Goal: Task Accomplishment & Management: Manage account settings

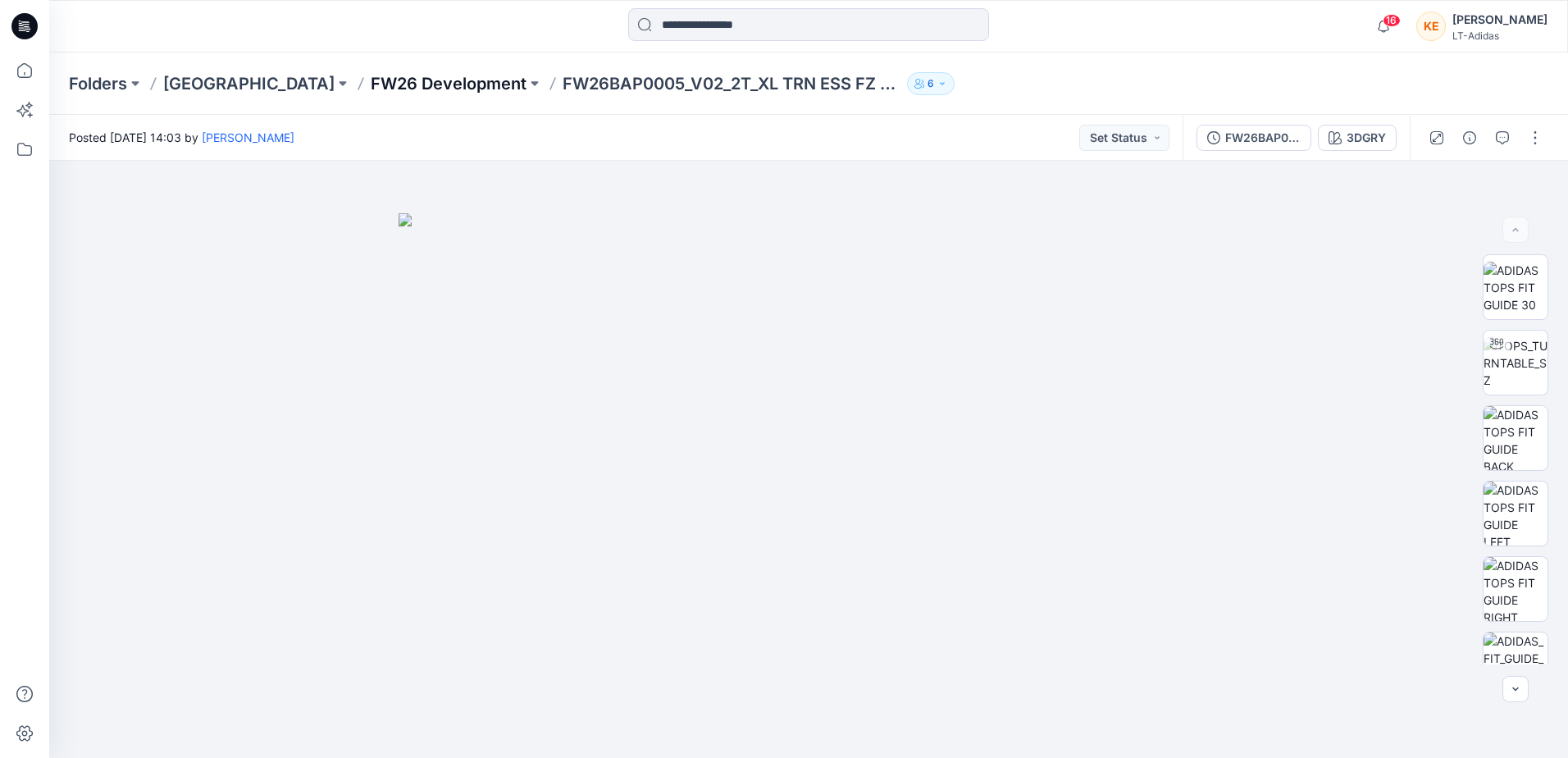
click at [395, 88] on p "FW26 Development" at bounding box center [449, 84] width 155 height 23
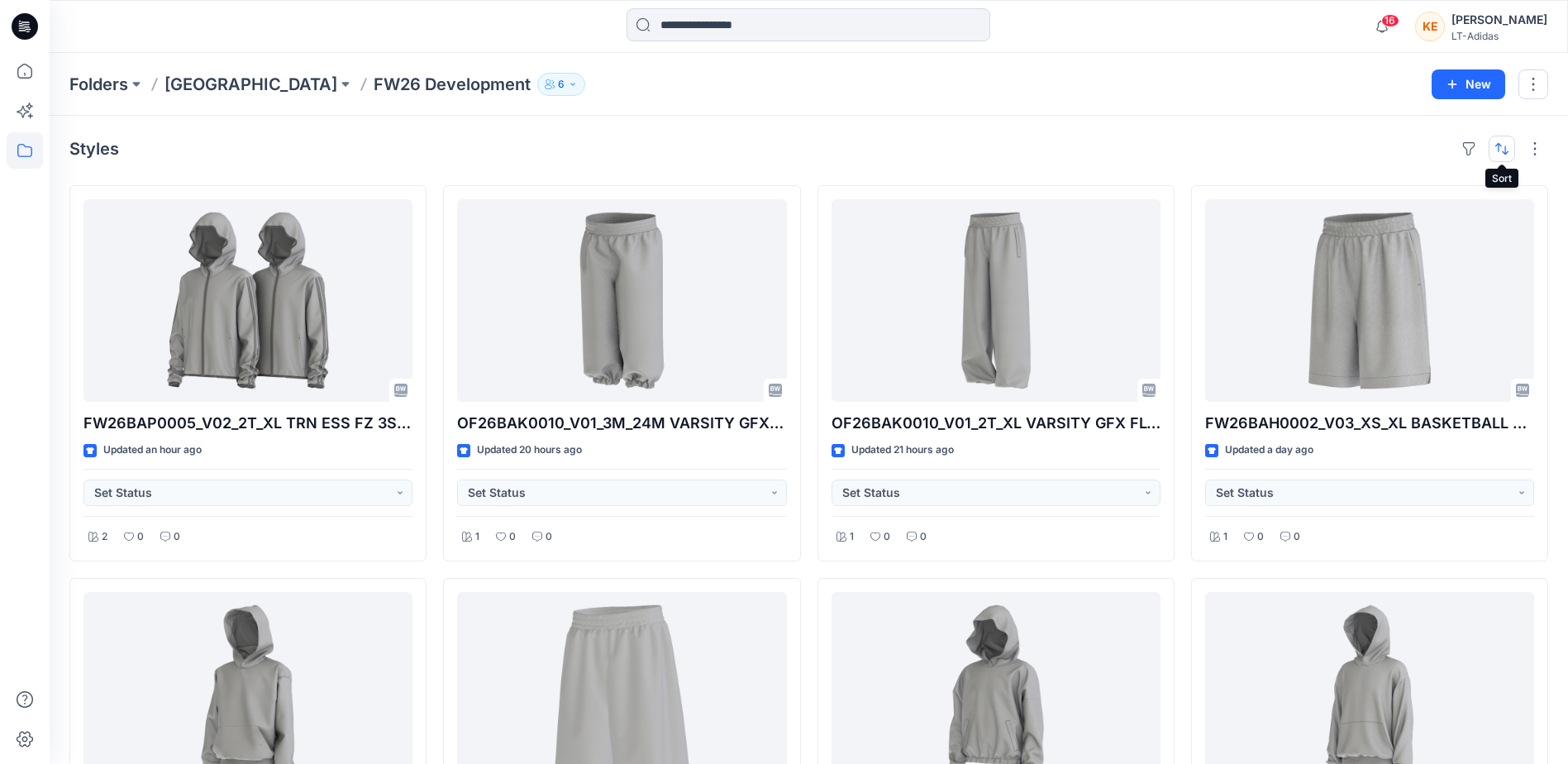
click at [1497, 150] on button "button" at bounding box center [1501, 149] width 26 height 26
click at [1429, 223] on p "A to Z" at bounding box center [1446, 227] width 104 height 17
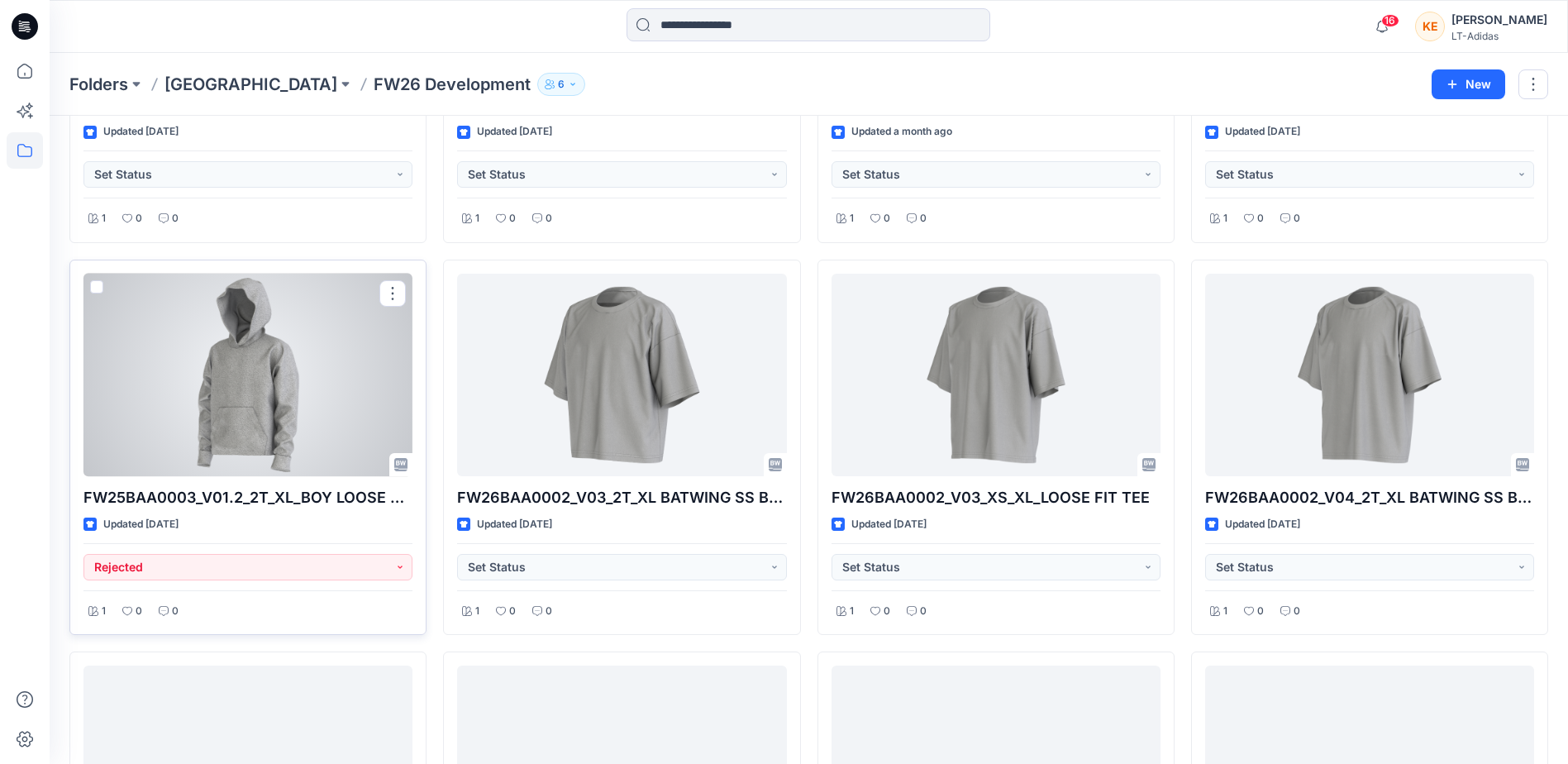
scroll to position [331, 0]
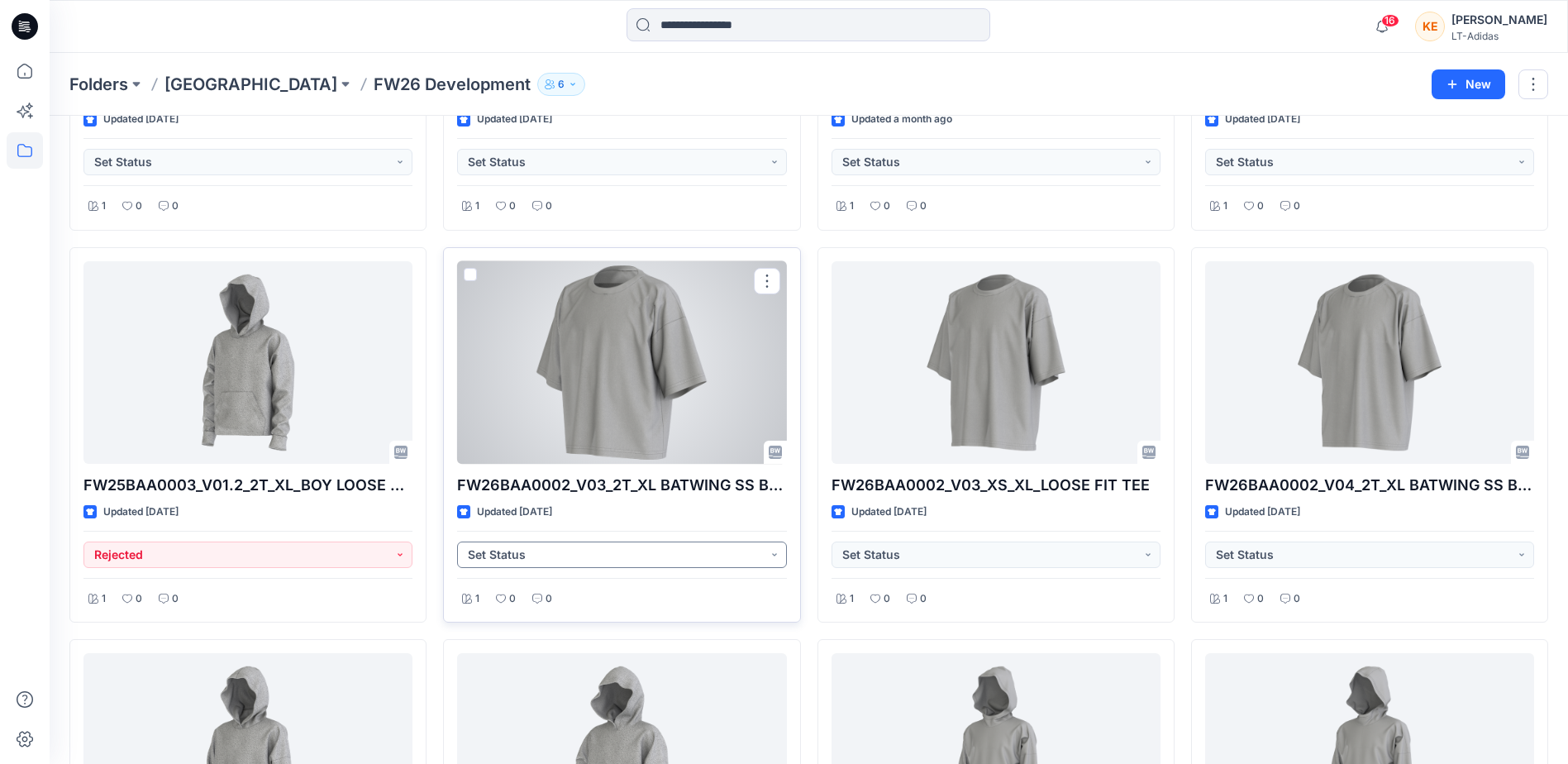
click at [713, 559] on button "Set Status" at bounding box center [621, 554] width 329 height 26
click at [500, 673] on p "Rejected" at bounding box center [514, 668] width 48 height 22
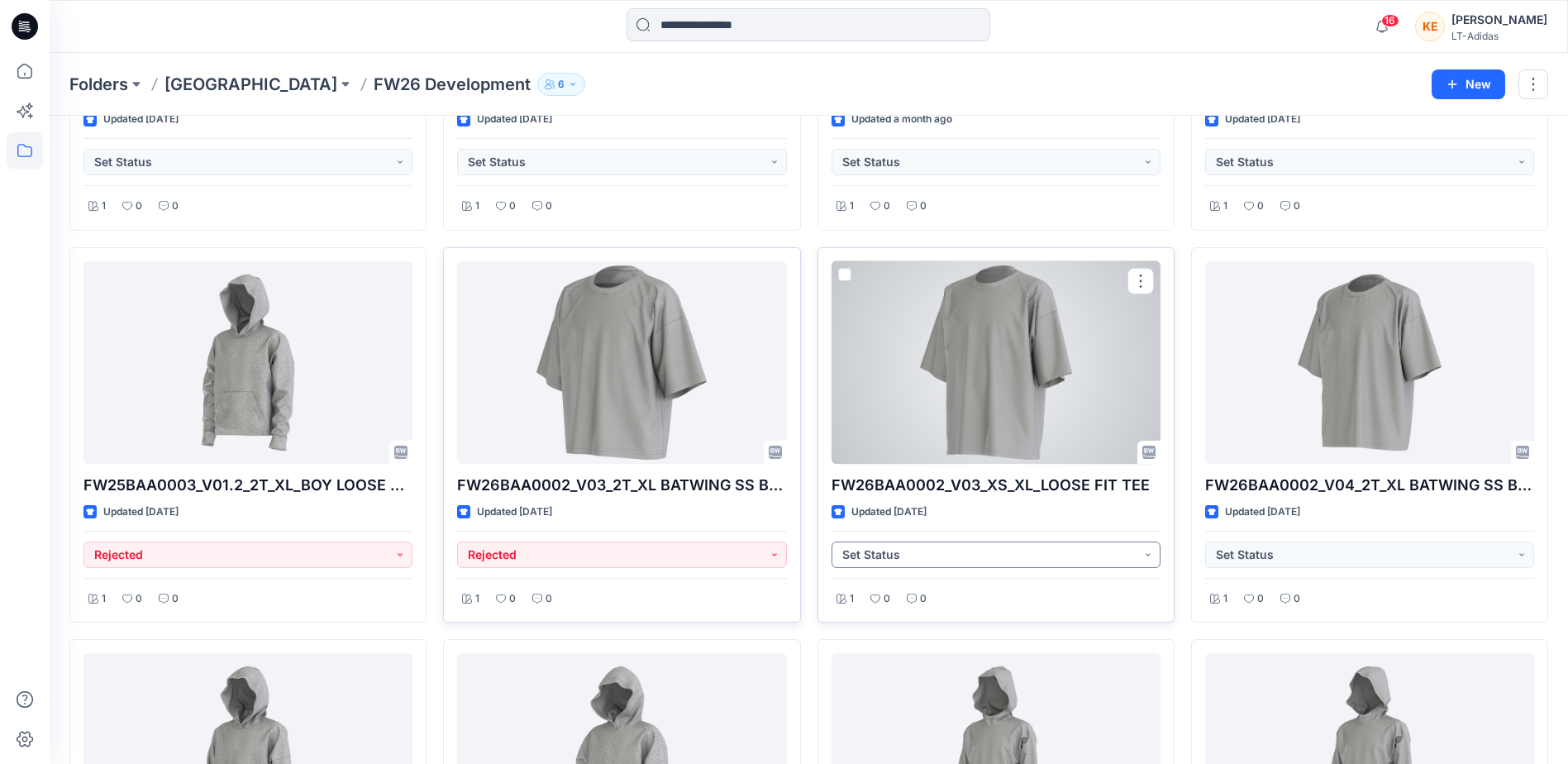
click at [919, 559] on button "Set Status" at bounding box center [995, 554] width 329 height 26
click at [902, 664] on p "Rejected" at bounding box center [889, 668] width 48 height 22
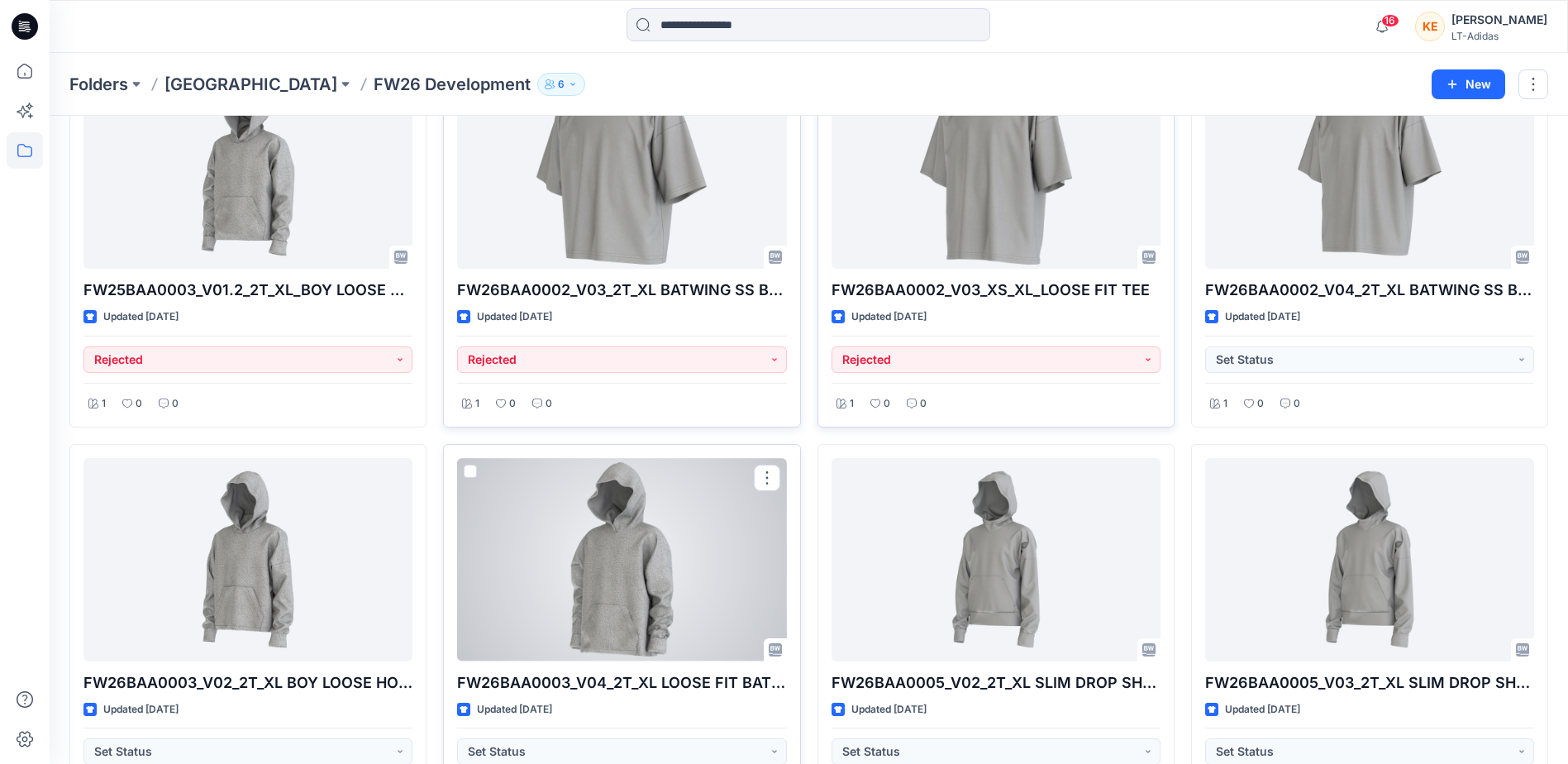
scroll to position [661, 0]
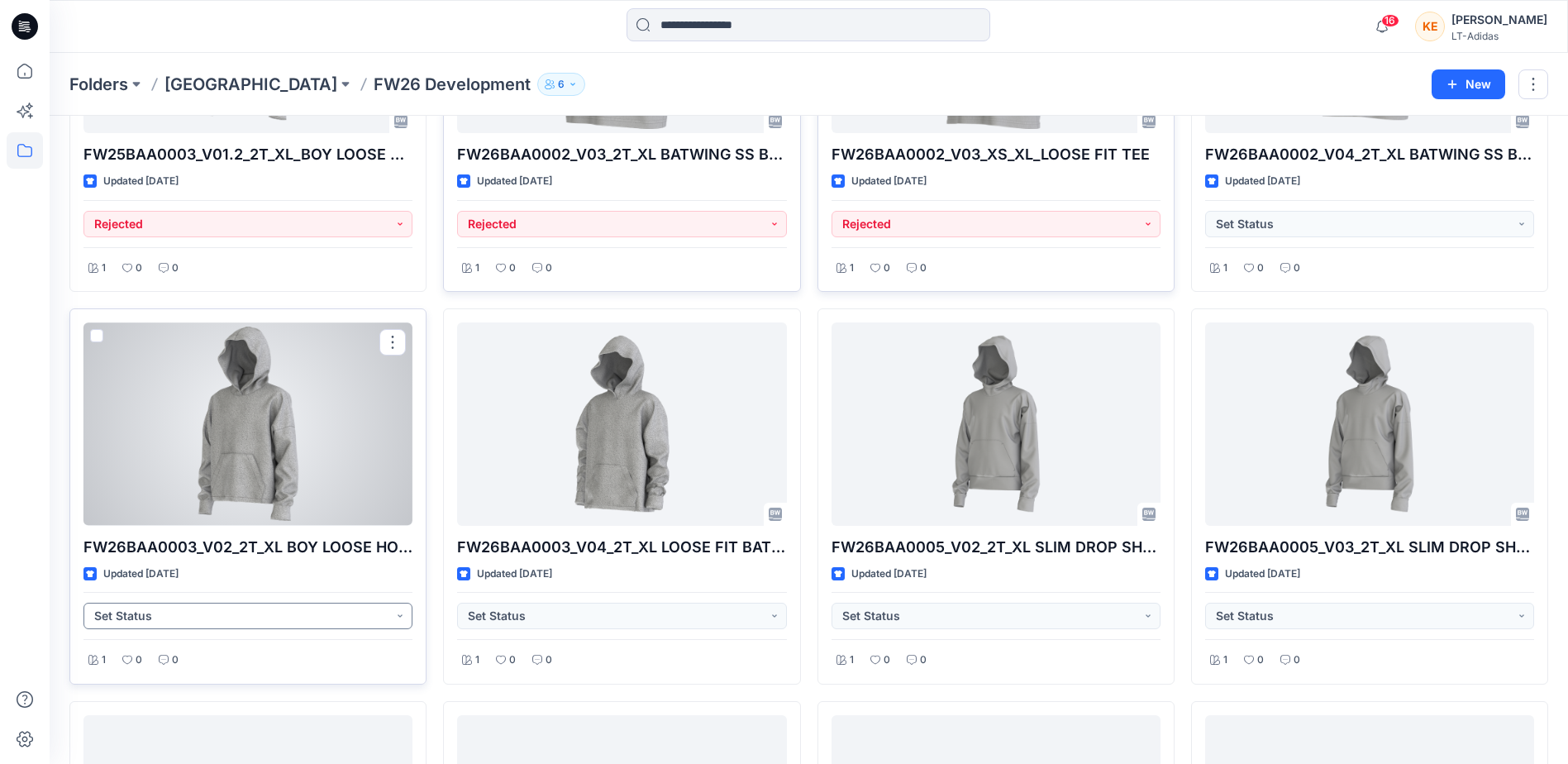
click at [301, 616] on button "Set Status" at bounding box center [248, 615] width 329 height 26
click at [146, 737] on p "Rejected" at bounding box center [140, 730] width 48 height 22
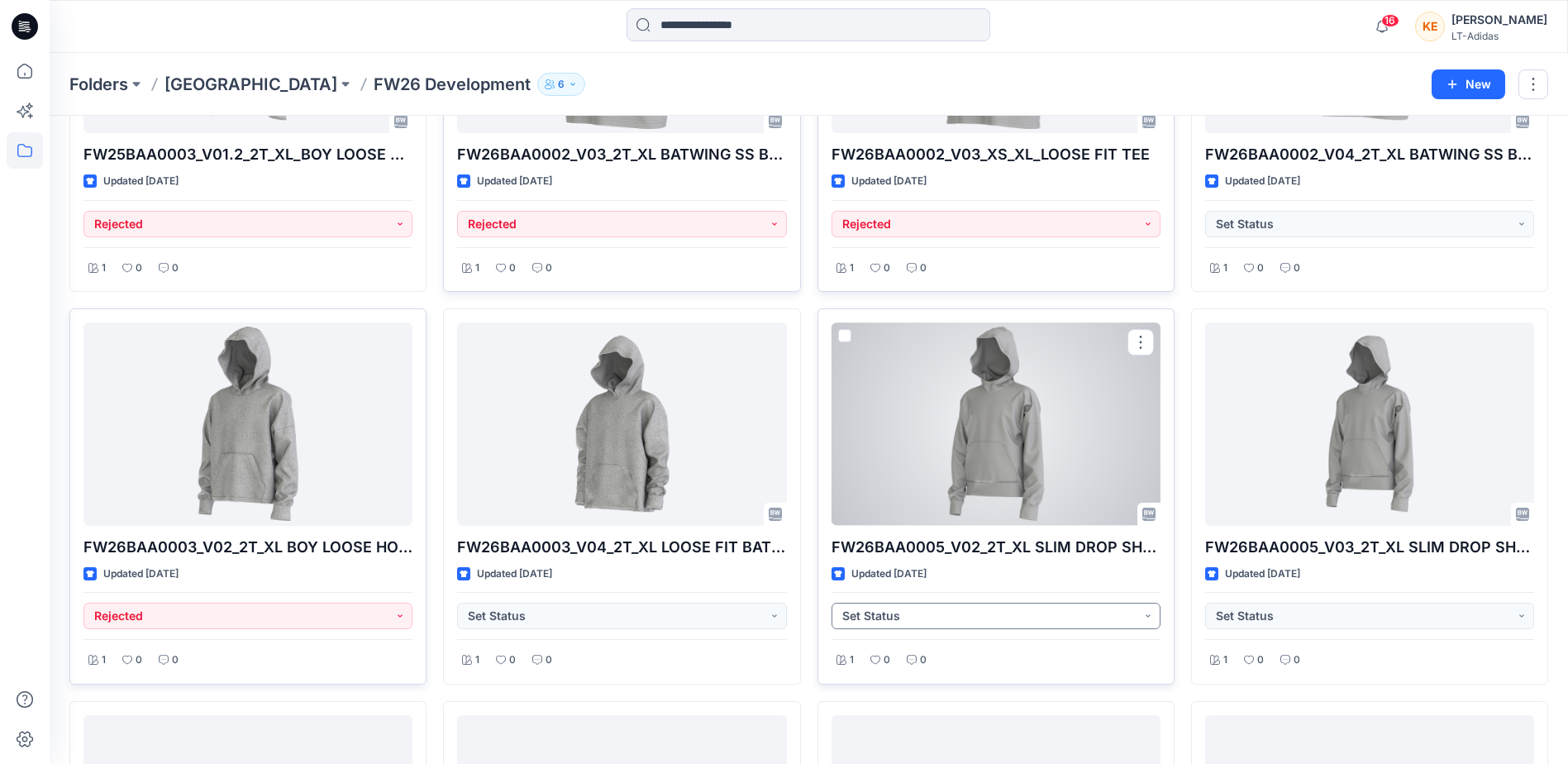
click at [983, 616] on button "Set Status" at bounding box center [995, 615] width 329 height 26
click at [912, 724] on p "Rejected" at bounding box center [889, 730] width 48 height 22
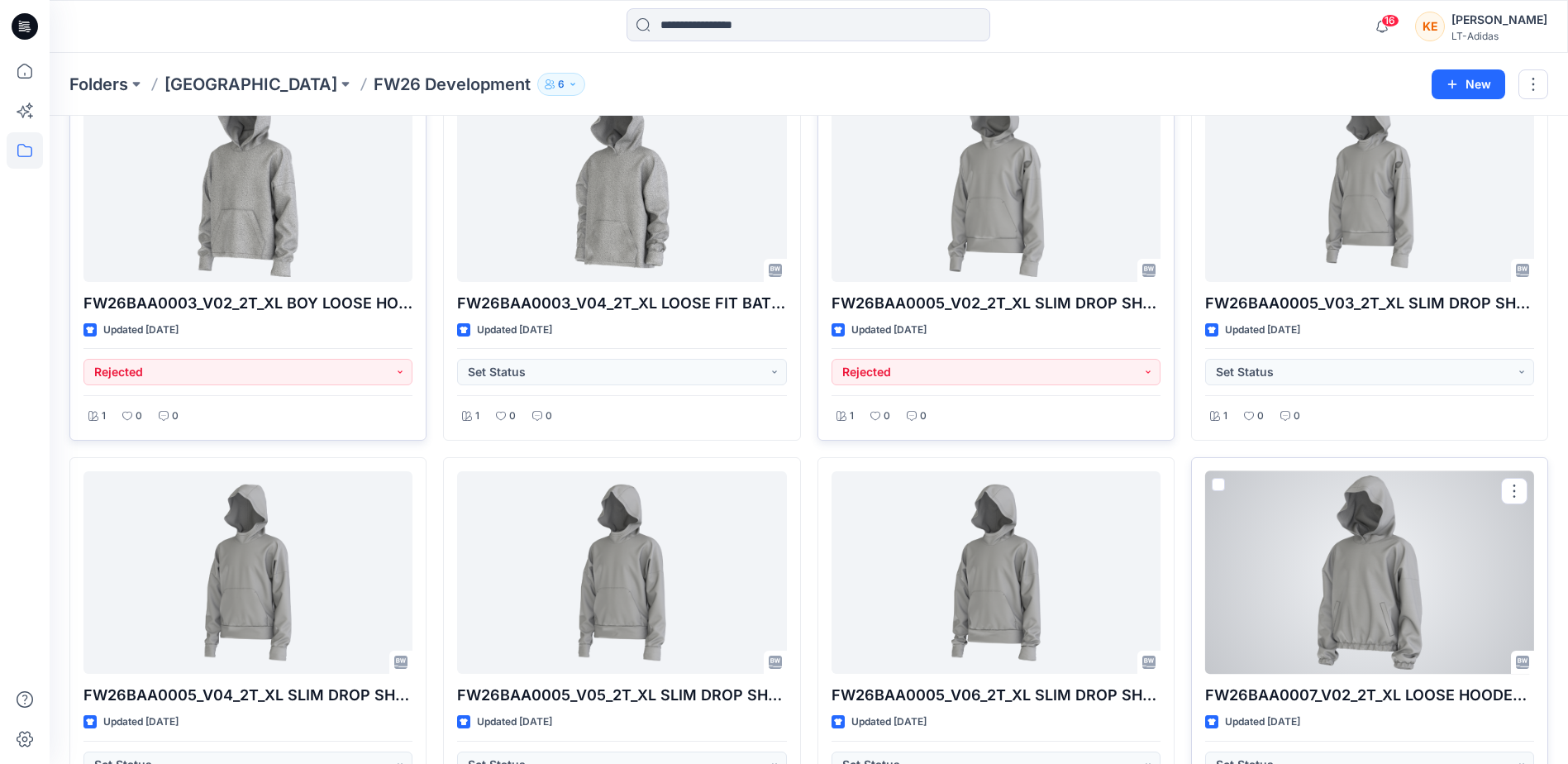
scroll to position [910, 0]
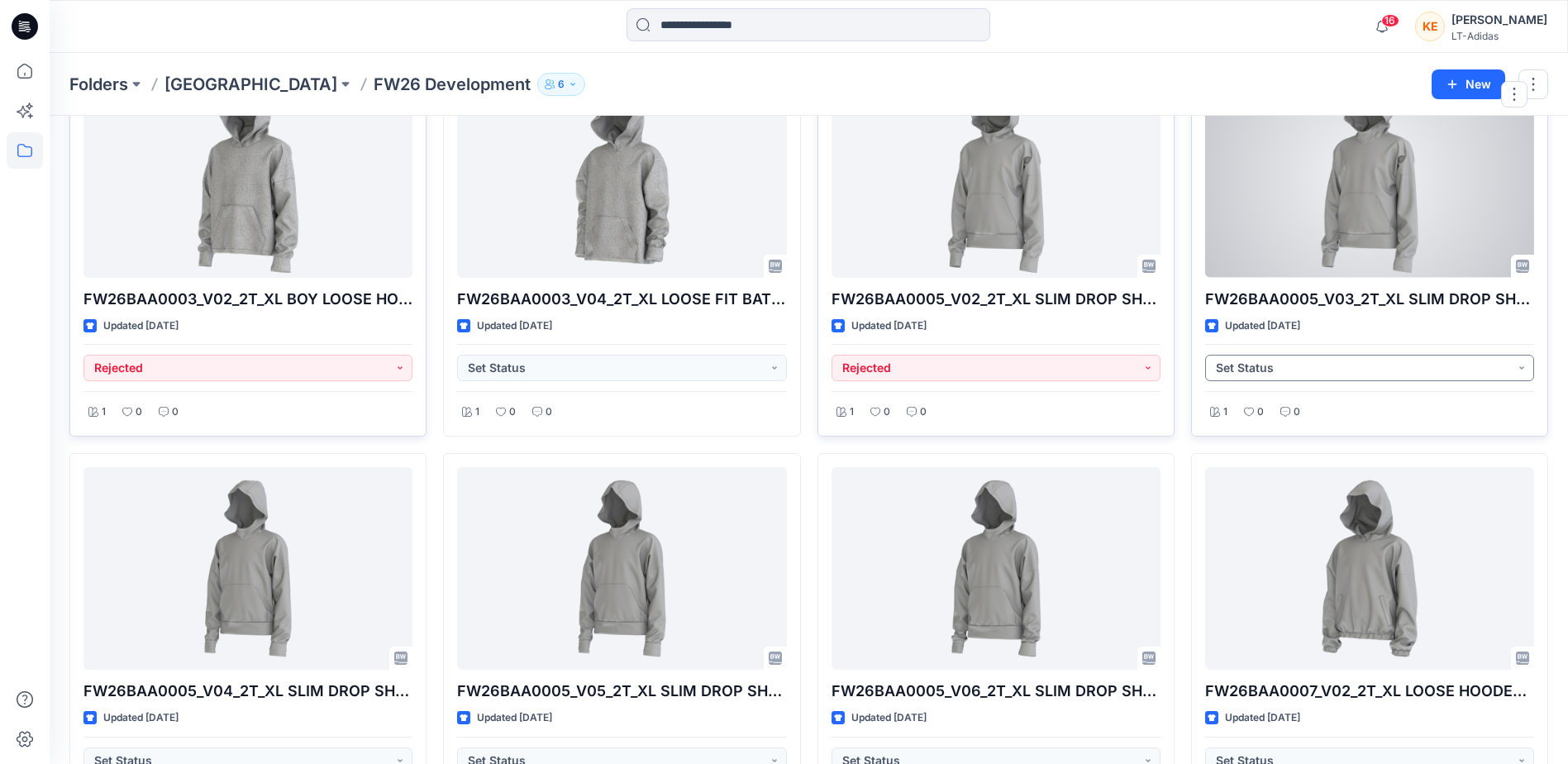
click at [1240, 366] on button "Set Status" at bounding box center [1369, 368] width 329 height 26
click at [1232, 475] on span "Rejected" at bounding box center [1258, 482] width 79 height 23
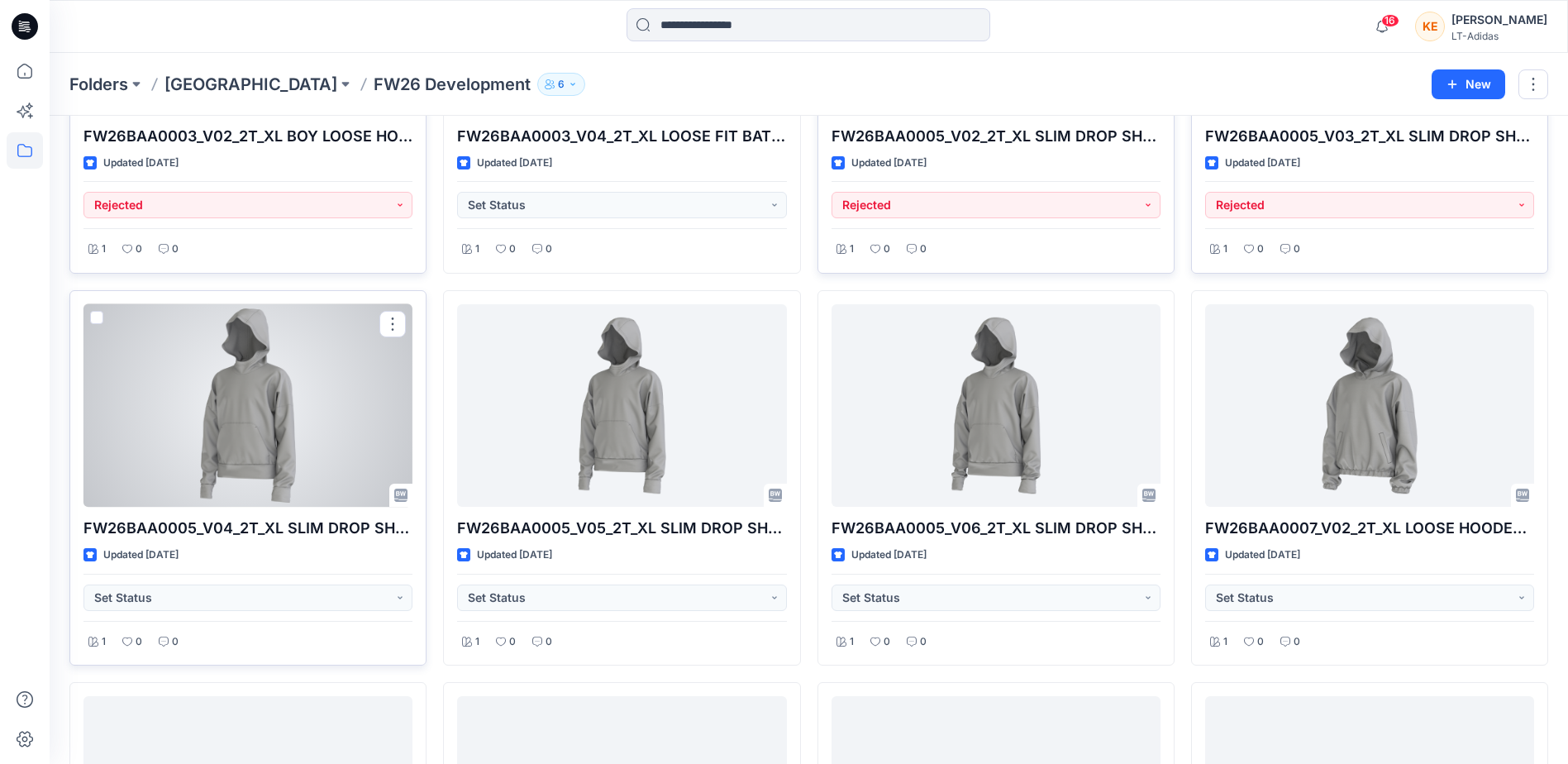
scroll to position [1075, 0]
click at [265, 599] on button "Set Status" at bounding box center [248, 595] width 329 height 26
click at [178, 705] on div "Rejected" at bounding box center [248, 710] width 303 height 23
click at [169, 593] on button "Set Status" at bounding box center [248, 595] width 329 height 26
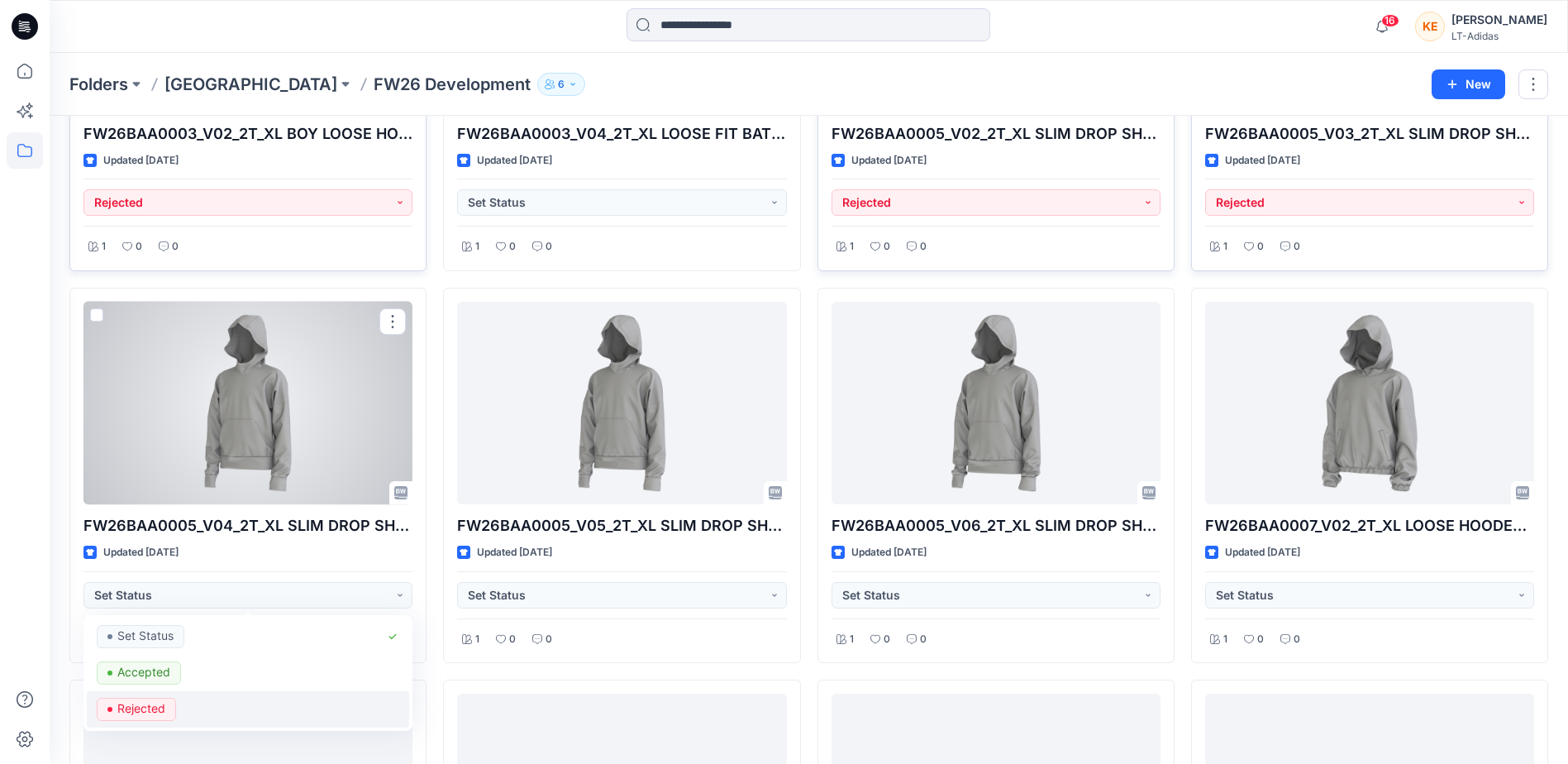
click at [137, 707] on p "Rejected" at bounding box center [140, 709] width 48 height 22
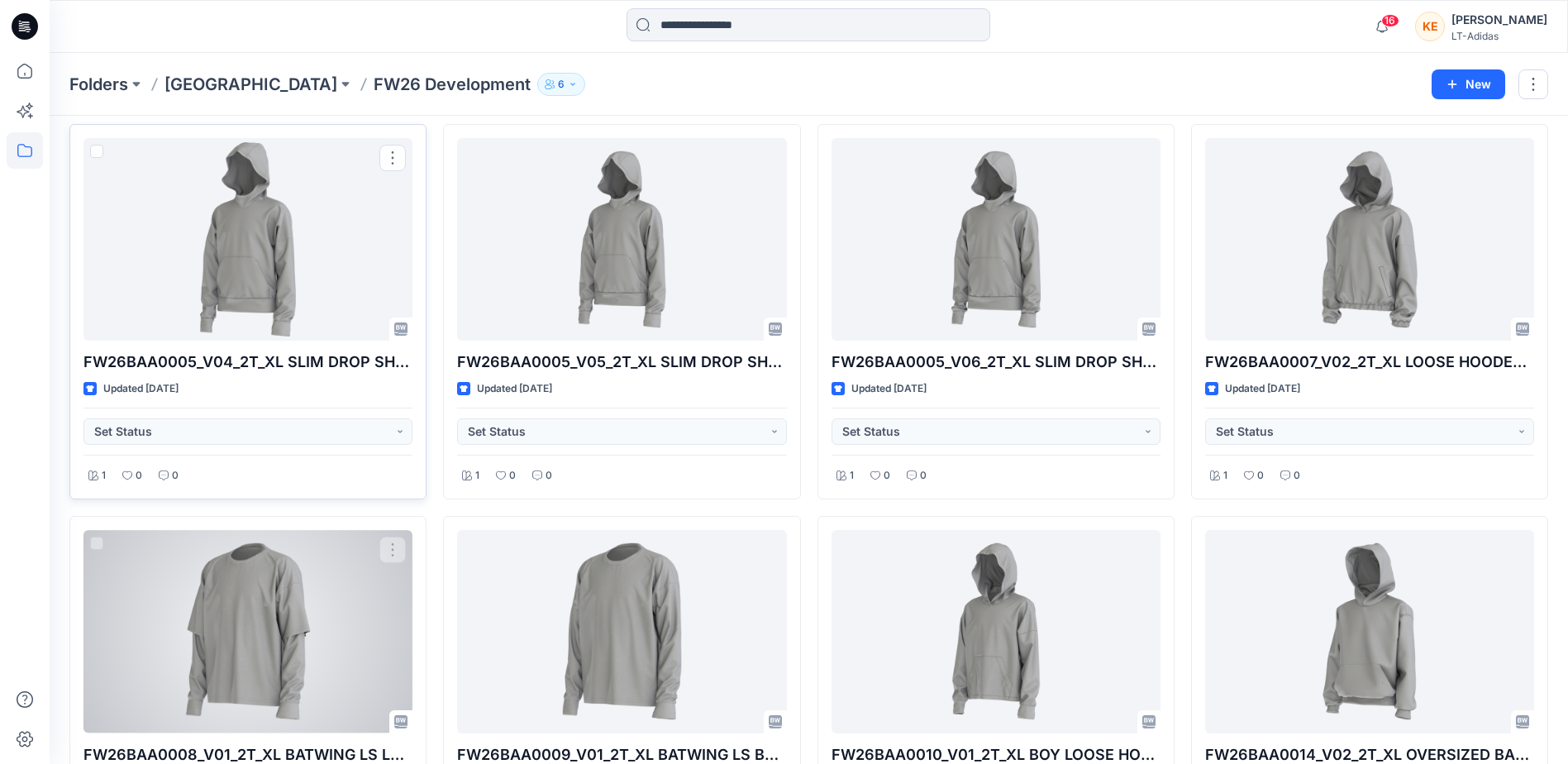
scroll to position [1241, 0]
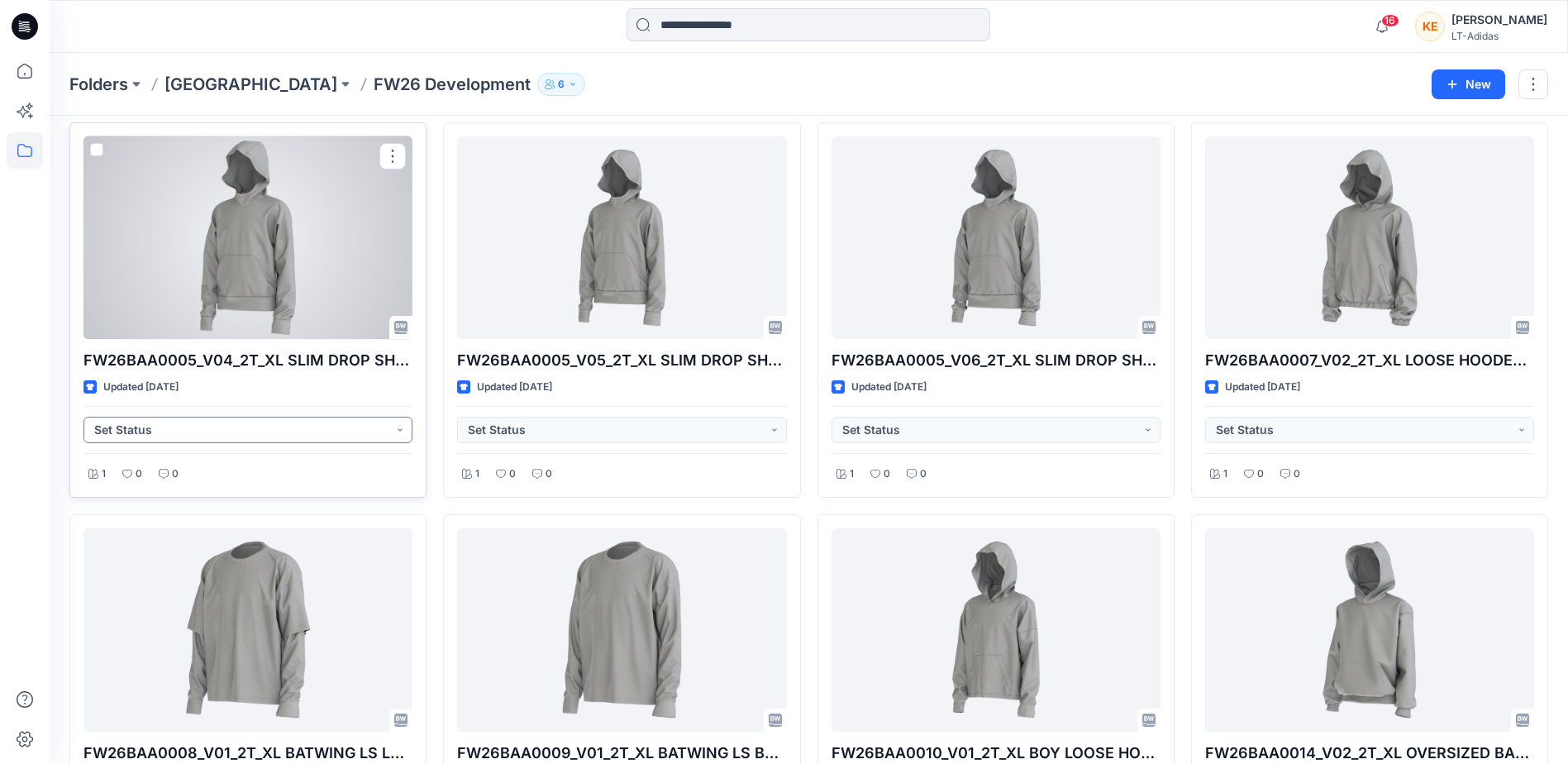
click at [402, 422] on button "Set Status" at bounding box center [248, 430] width 329 height 26
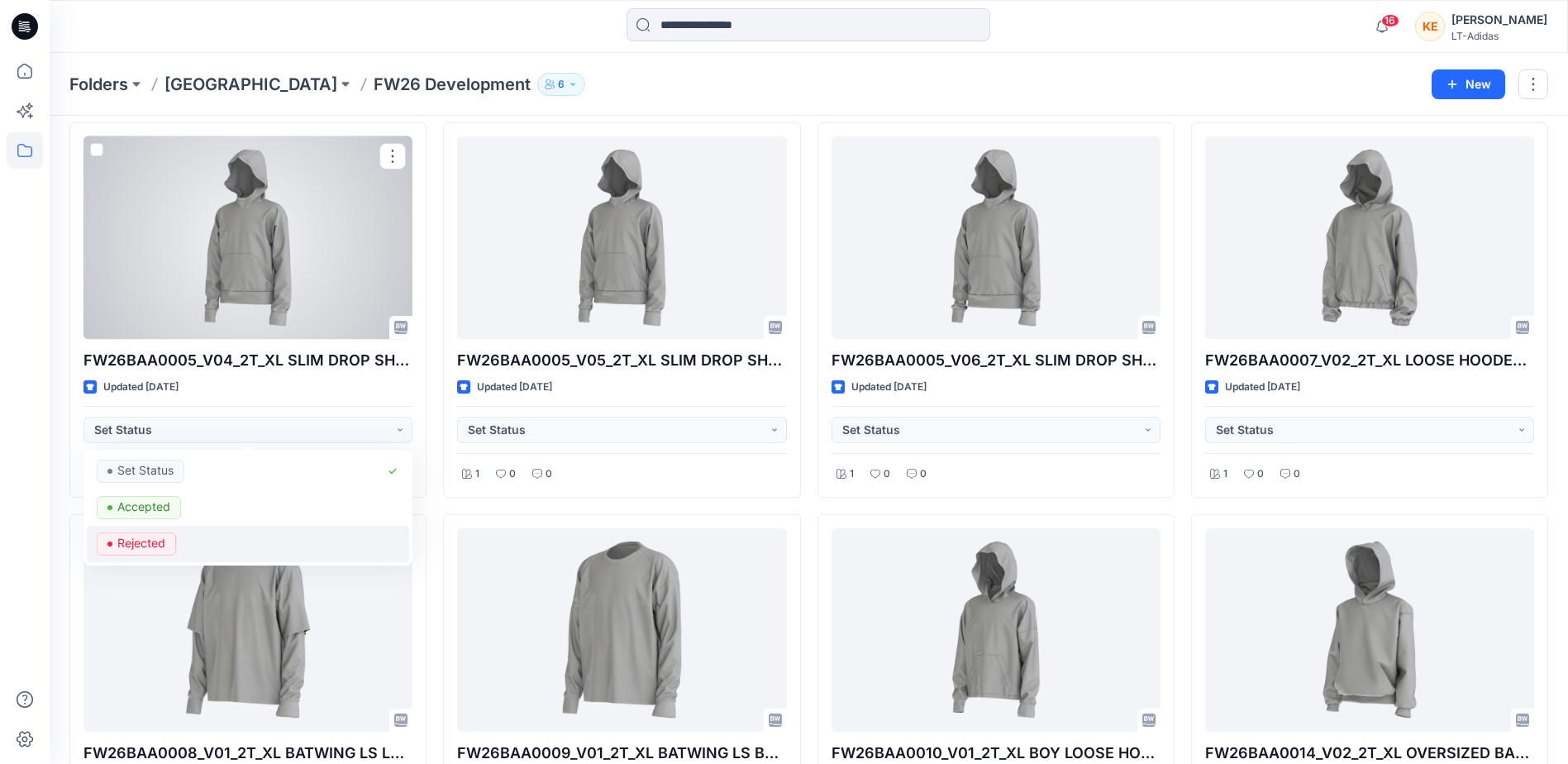
click at [153, 541] on p "Rejected" at bounding box center [140, 543] width 48 height 22
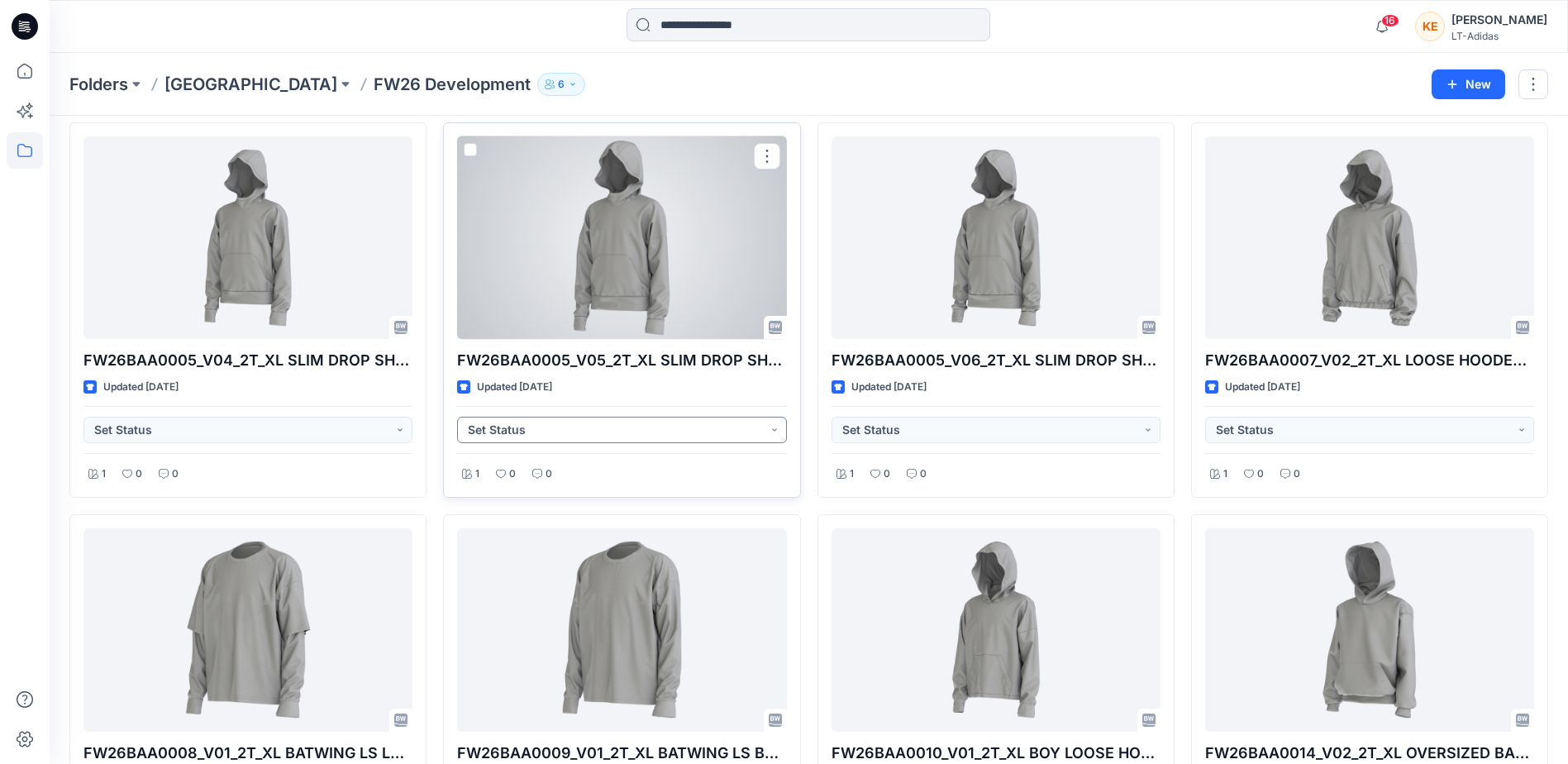
click at [595, 431] on button "Set Status" at bounding box center [621, 430] width 329 height 26
click at [513, 533] on p "Rejected" at bounding box center [514, 543] width 48 height 22
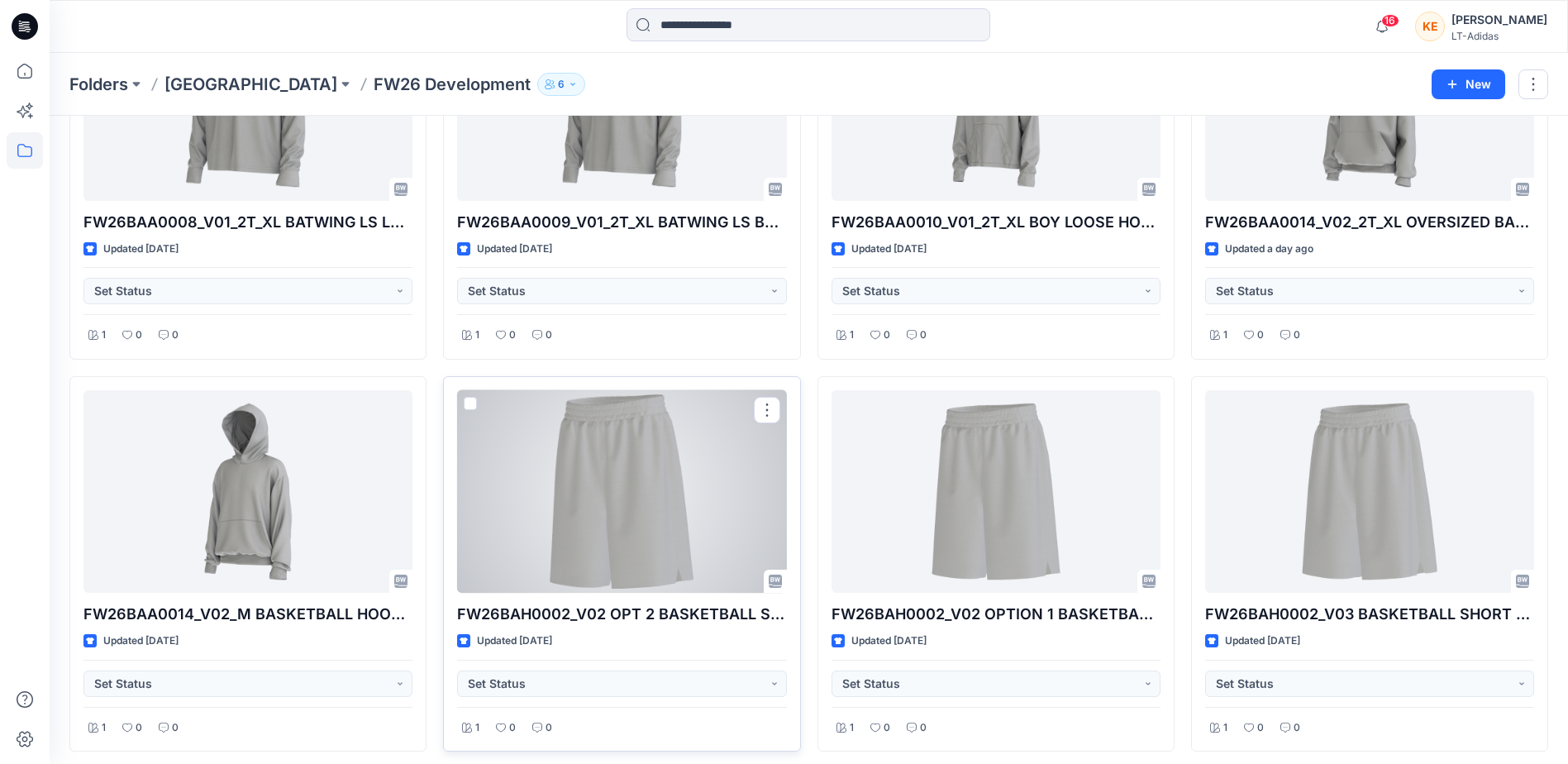
scroll to position [1737, 0]
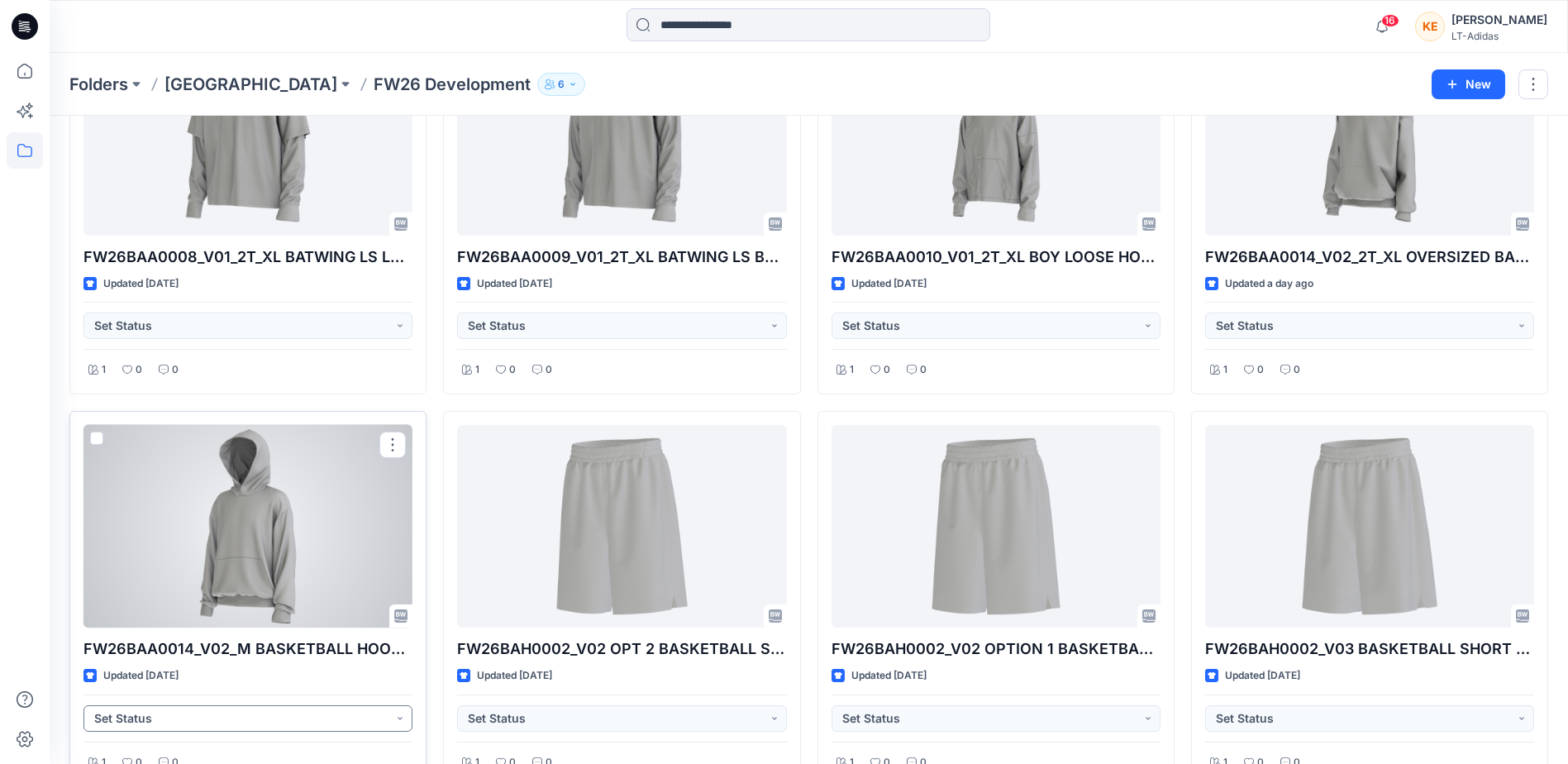
click at [191, 717] on button "Set Status" at bounding box center [248, 718] width 329 height 26
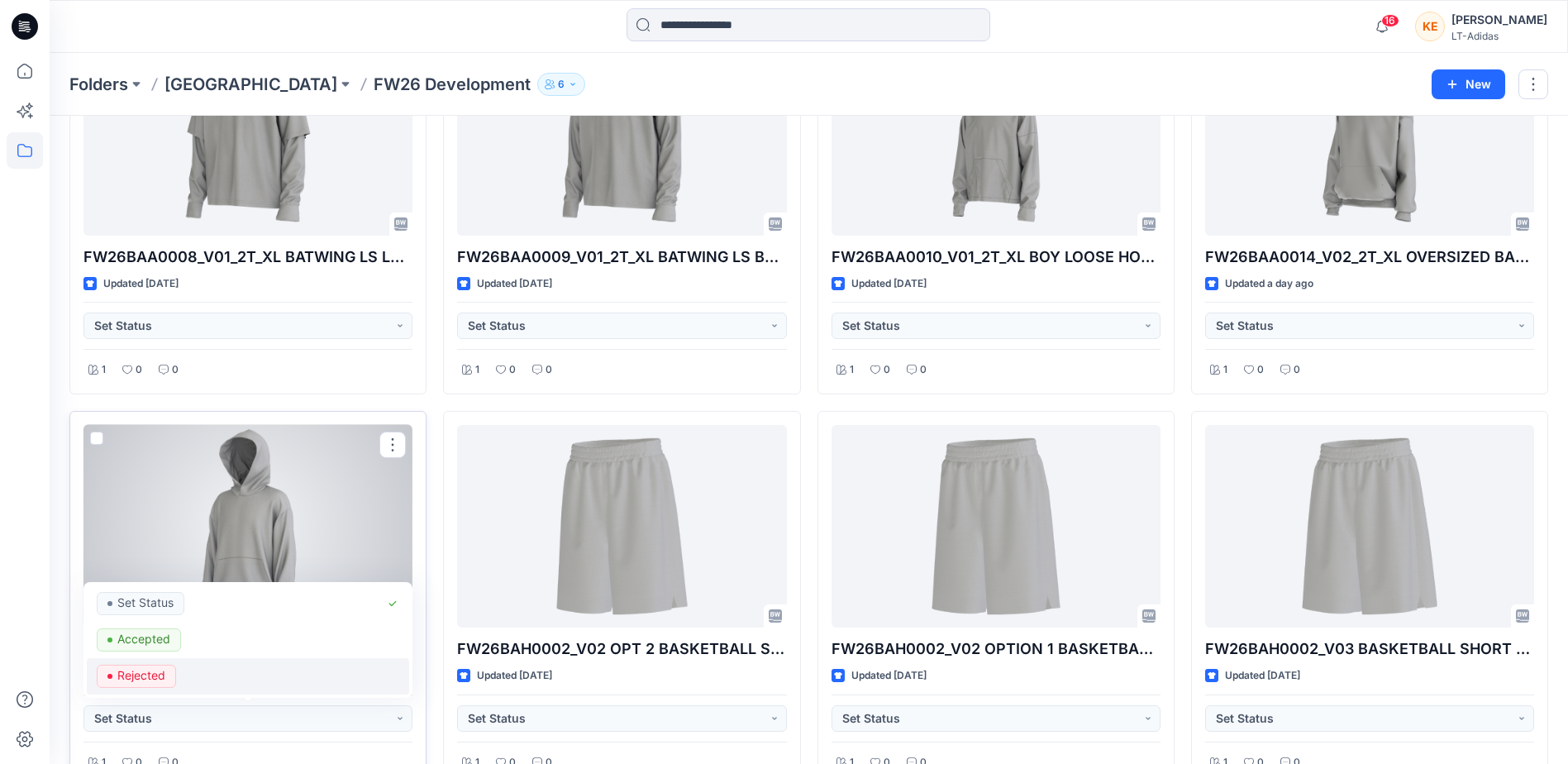
click at [141, 668] on p "Rejected" at bounding box center [140, 676] width 48 height 22
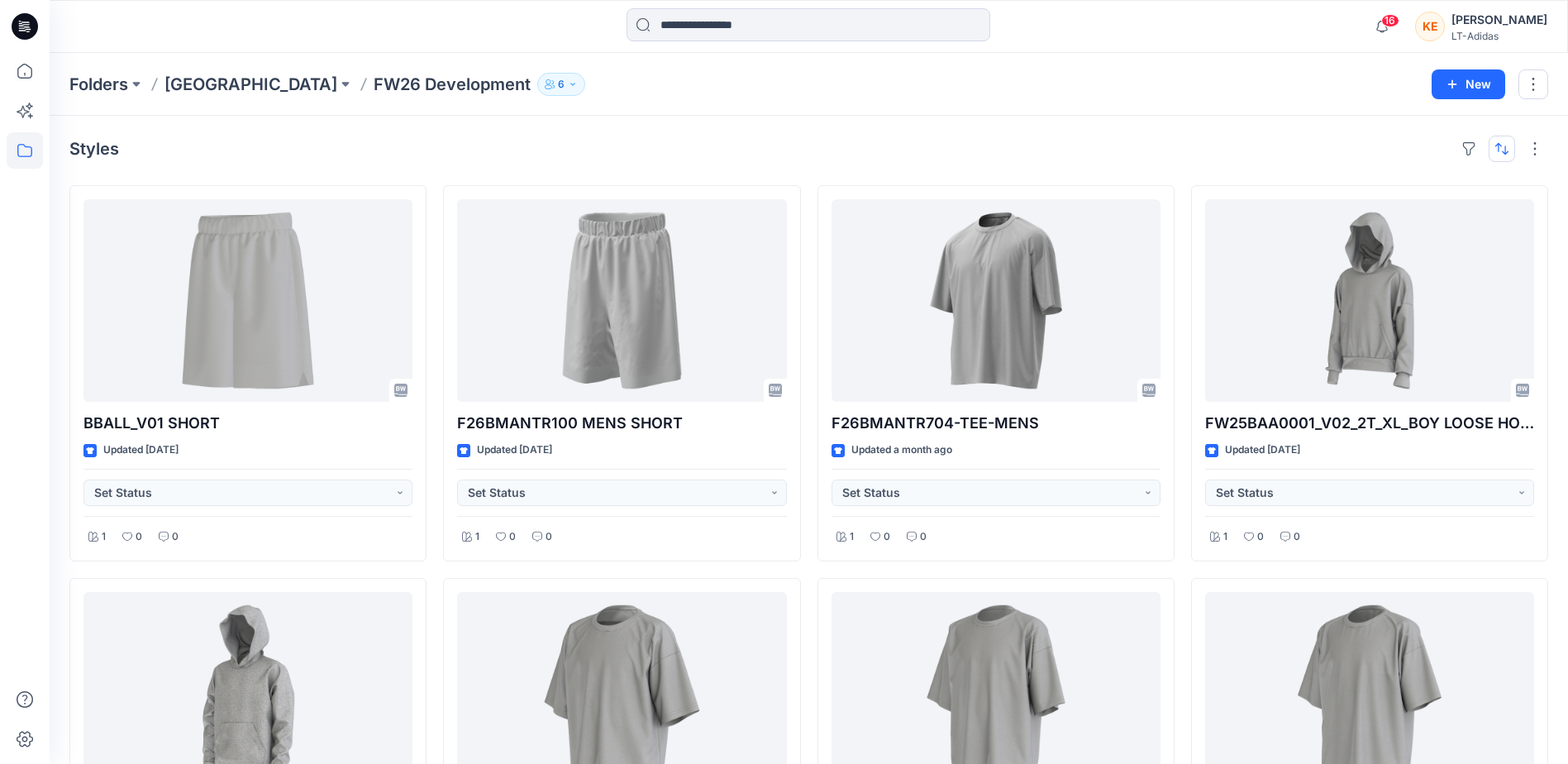
click at [1508, 149] on button "button" at bounding box center [1501, 149] width 26 height 26
click at [1421, 217] on button "A to Z" at bounding box center [1437, 227] width 150 height 37
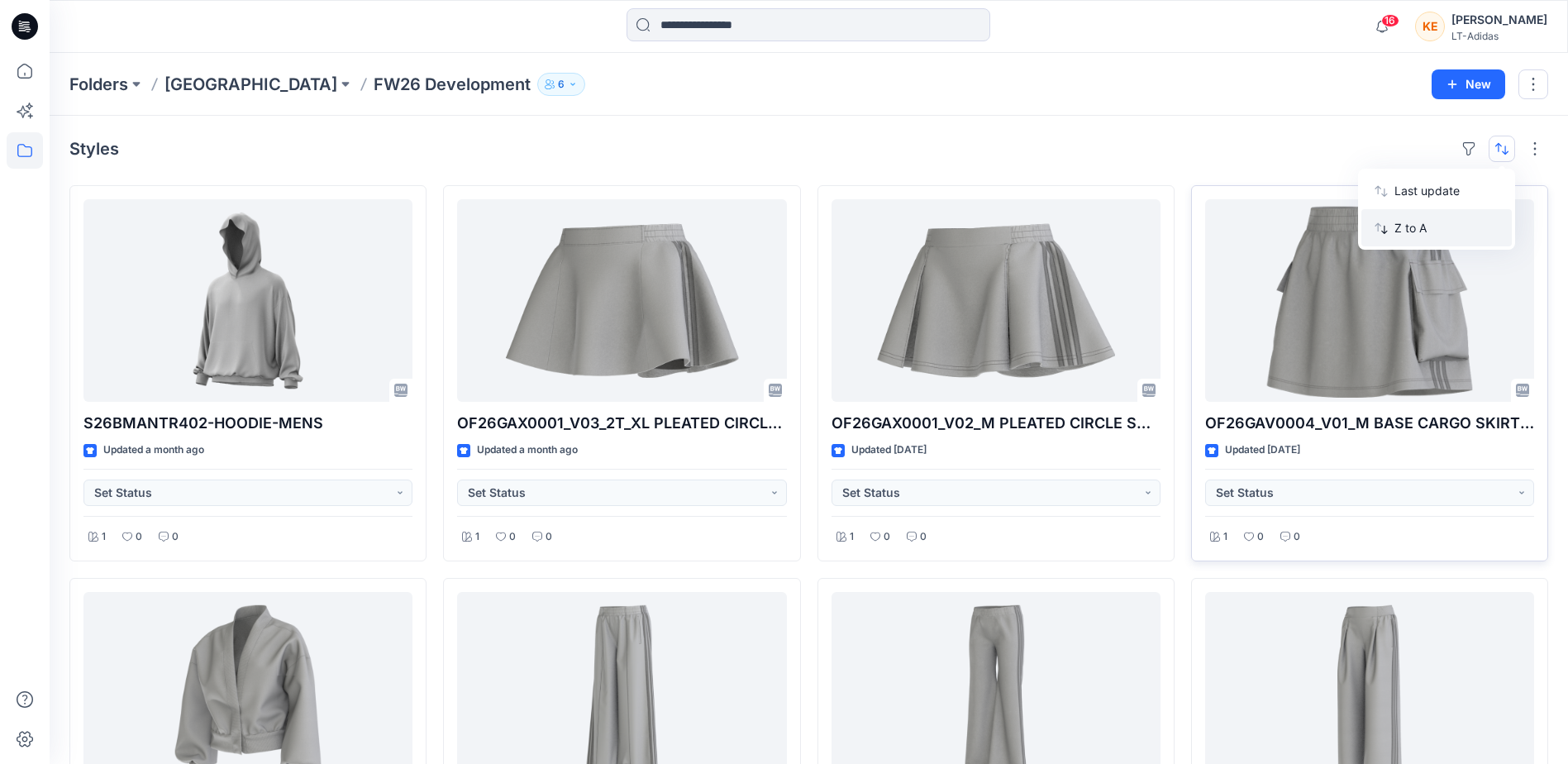
click at [1409, 223] on p "Z to A" at bounding box center [1446, 227] width 104 height 17
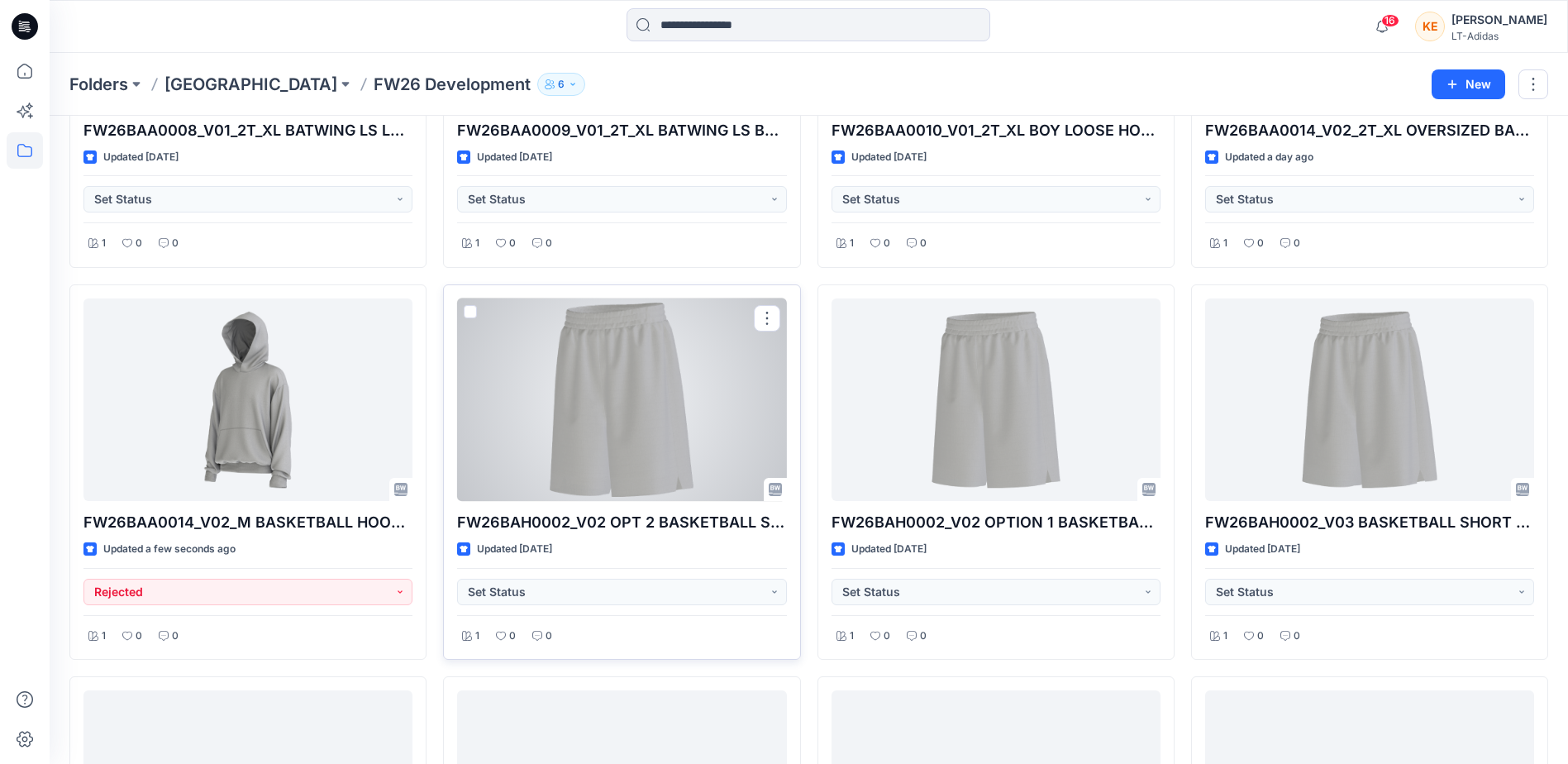
scroll to position [2004, 0]
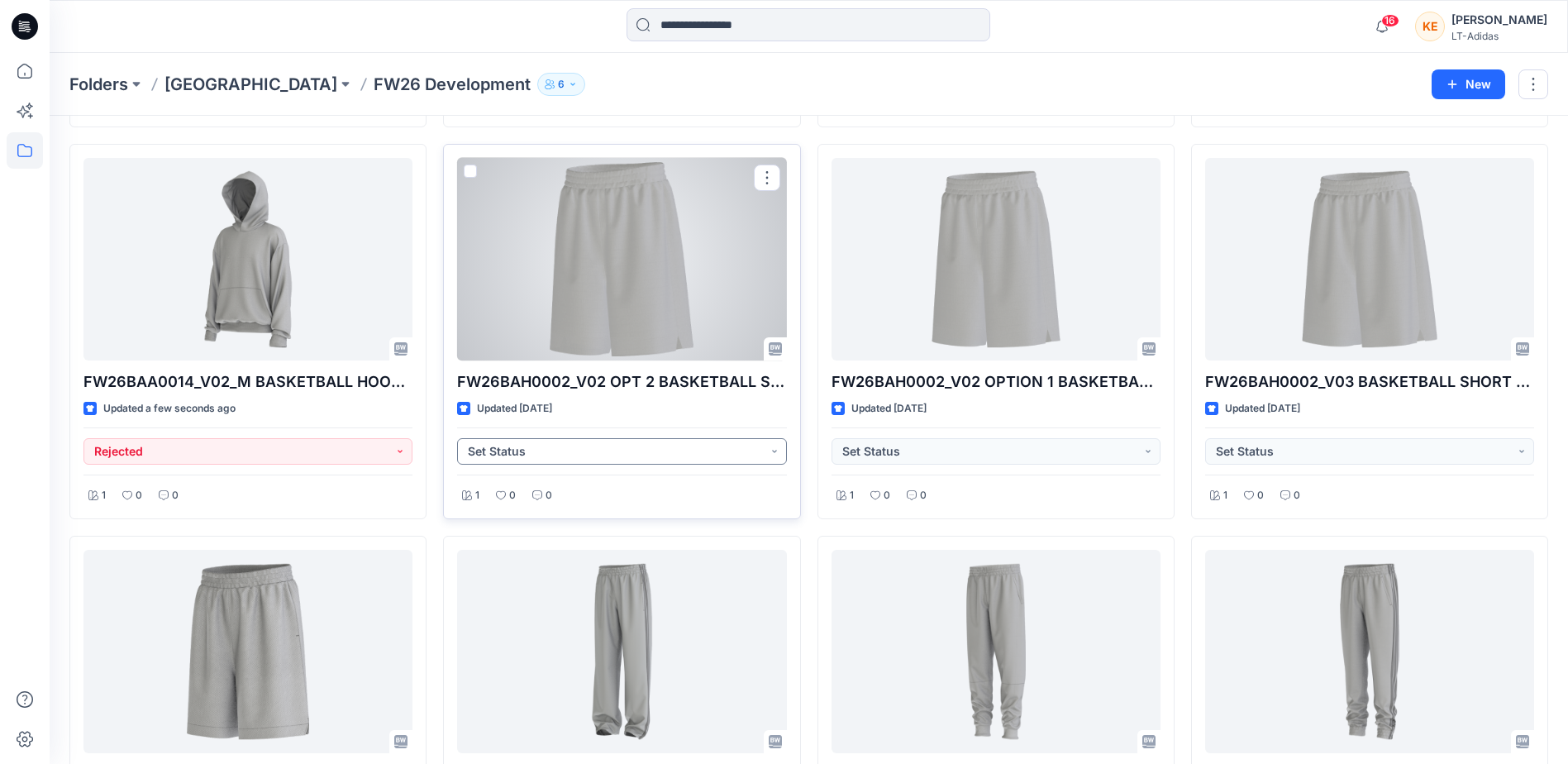
click at [732, 450] on button "Set Status" at bounding box center [621, 450] width 329 height 26
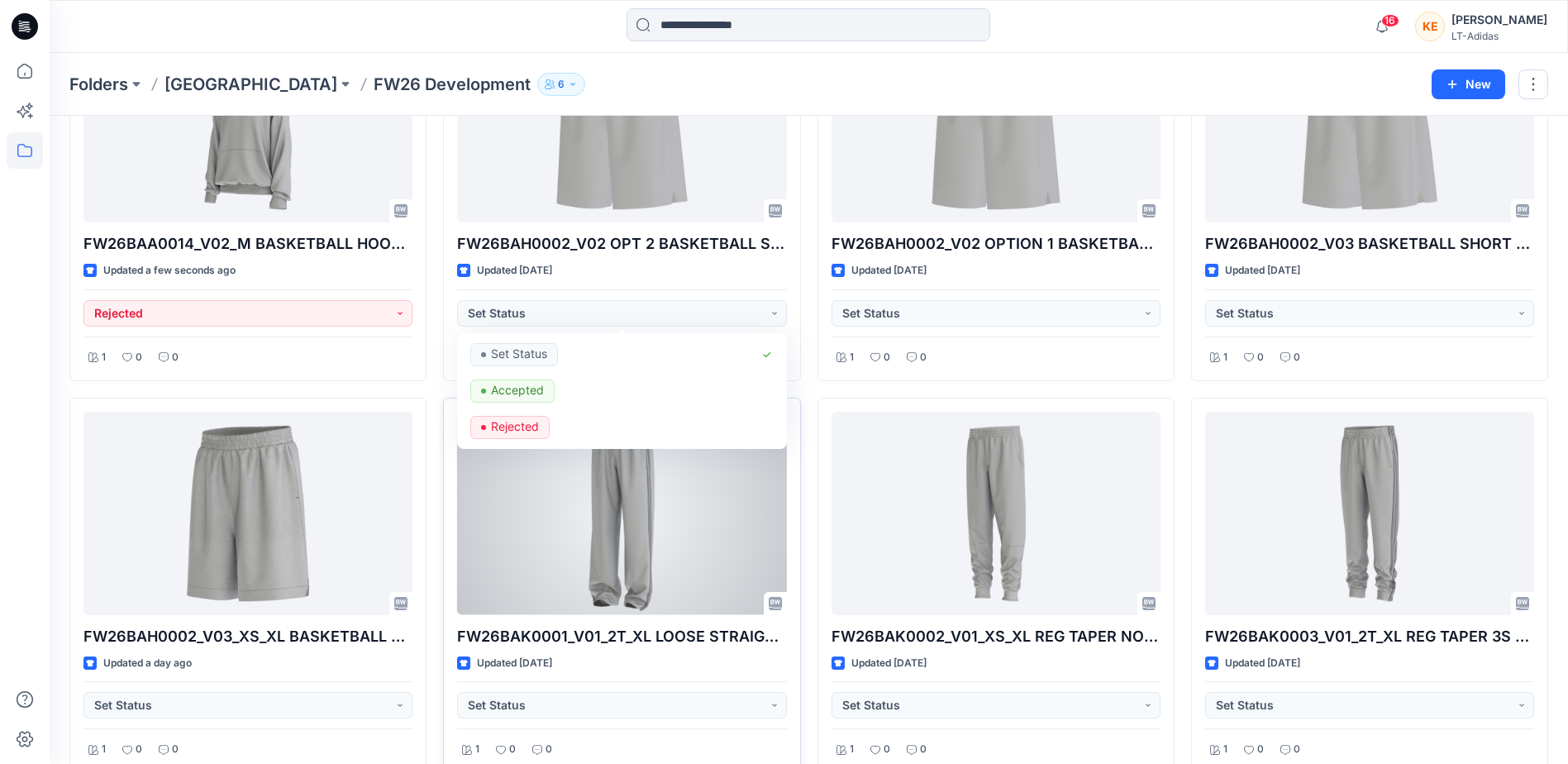
scroll to position [2087, 0]
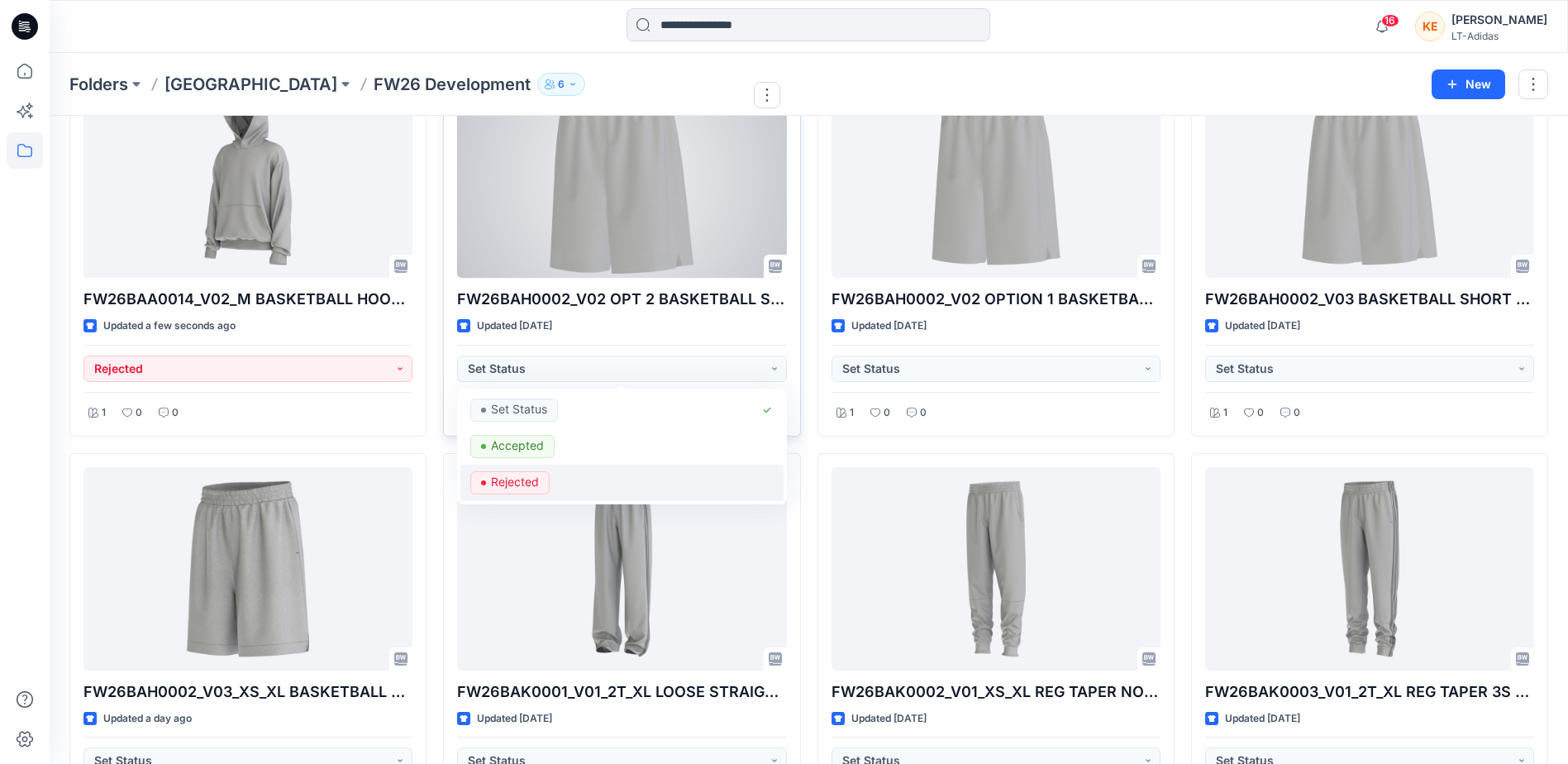
click at [519, 471] on p "Rejected" at bounding box center [514, 482] width 48 height 22
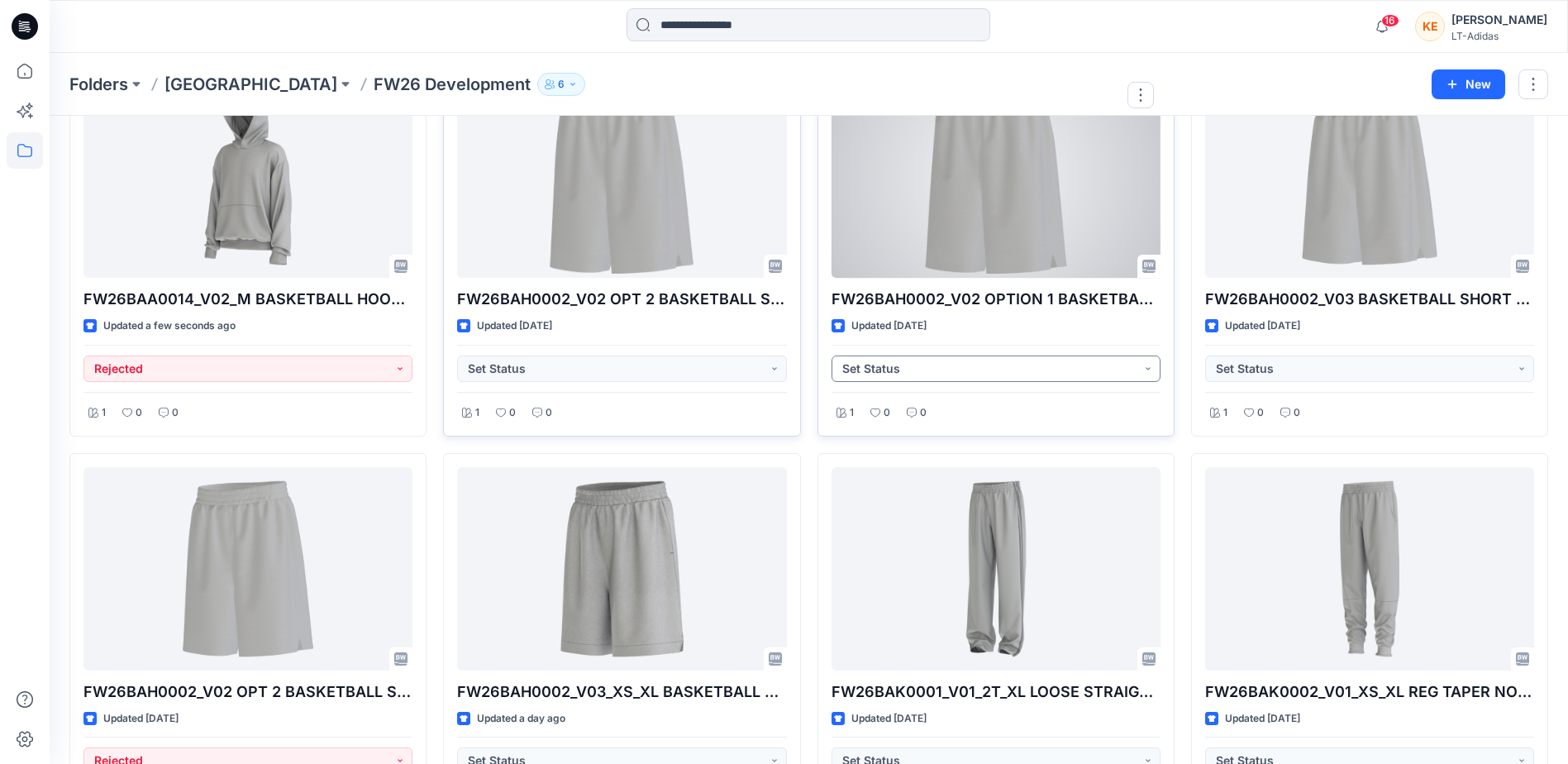
click at [984, 368] on button "Set Status" at bounding box center [995, 368] width 329 height 26
click at [881, 475] on p "Rejected" at bounding box center [889, 482] width 48 height 22
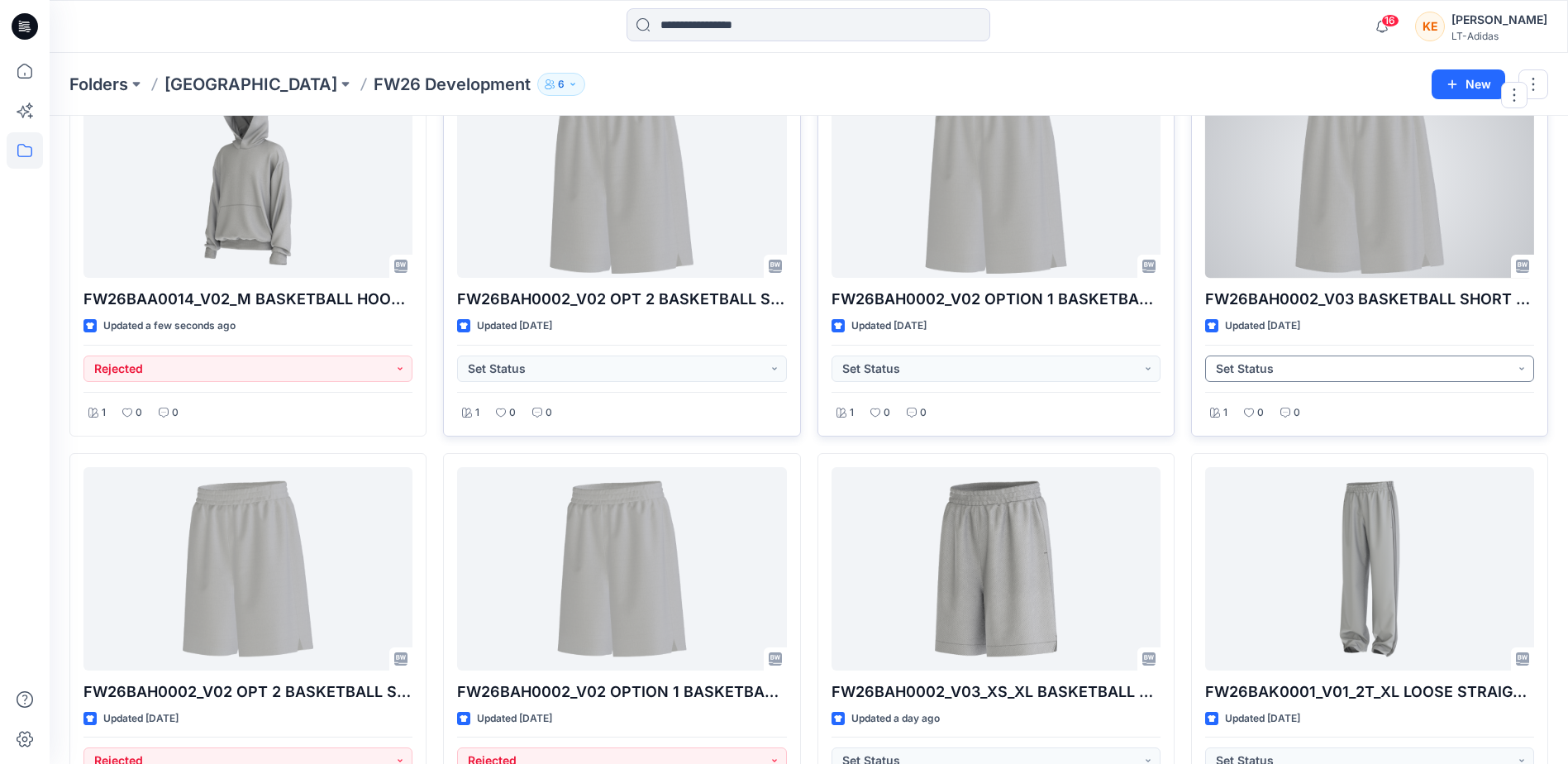
click at [1314, 368] on button "Set Status" at bounding box center [1369, 368] width 329 height 26
click at [1263, 474] on p "Rejected" at bounding box center [1263, 482] width 48 height 22
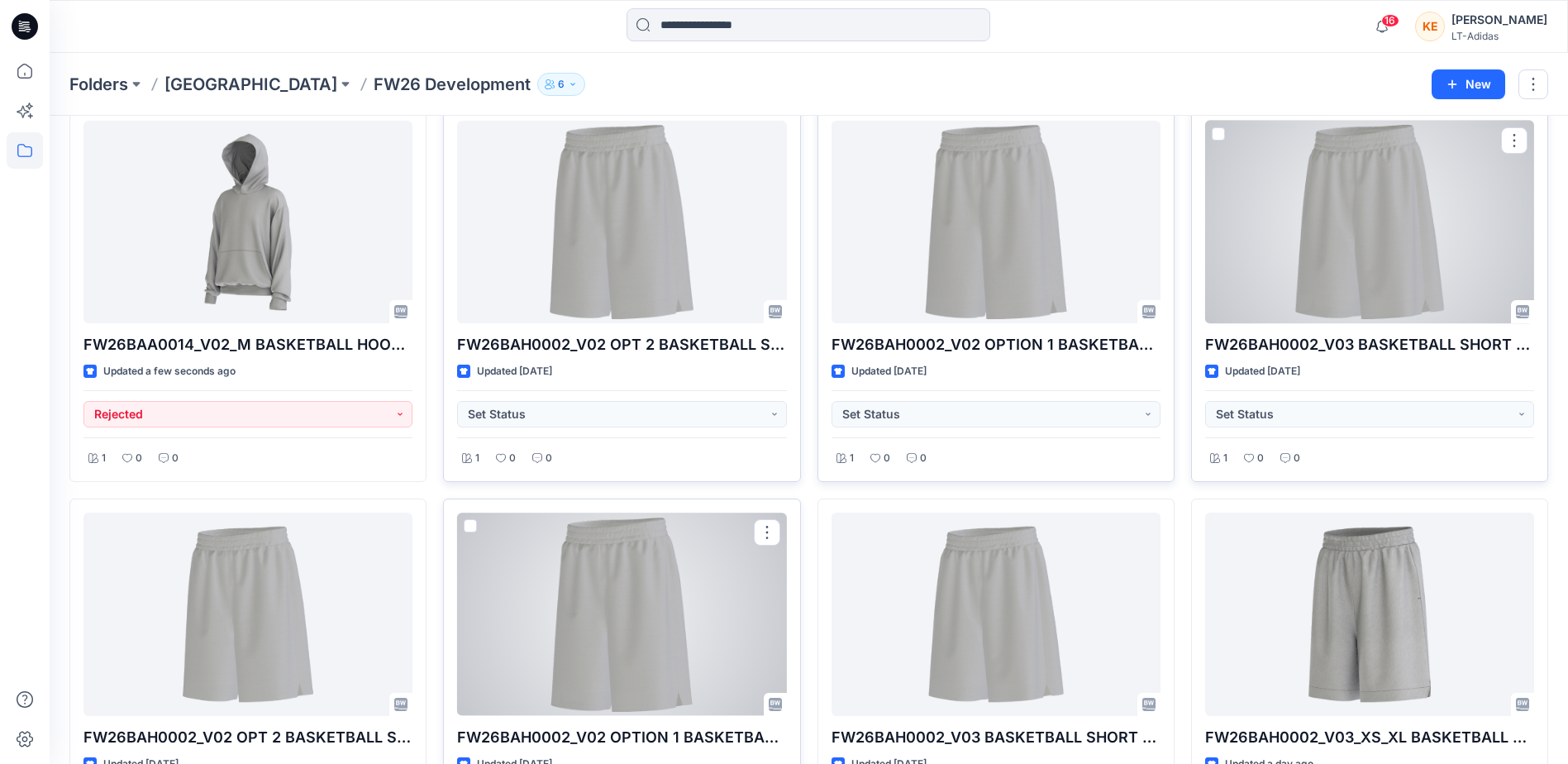
scroll to position [2004, 0]
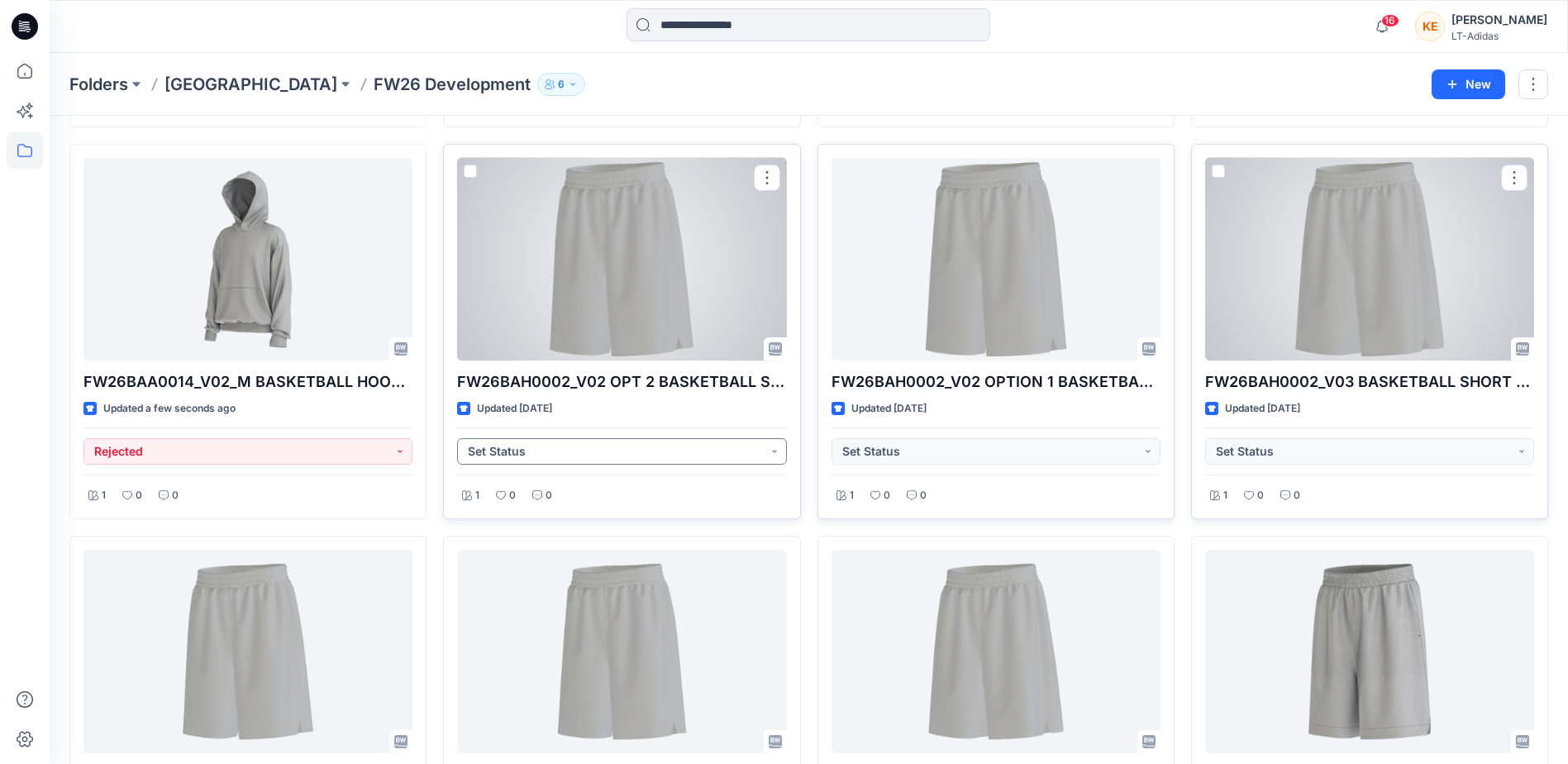
click at [673, 448] on button "Set Status" at bounding box center [621, 450] width 329 height 26
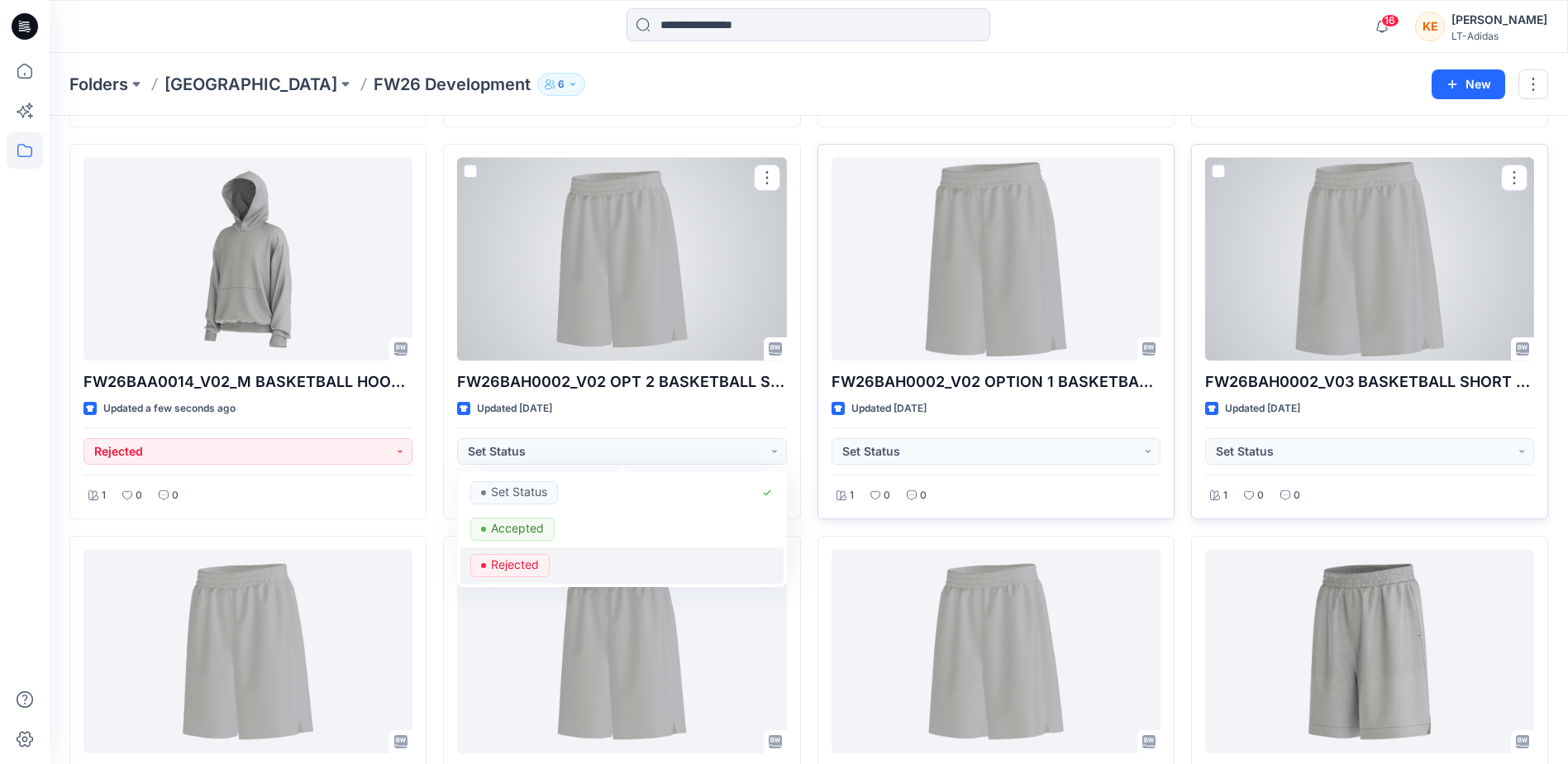
click at [505, 566] on p "Rejected" at bounding box center [514, 565] width 48 height 22
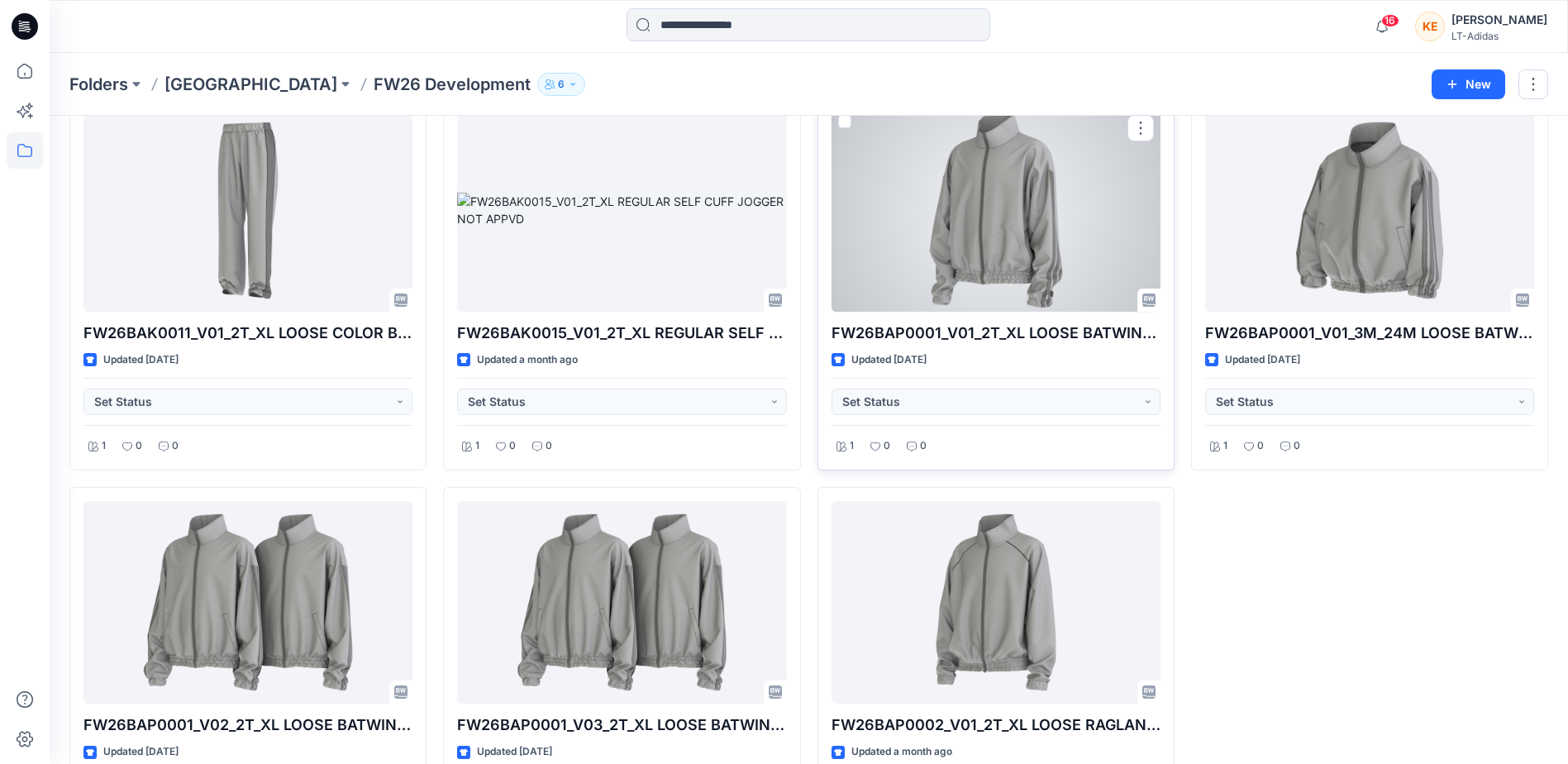
scroll to position [3327, 0]
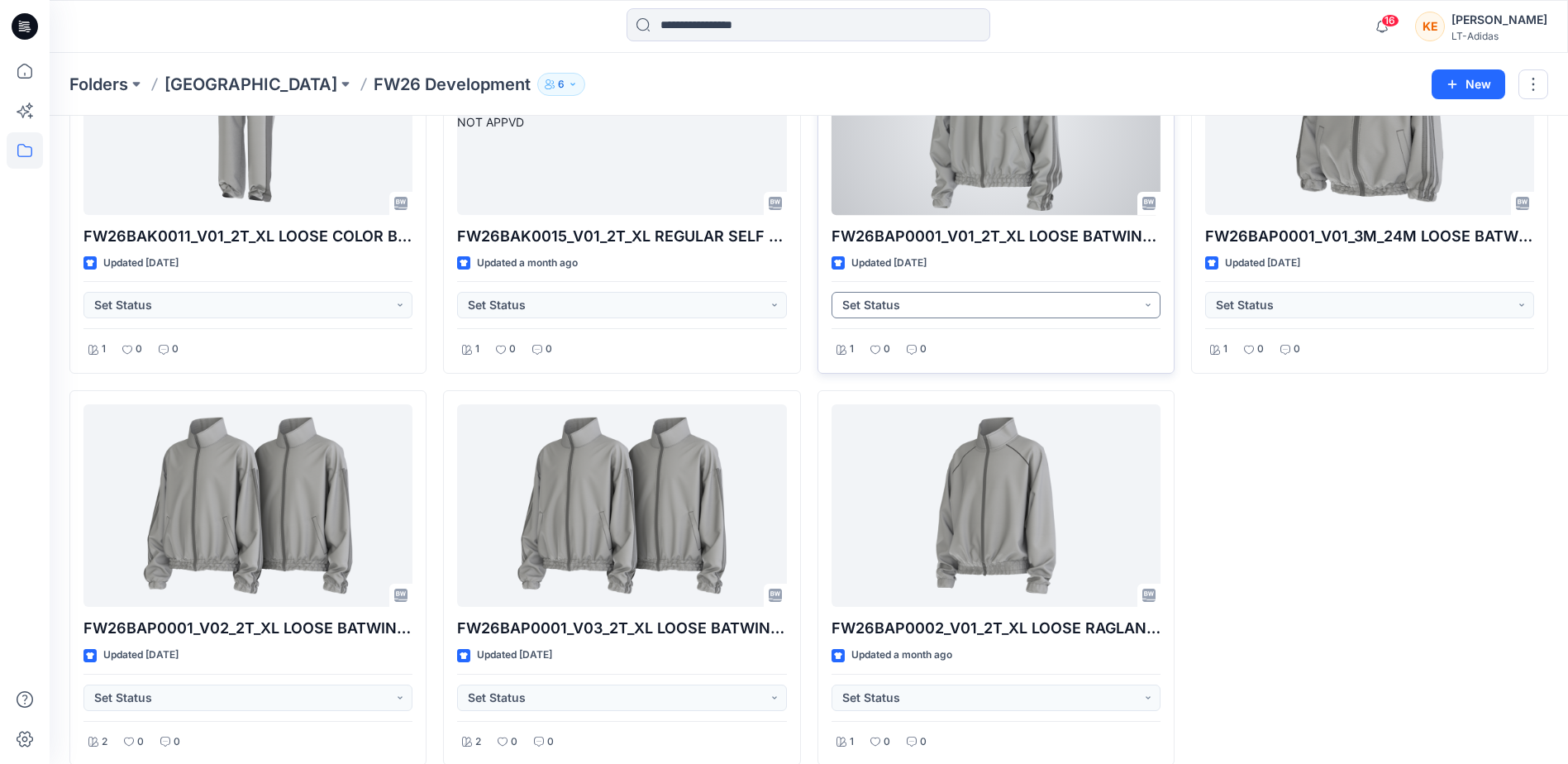
click at [999, 309] on button "Set Status" at bounding box center [995, 305] width 329 height 26
click at [901, 413] on p "Rejected" at bounding box center [889, 419] width 48 height 22
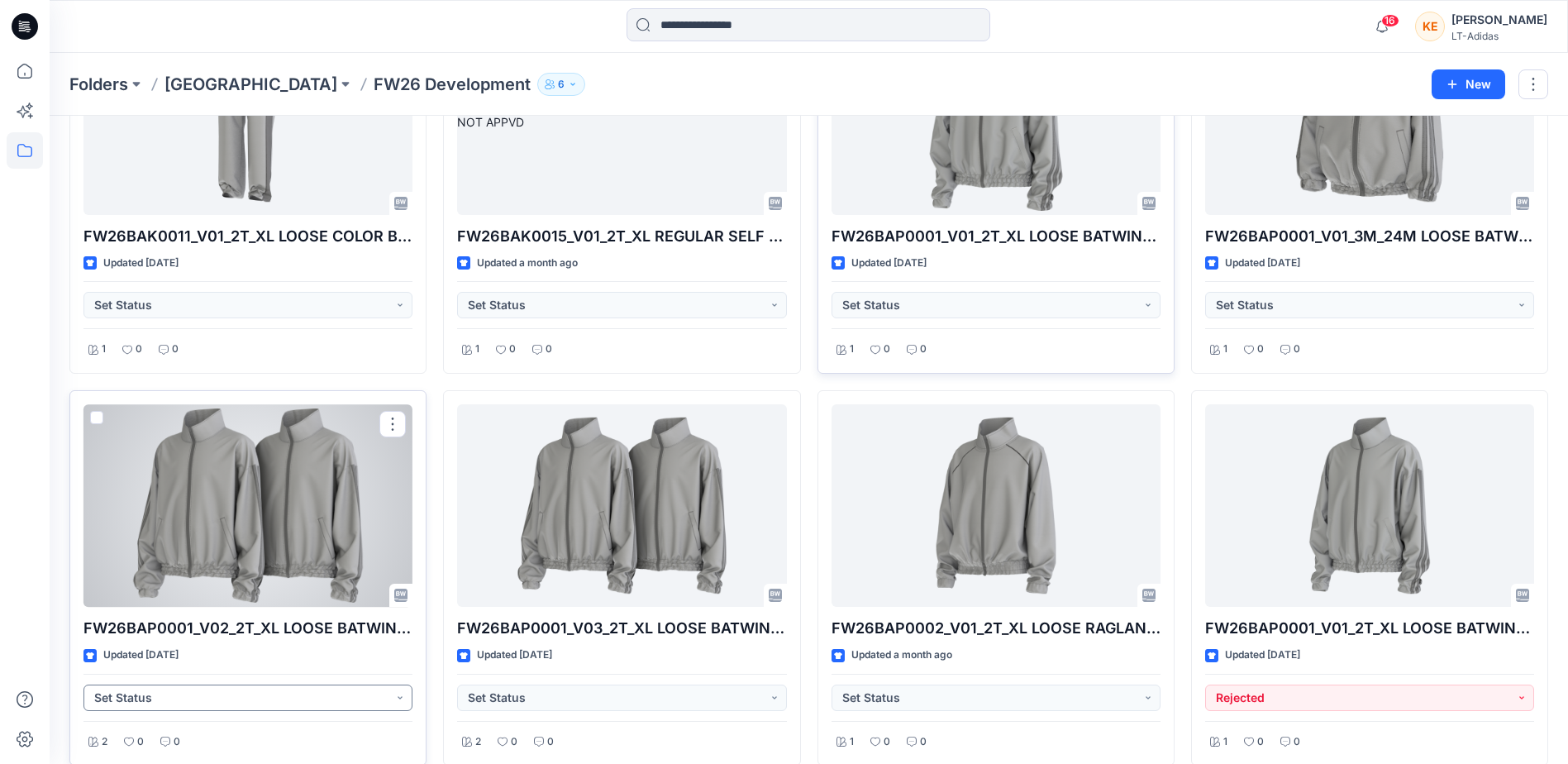
click at [259, 695] on button "Set Status" at bounding box center [248, 697] width 329 height 26
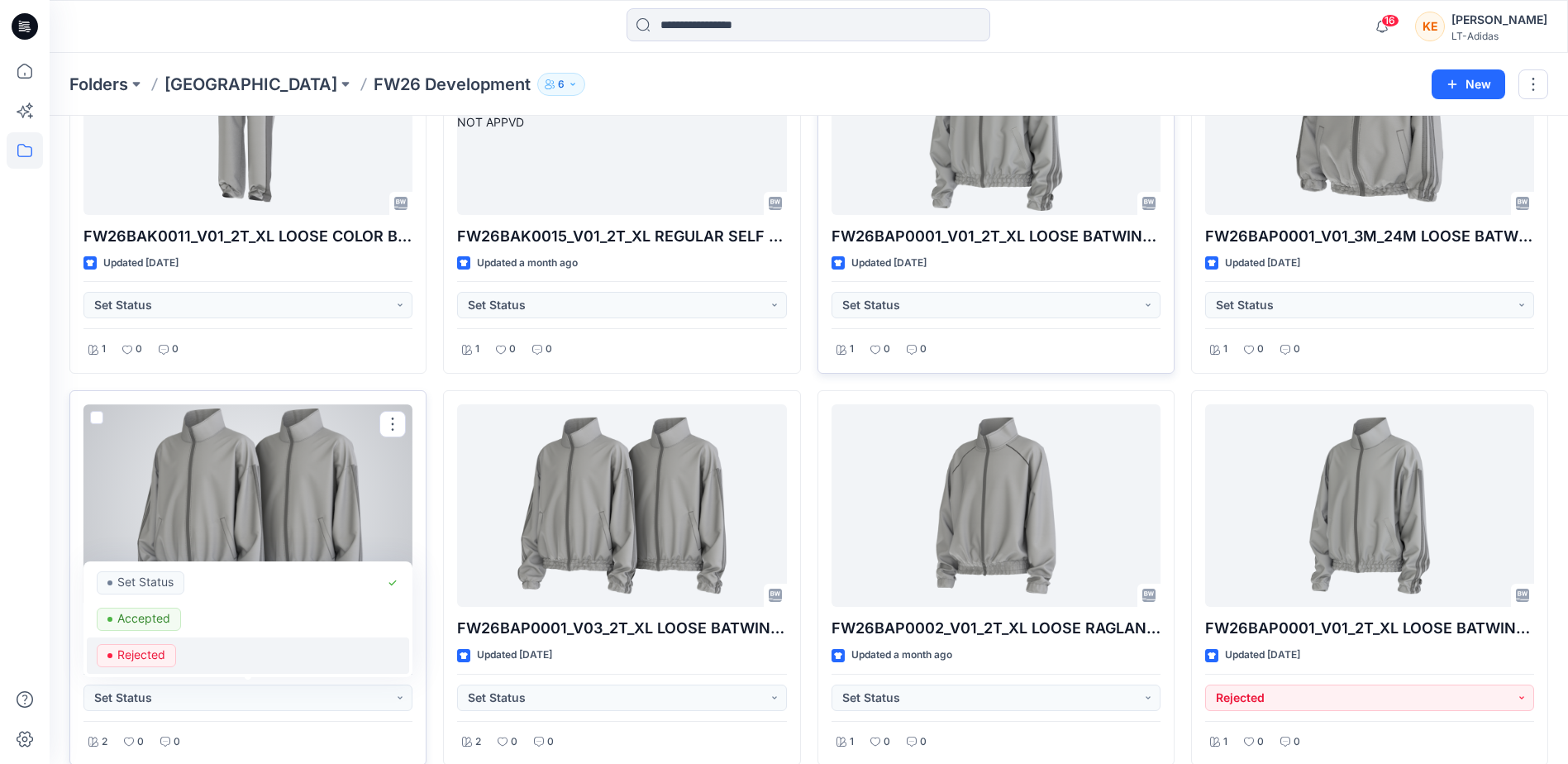
click at [168, 658] on span "Rejected" at bounding box center [136, 656] width 79 height 23
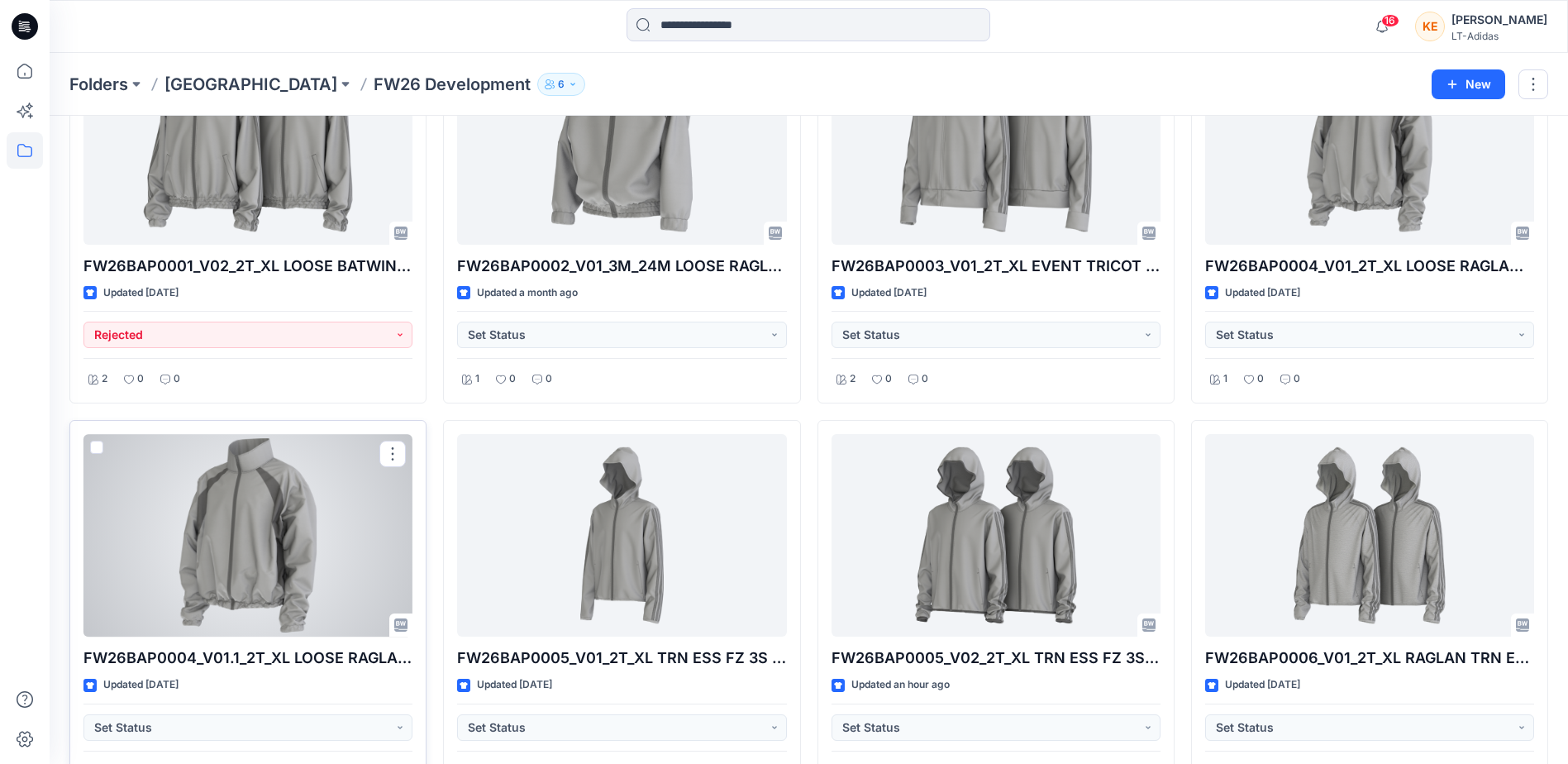
scroll to position [4132, 0]
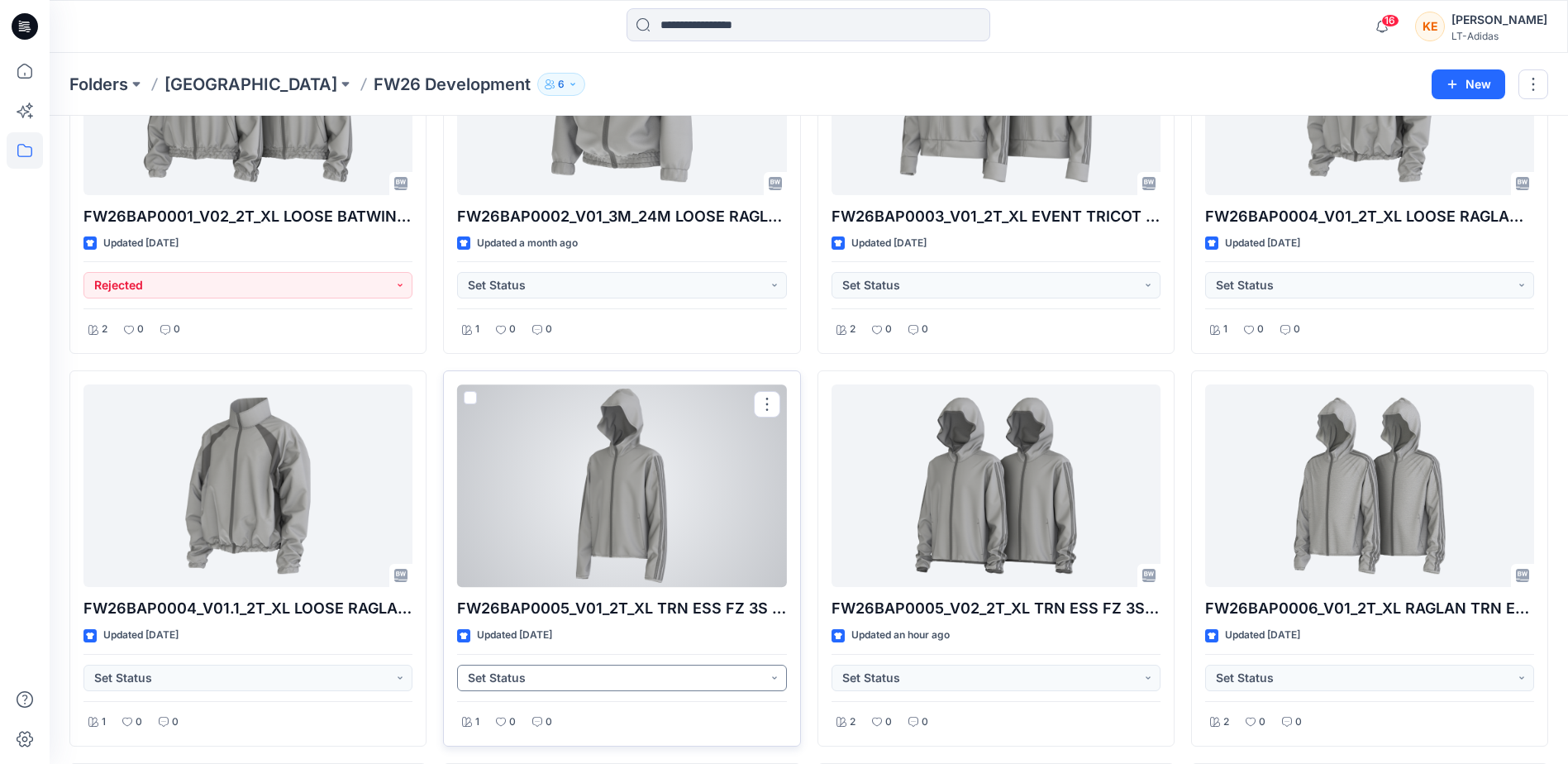
click at [590, 683] on button "Set Status" at bounding box center [621, 678] width 329 height 26
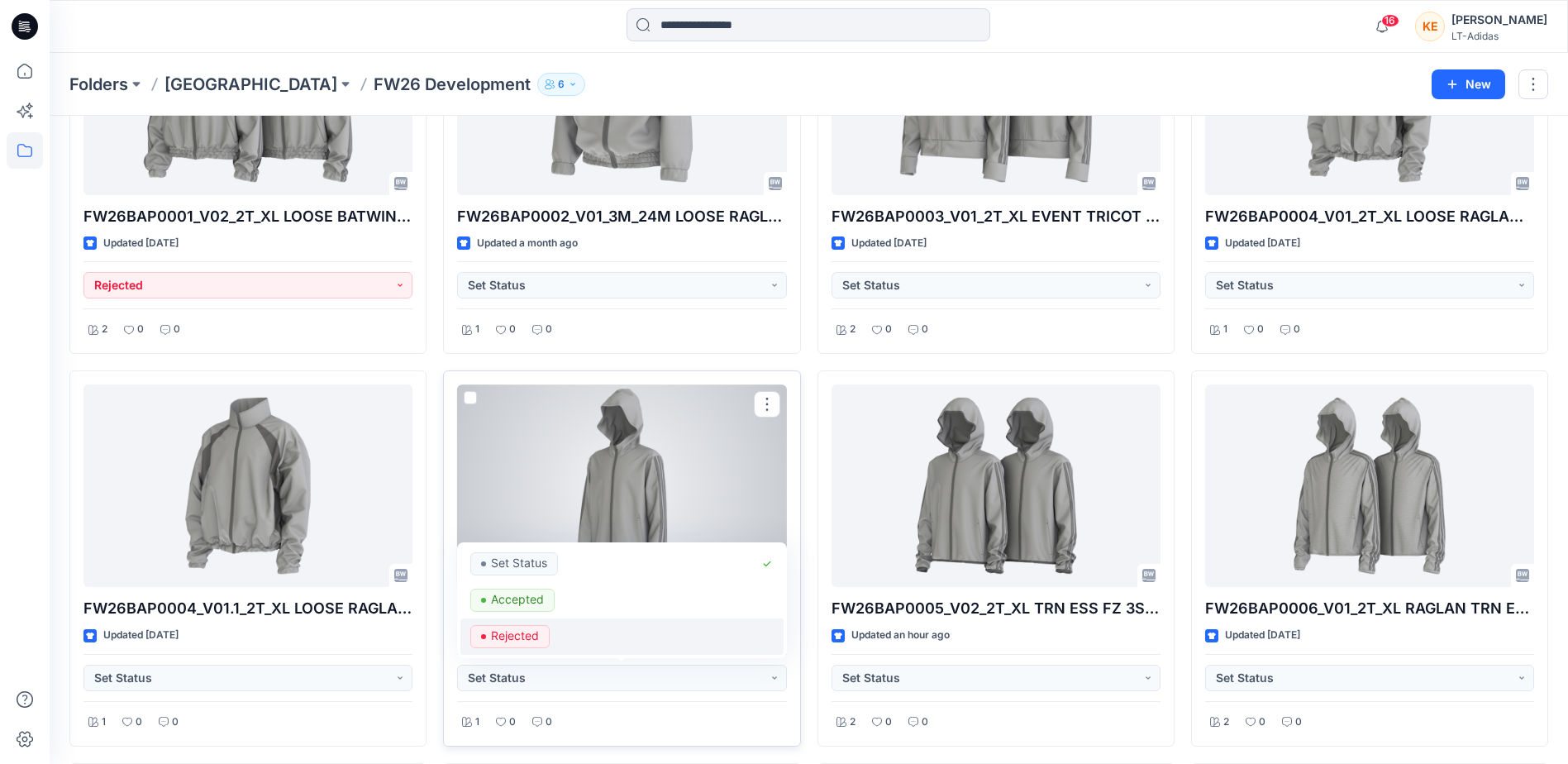
click at [516, 636] on p "Rejected" at bounding box center [514, 636] width 48 height 22
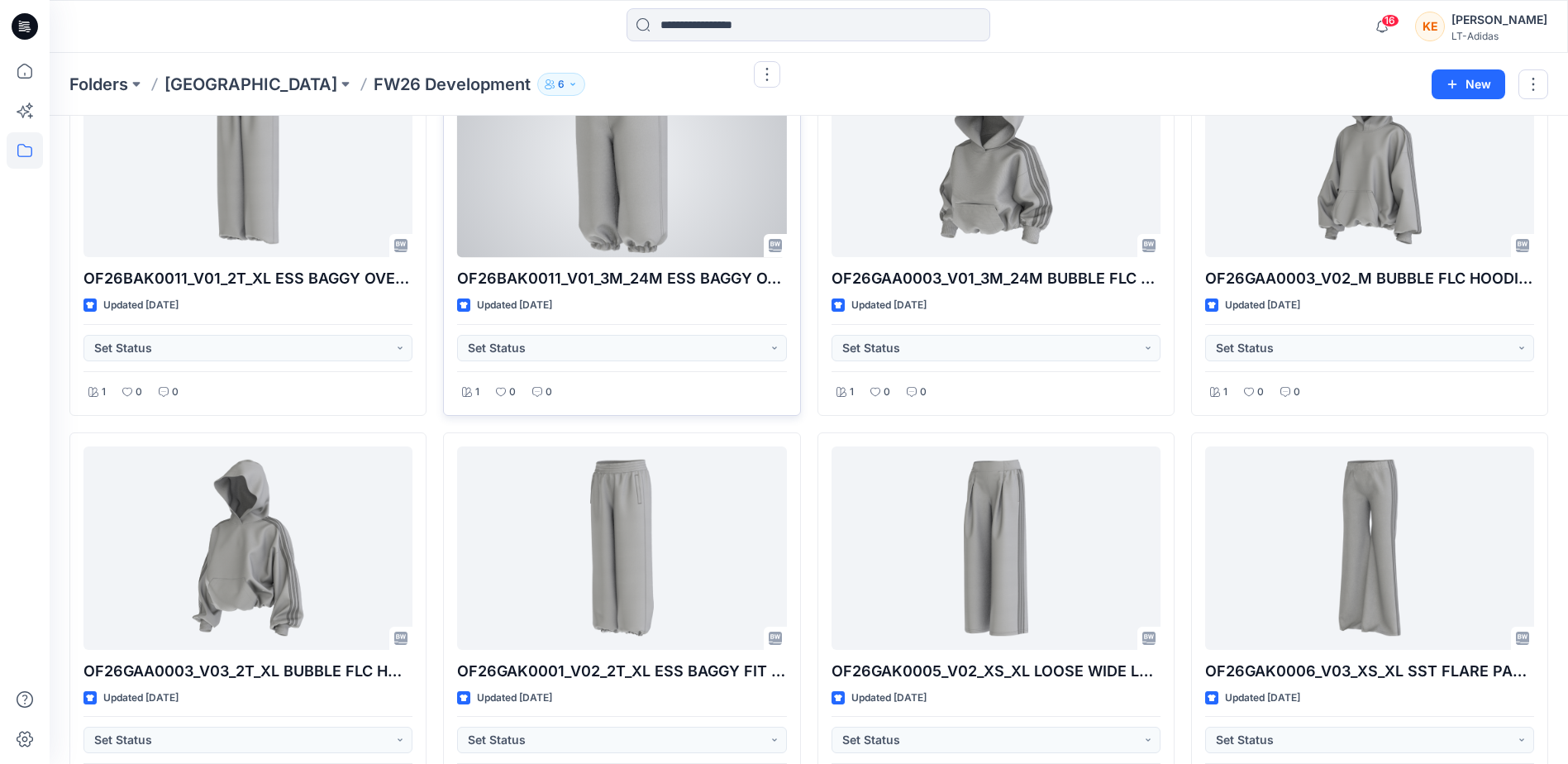
scroll to position [5640, 0]
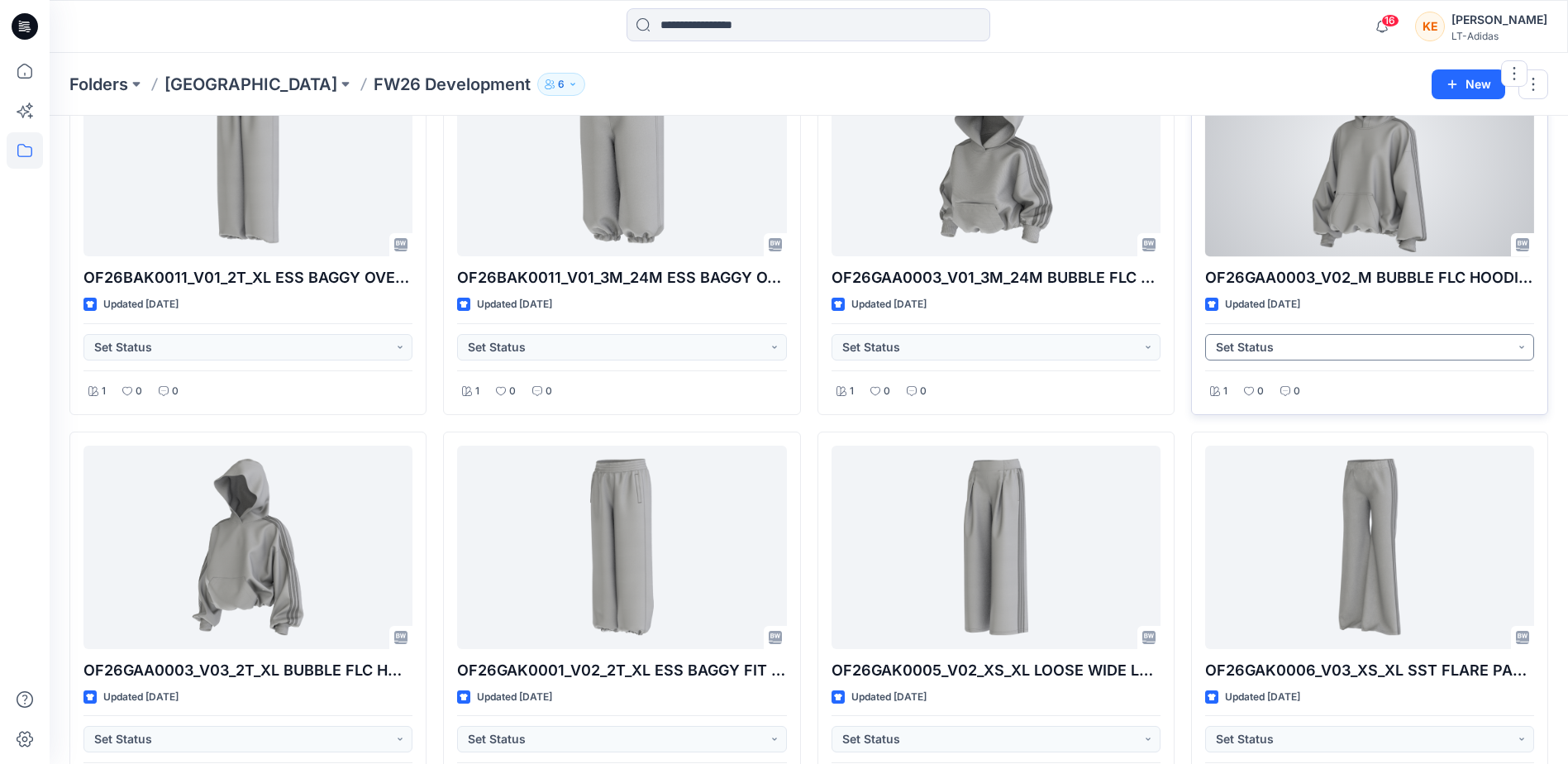
click at [1386, 343] on button "Set Status" at bounding box center [1369, 347] width 329 height 26
click at [1270, 451] on p "Rejected" at bounding box center [1263, 460] width 48 height 22
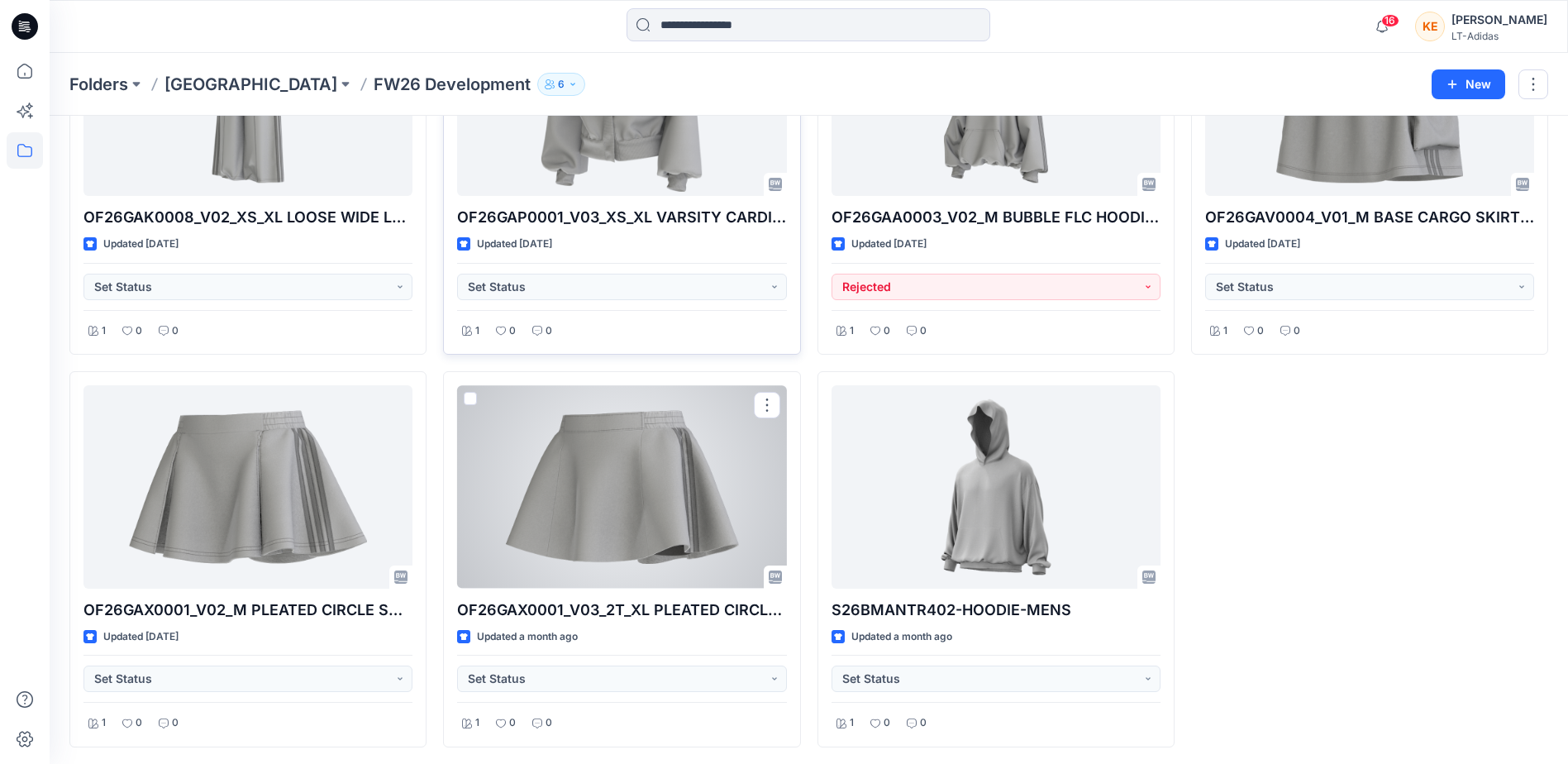
scroll to position [6489, 0]
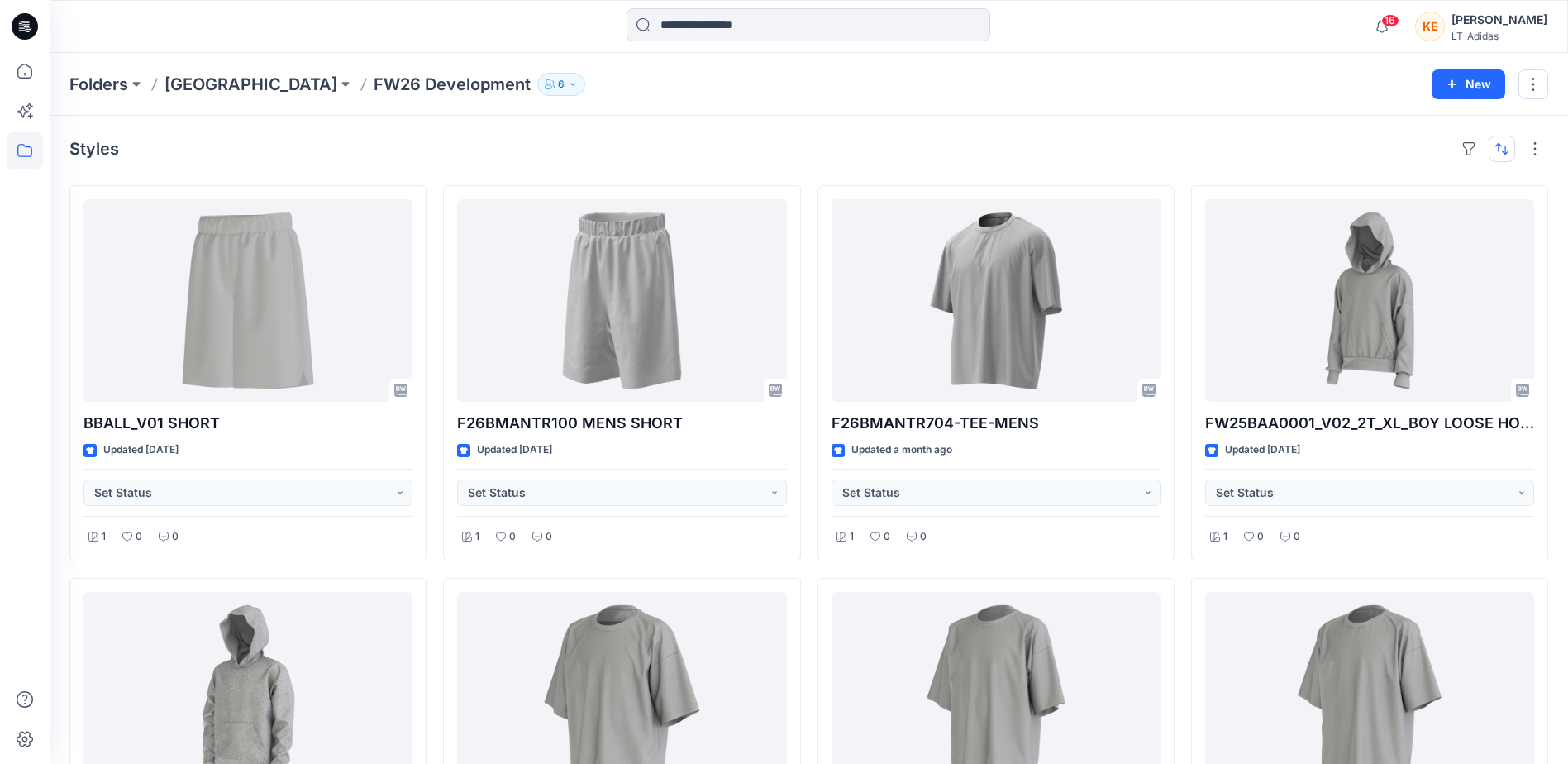
click at [1498, 150] on button "button" at bounding box center [1501, 149] width 26 height 26
click at [1446, 186] on p "Last update" at bounding box center [1446, 190] width 104 height 17
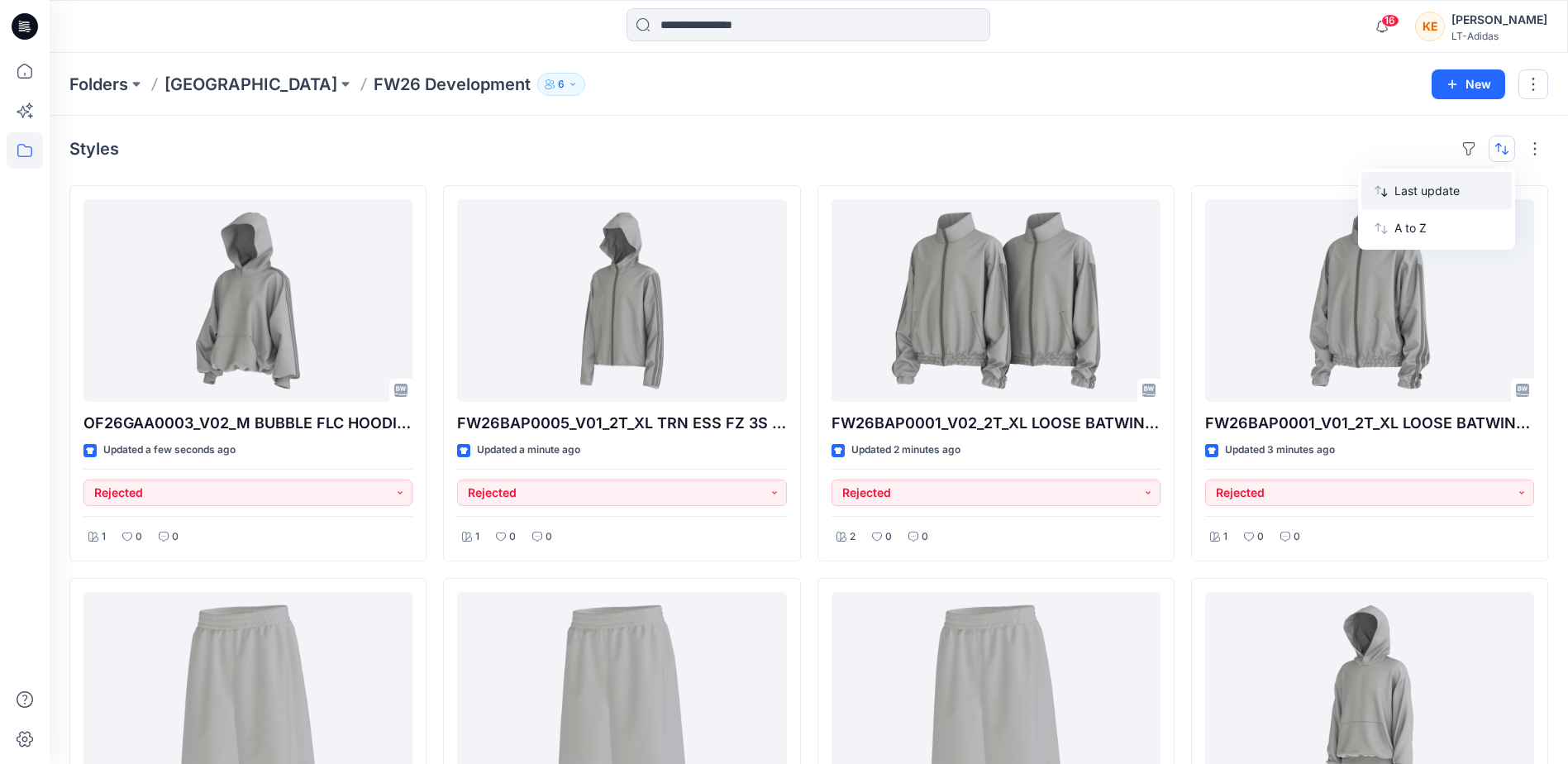
click at [1404, 194] on p "Last update" at bounding box center [1446, 190] width 104 height 17
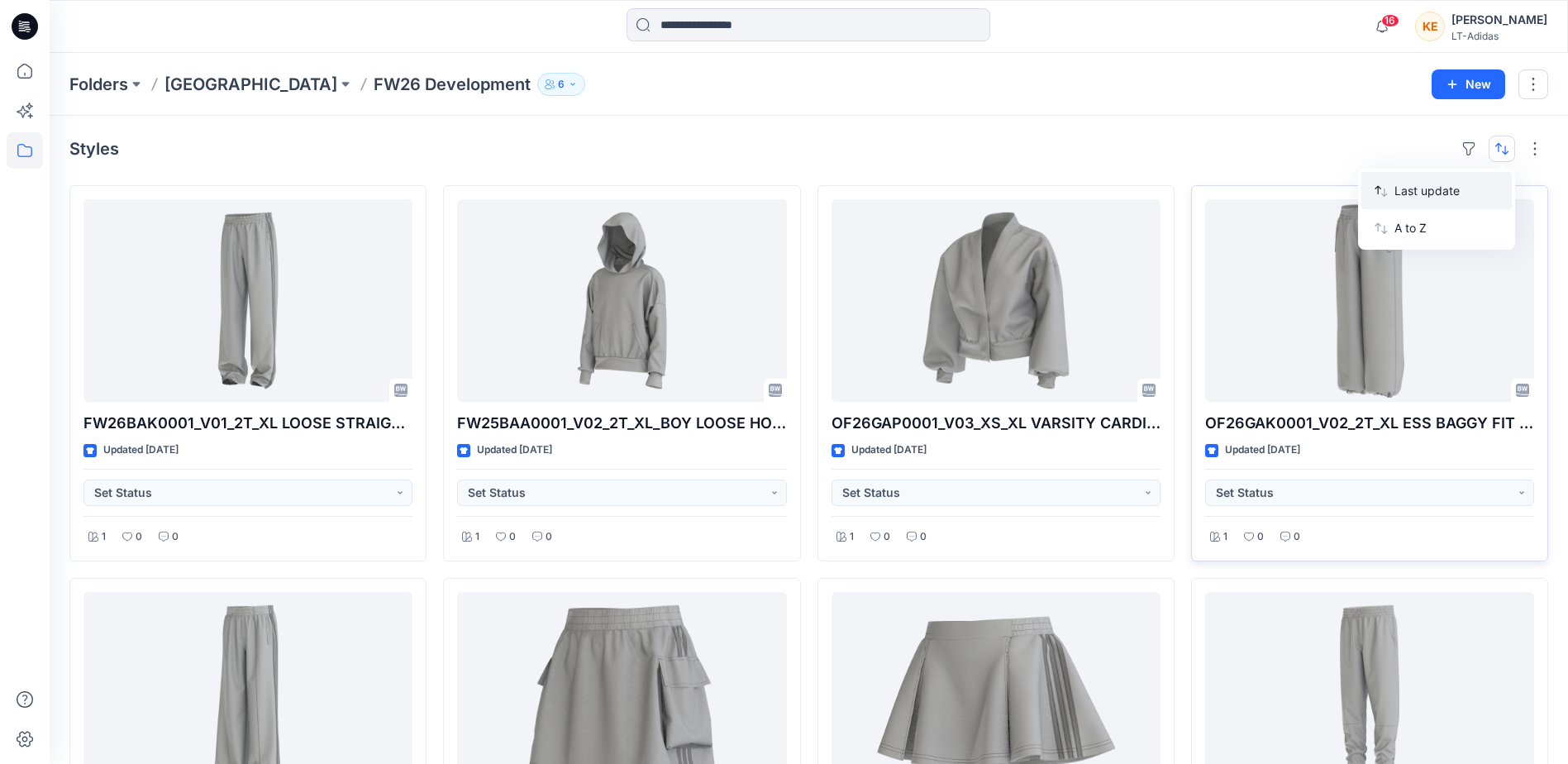
click at [1423, 193] on p "Last update" at bounding box center [1446, 190] width 104 height 17
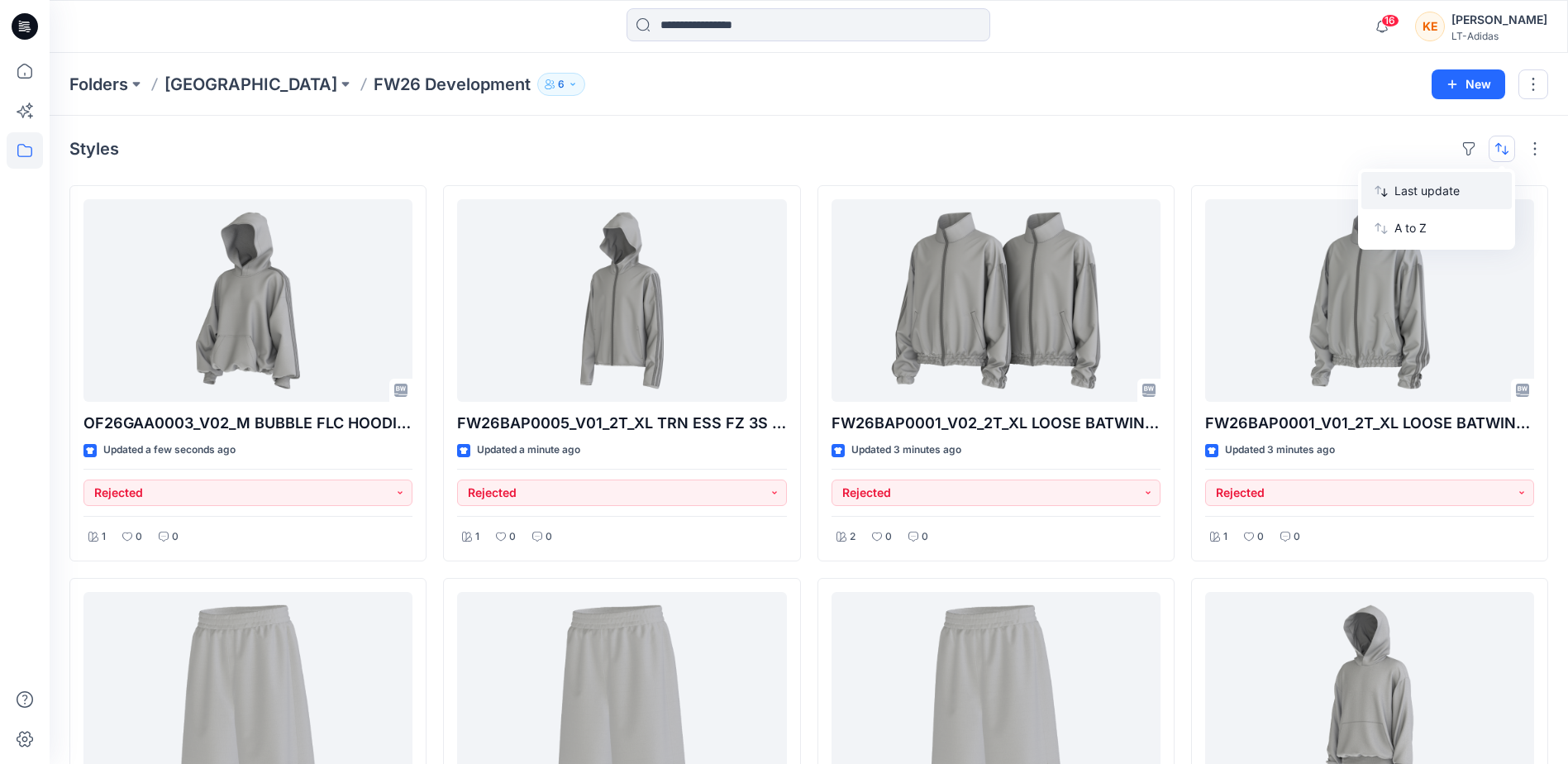
click at [1423, 193] on p "Last update" at bounding box center [1446, 190] width 104 height 17
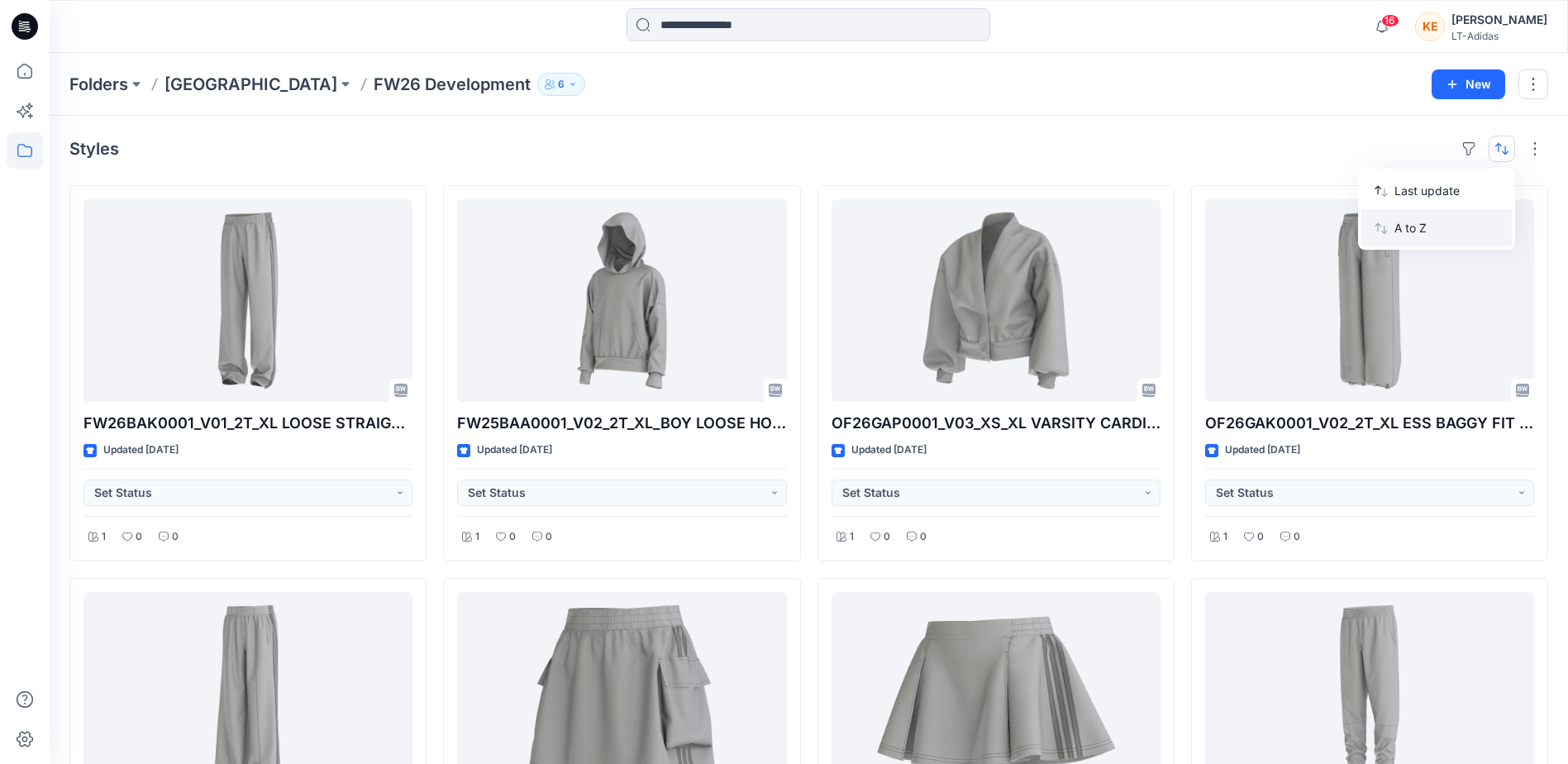
click at [1412, 224] on p "A to Z" at bounding box center [1446, 227] width 104 height 17
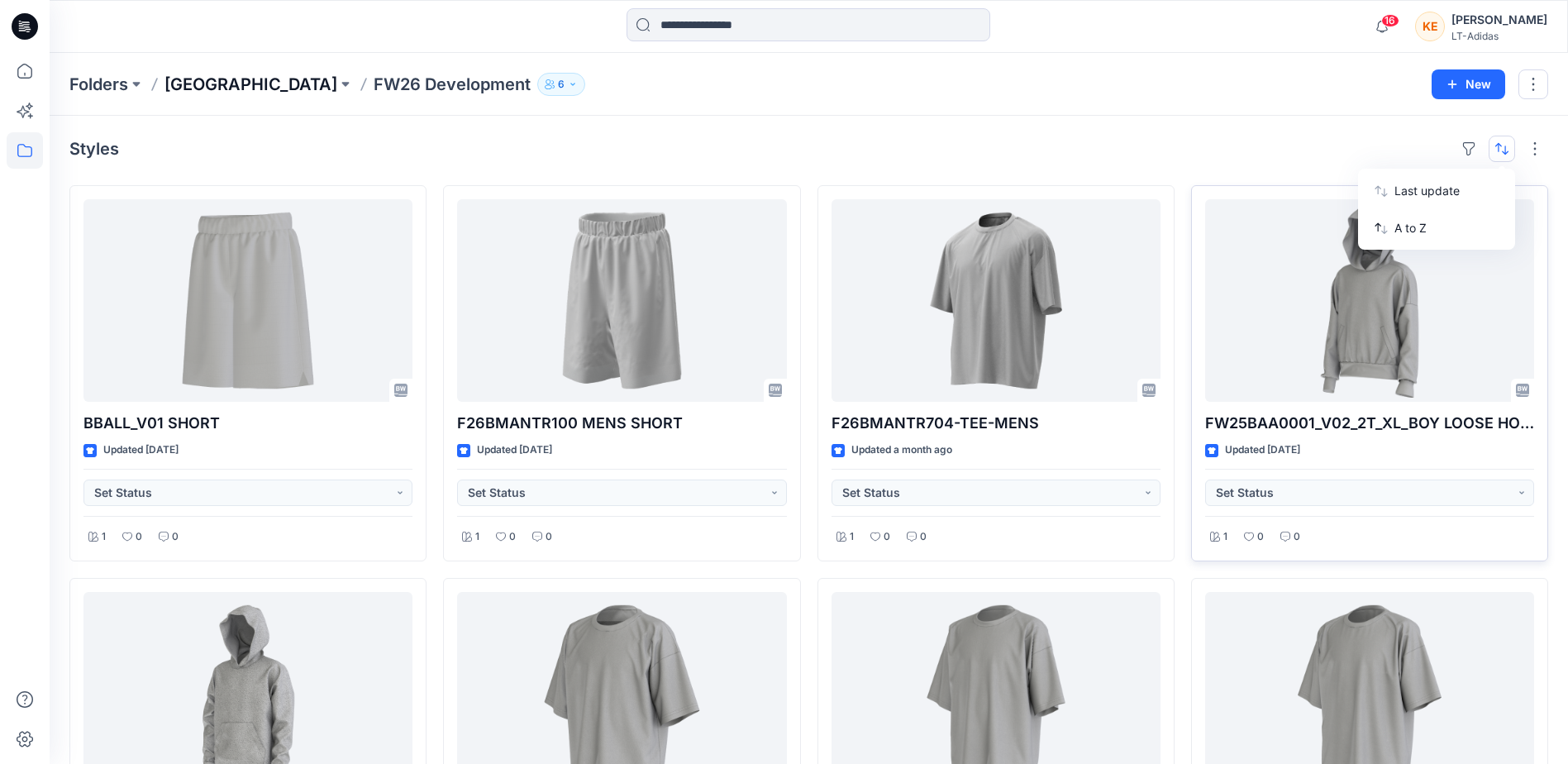
click at [218, 87] on p "[GEOGRAPHIC_DATA]" at bounding box center [251, 85] width 173 height 23
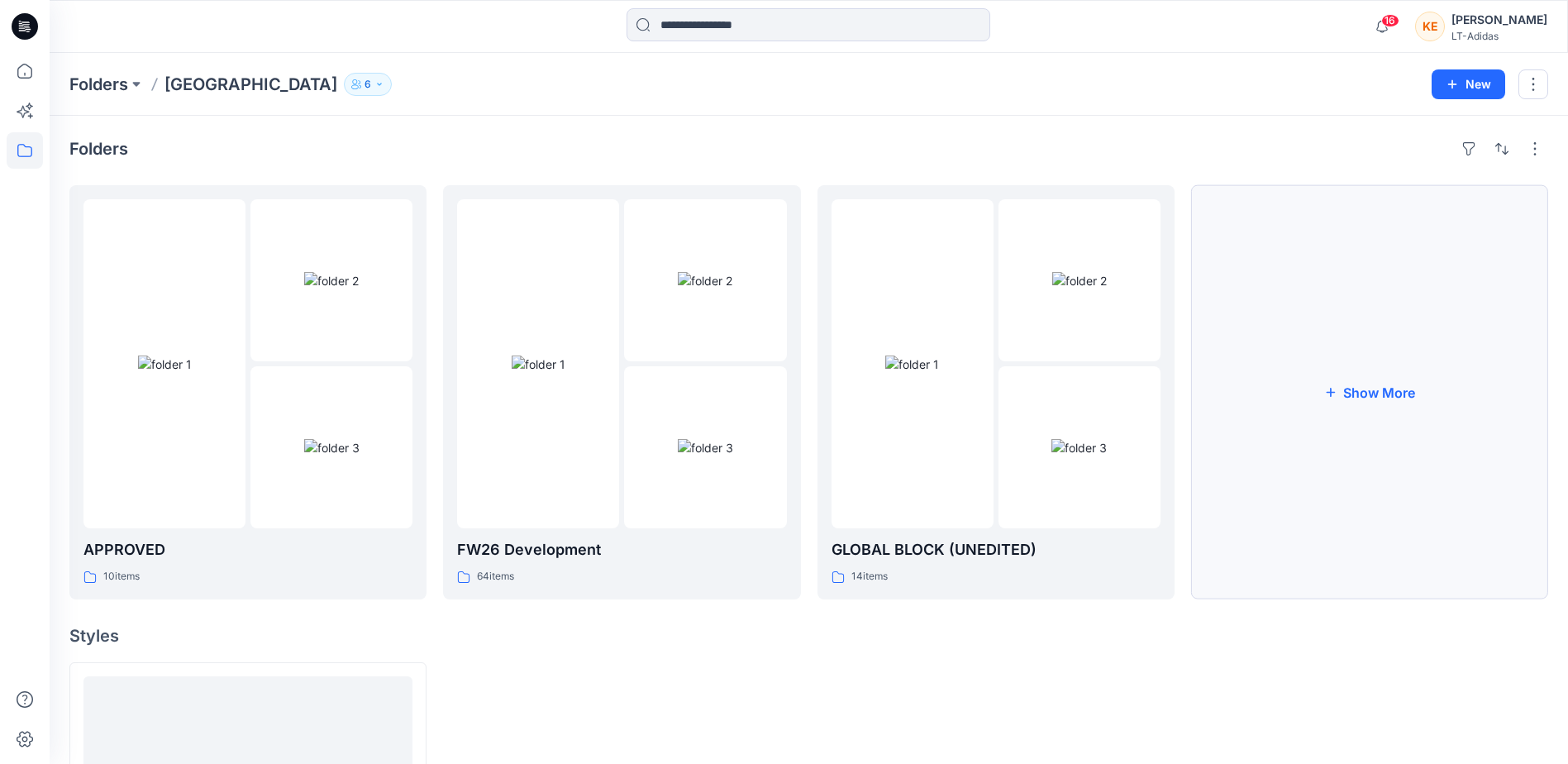
click at [1362, 381] on button "Show More" at bounding box center [1370, 393] width 358 height 414
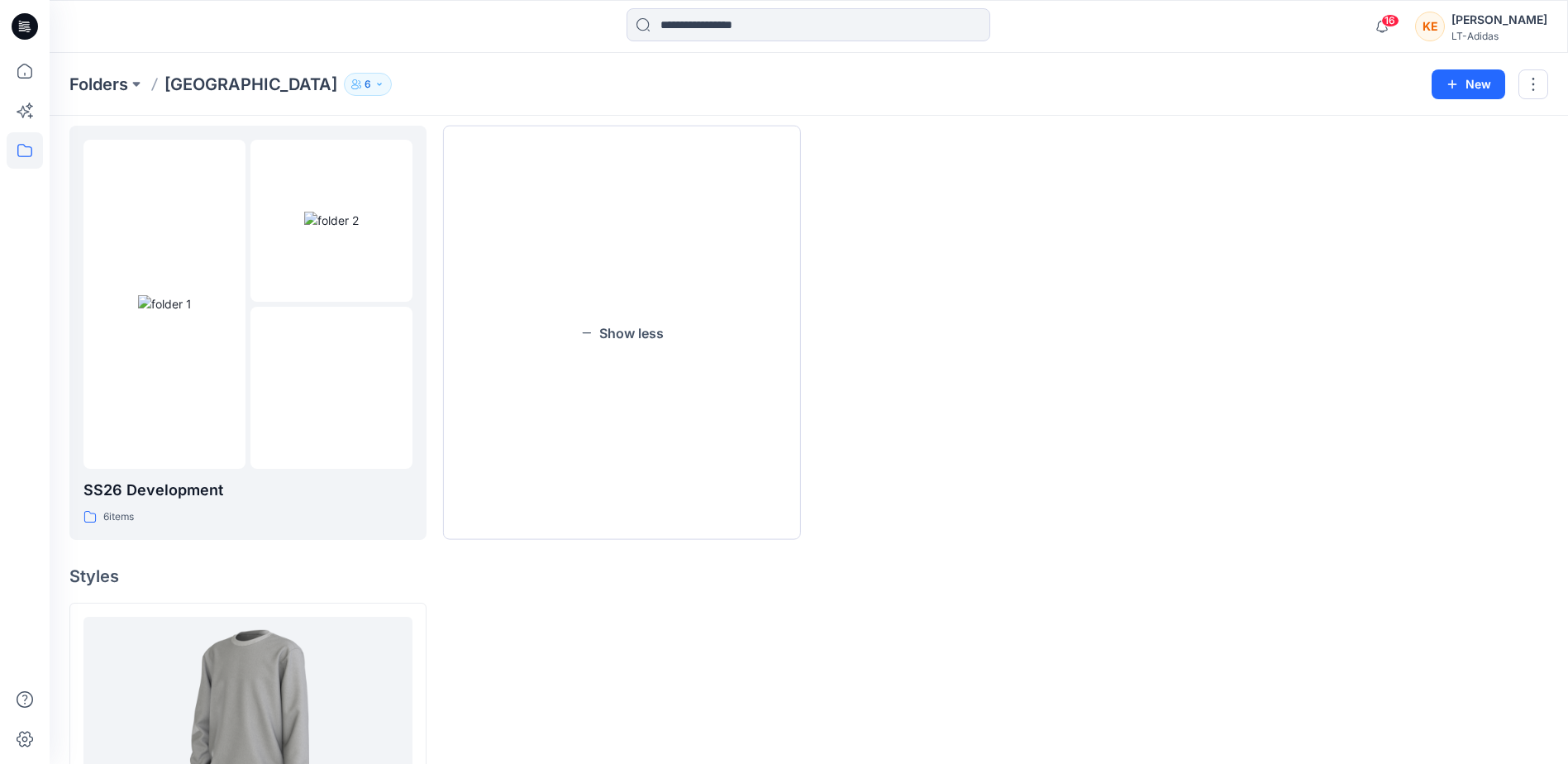
scroll to position [496, 0]
click at [304, 373] on img at bounding box center [331, 381] width 55 height 17
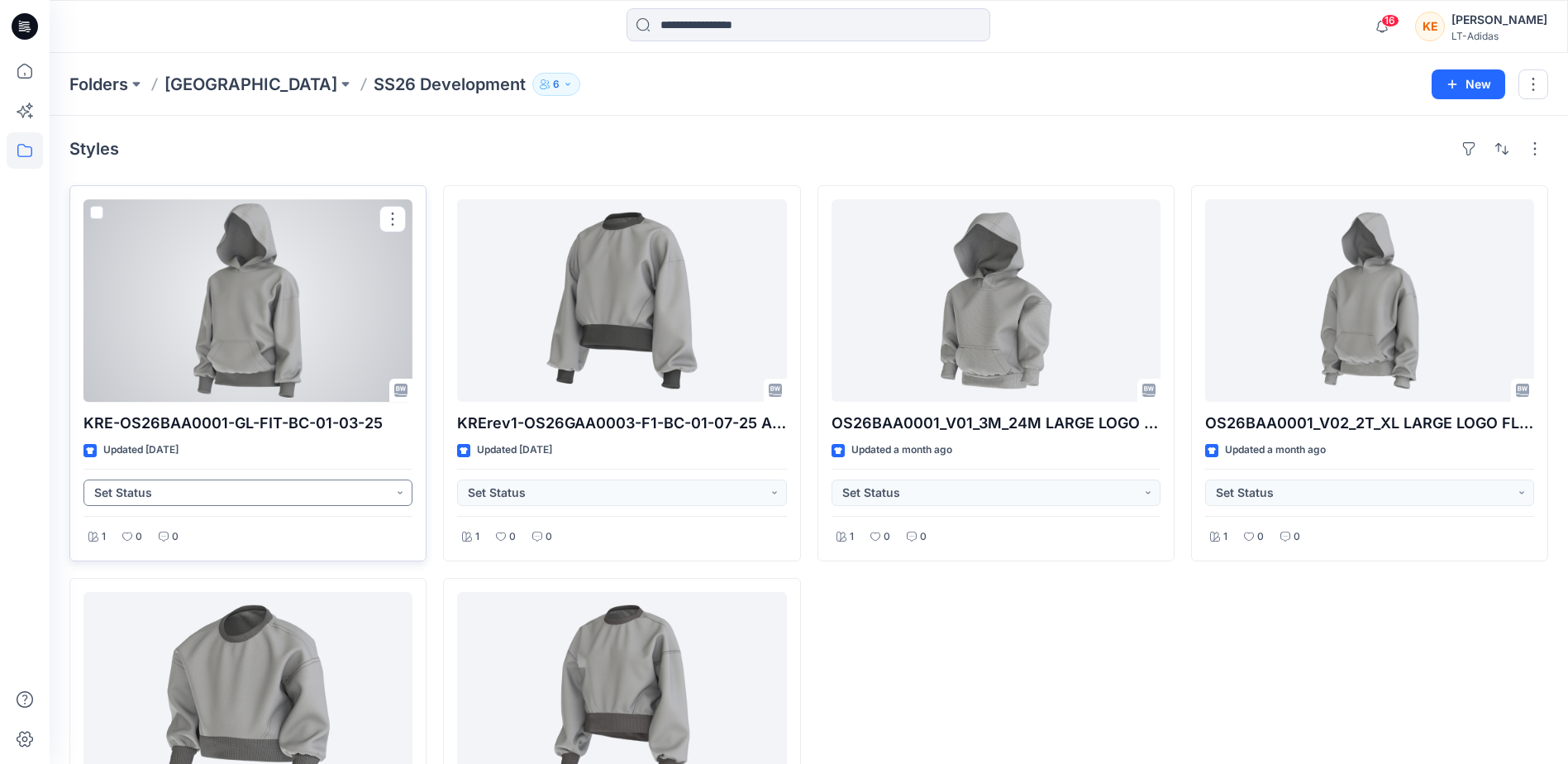
click at [331, 496] on button "Set Status" at bounding box center [248, 492] width 329 height 26
click at [159, 613] on p "Rejected" at bounding box center [140, 606] width 48 height 22
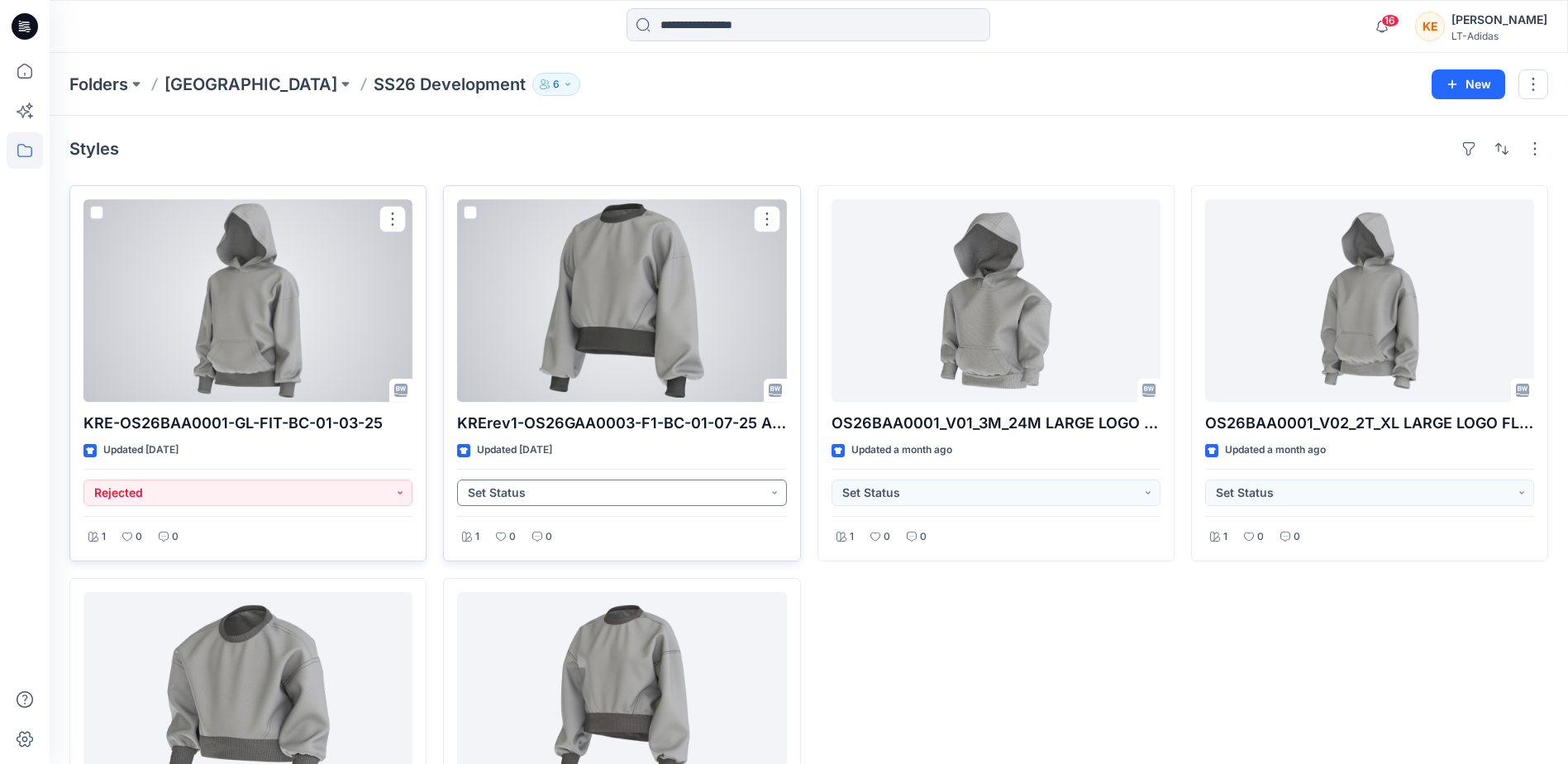
click at [605, 493] on button "Set Status" at bounding box center [621, 492] width 329 height 26
click at [508, 599] on p "Rejected" at bounding box center [514, 606] width 48 height 22
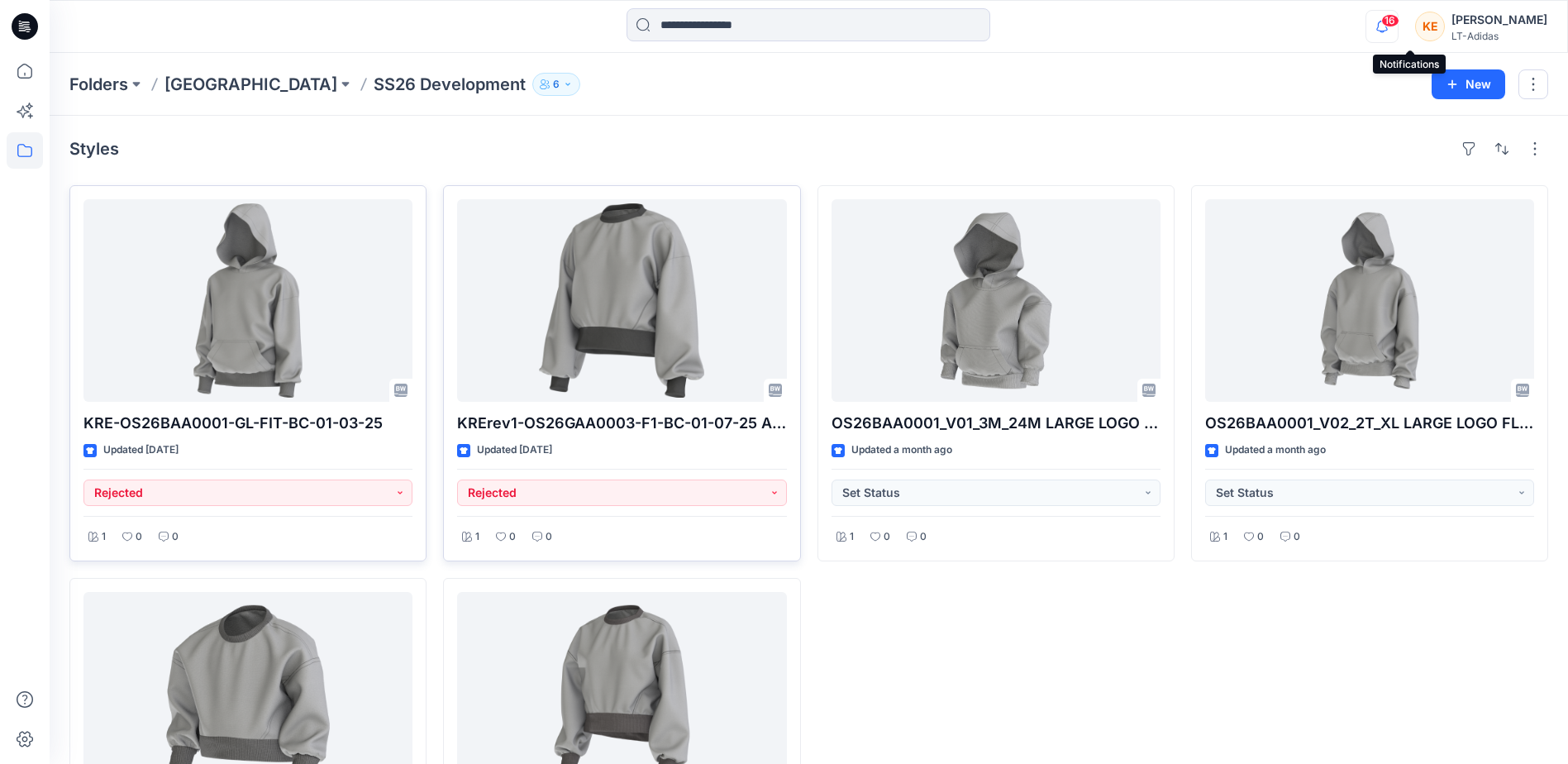
click at [1398, 28] on icon "button" at bounding box center [1382, 26] width 32 height 33
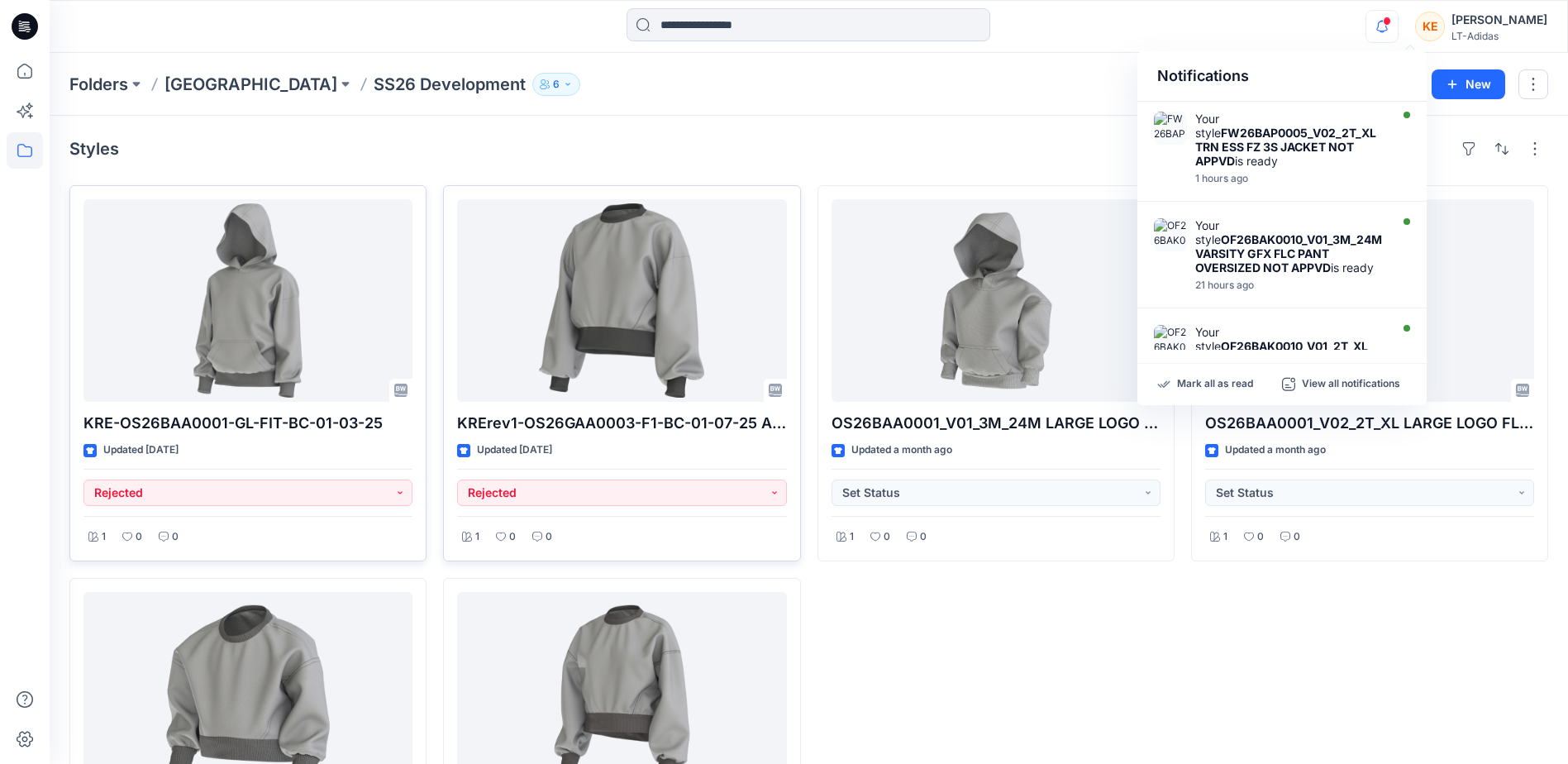
click at [1398, 26] on icon "button" at bounding box center [1382, 26] width 32 height 33
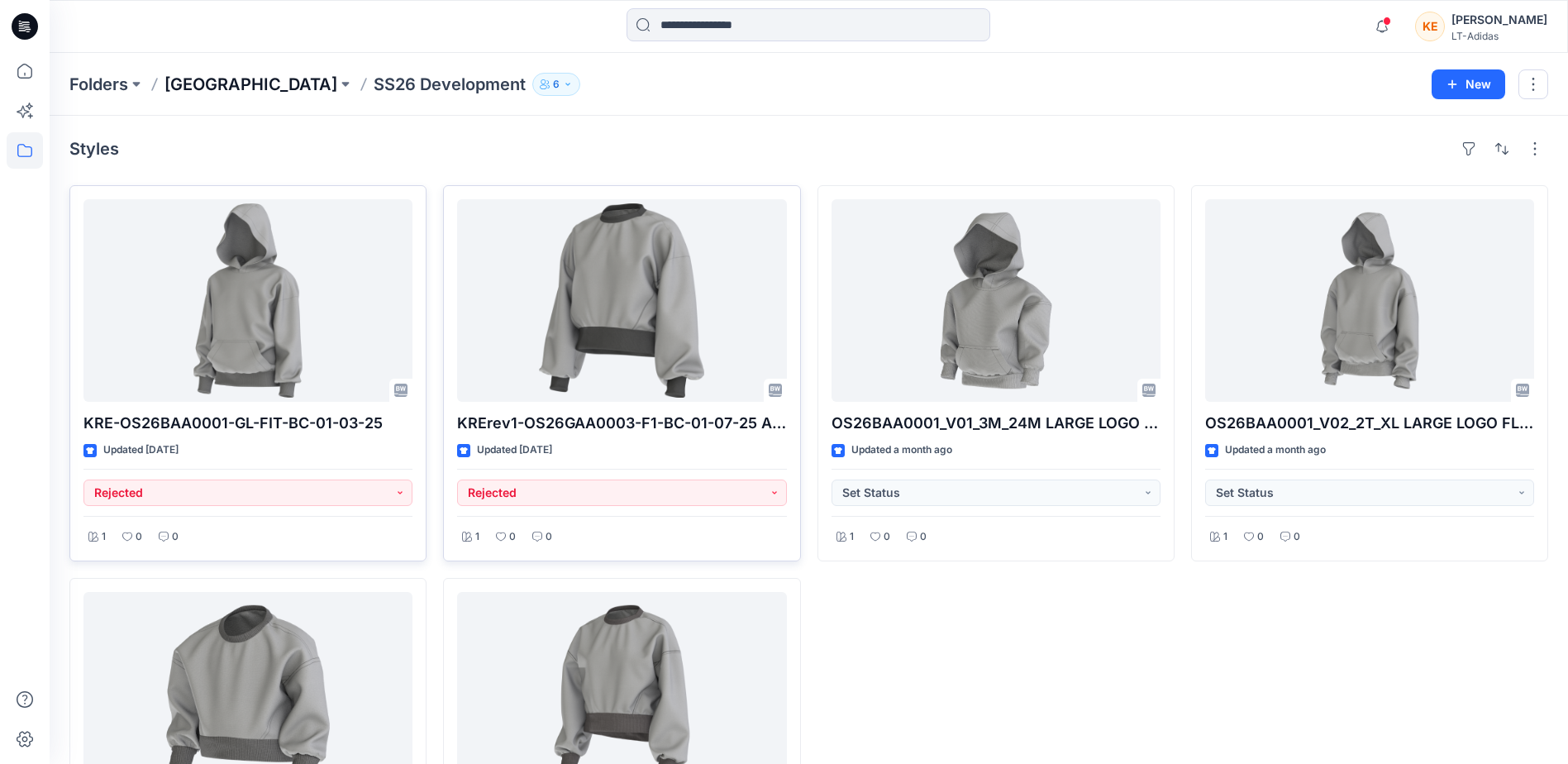
click at [206, 80] on p "[GEOGRAPHIC_DATA]" at bounding box center [251, 85] width 173 height 23
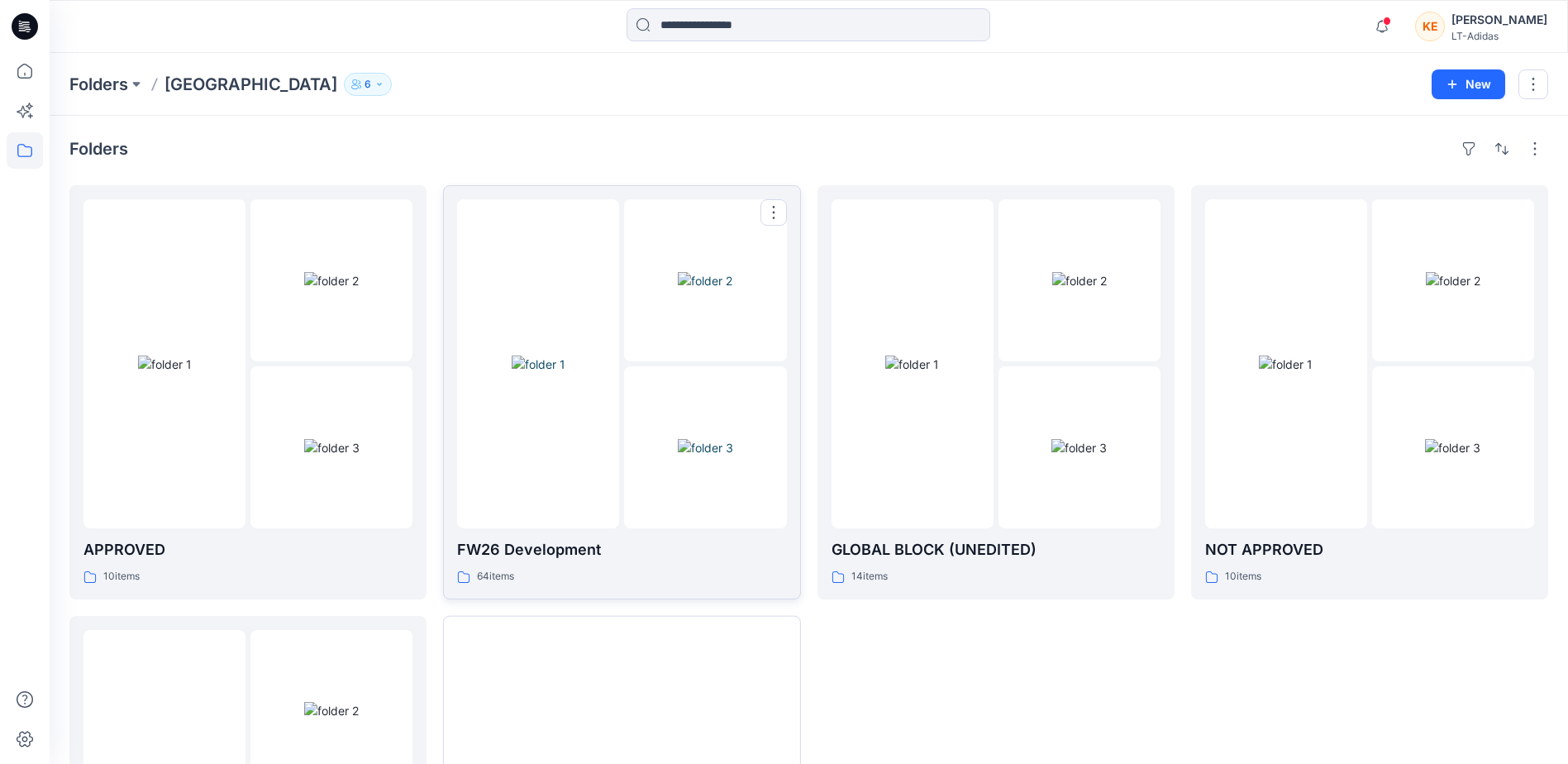
click at [711, 457] on img at bounding box center [705, 447] width 55 height 17
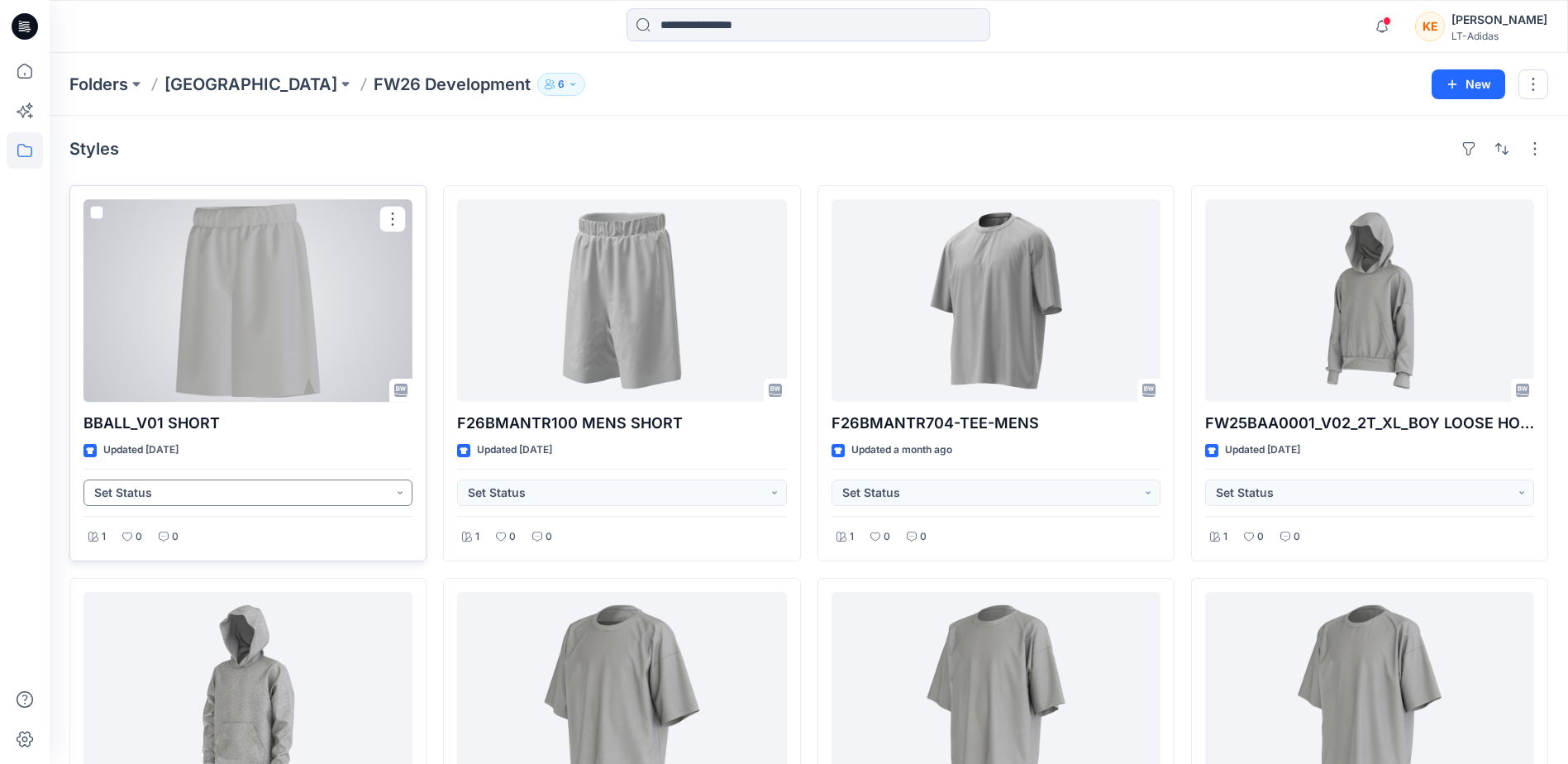
click at [163, 499] on button "Set Status" at bounding box center [248, 492] width 329 height 26
click at [121, 609] on p "Rejected" at bounding box center [140, 606] width 48 height 22
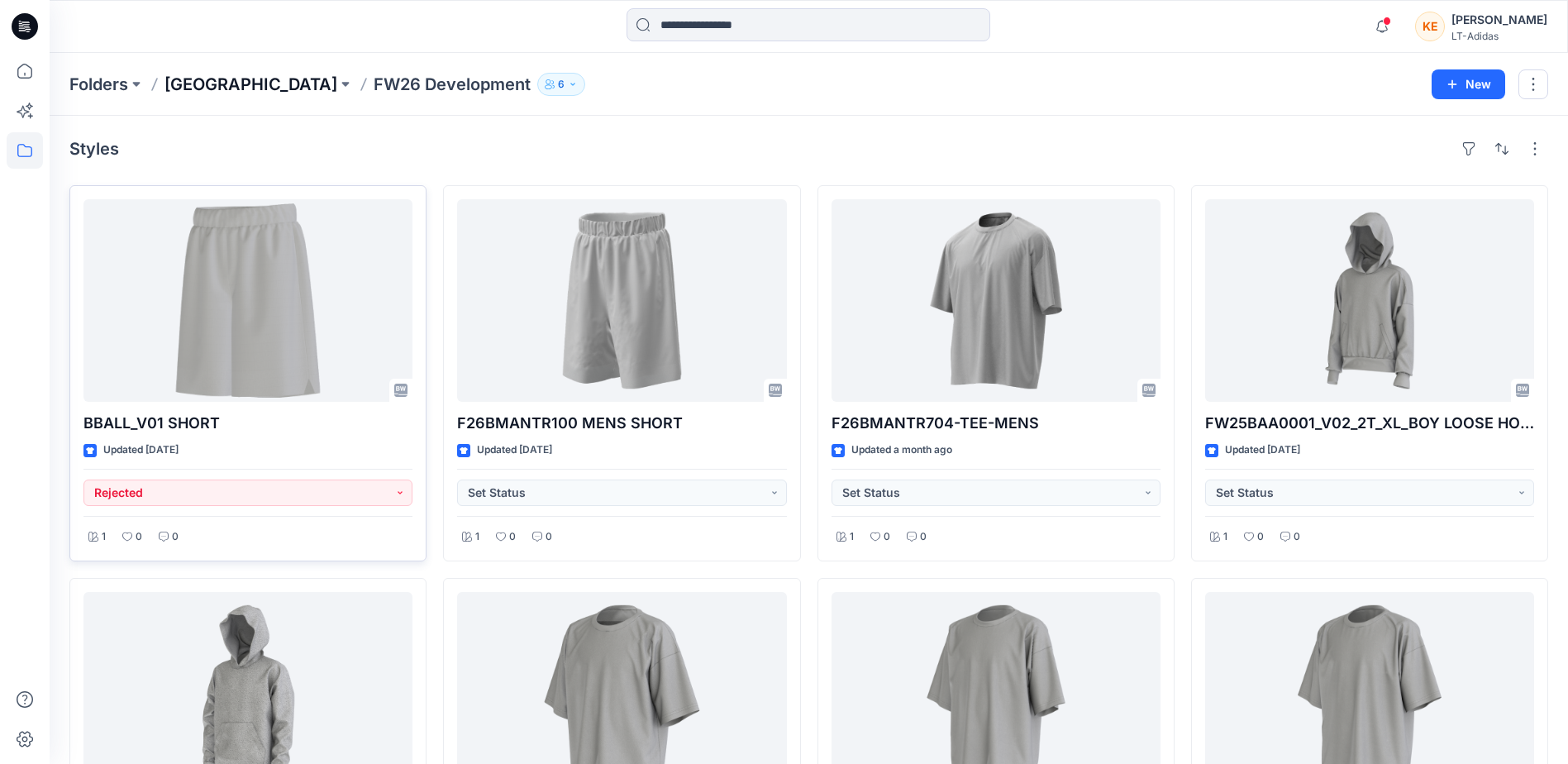
click at [222, 86] on p "[GEOGRAPHIC_DATA]" at bounding box center [251, 85] width 173 height 23
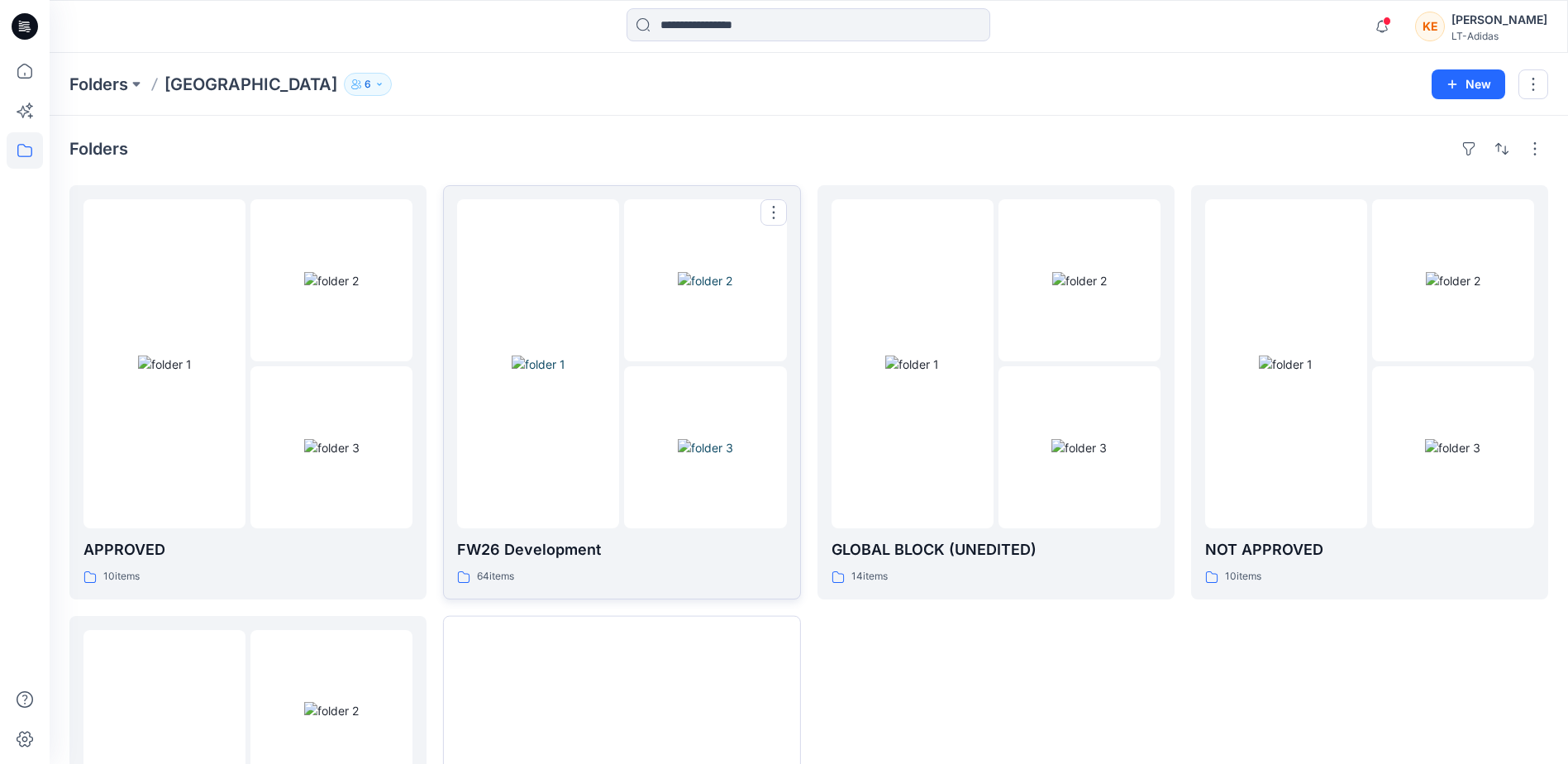
click at [539, 567] on div "FW26 Development 64 items" at bounding box center [621, 562] width 329 height 47
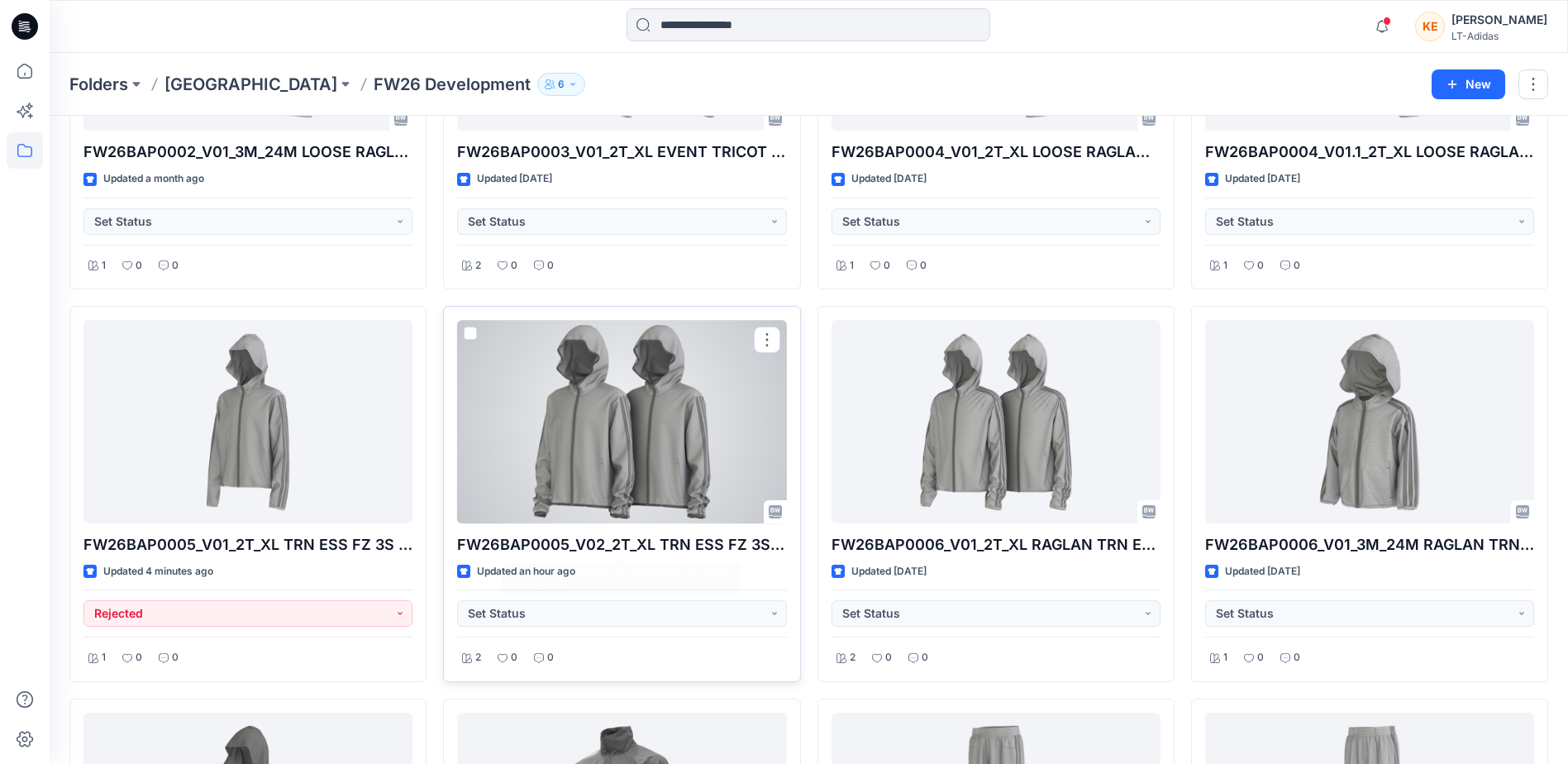
scroll to position [3804, 0]
